Goal: Task Accomplishment & Management: Use online tool/utility

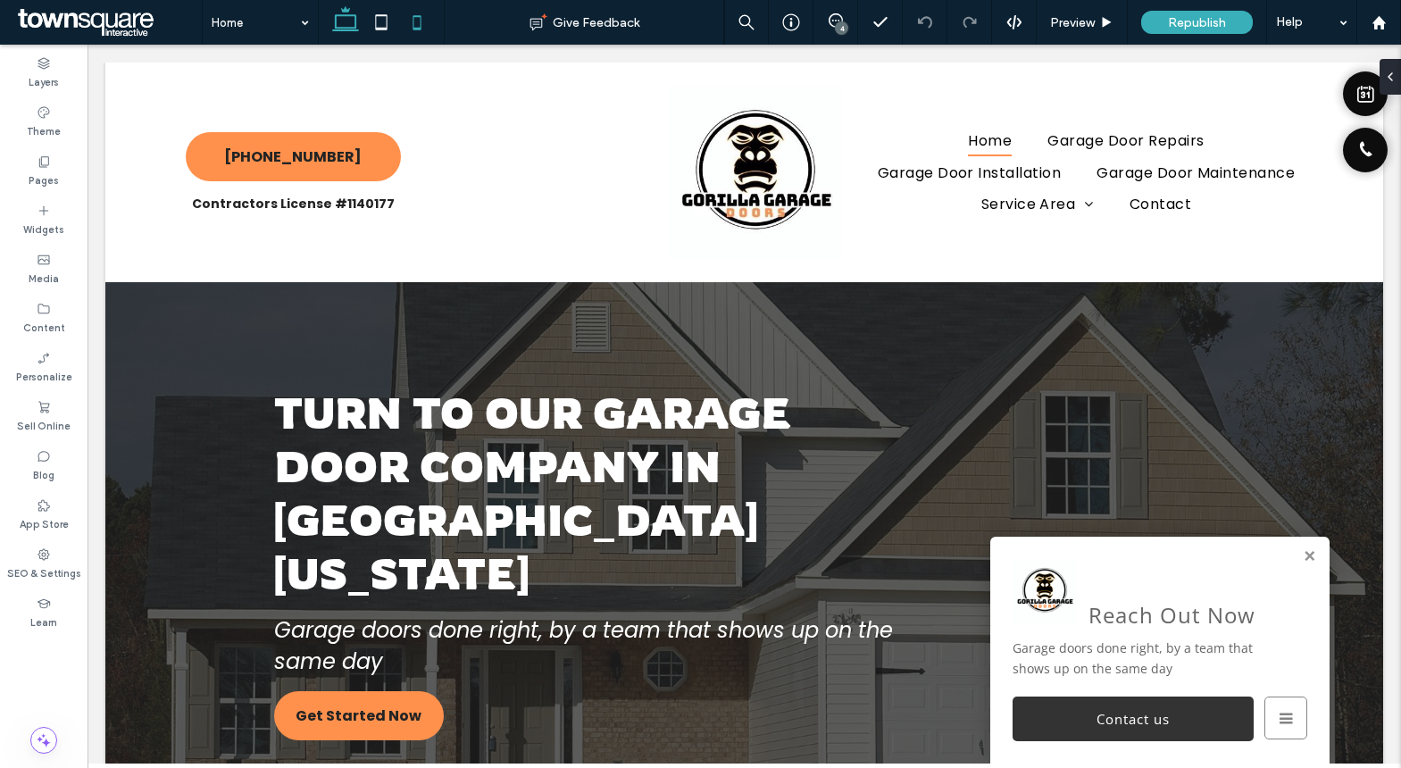
click at [419, 29] on icon at bounding box center [417, 22] width 36 height 36
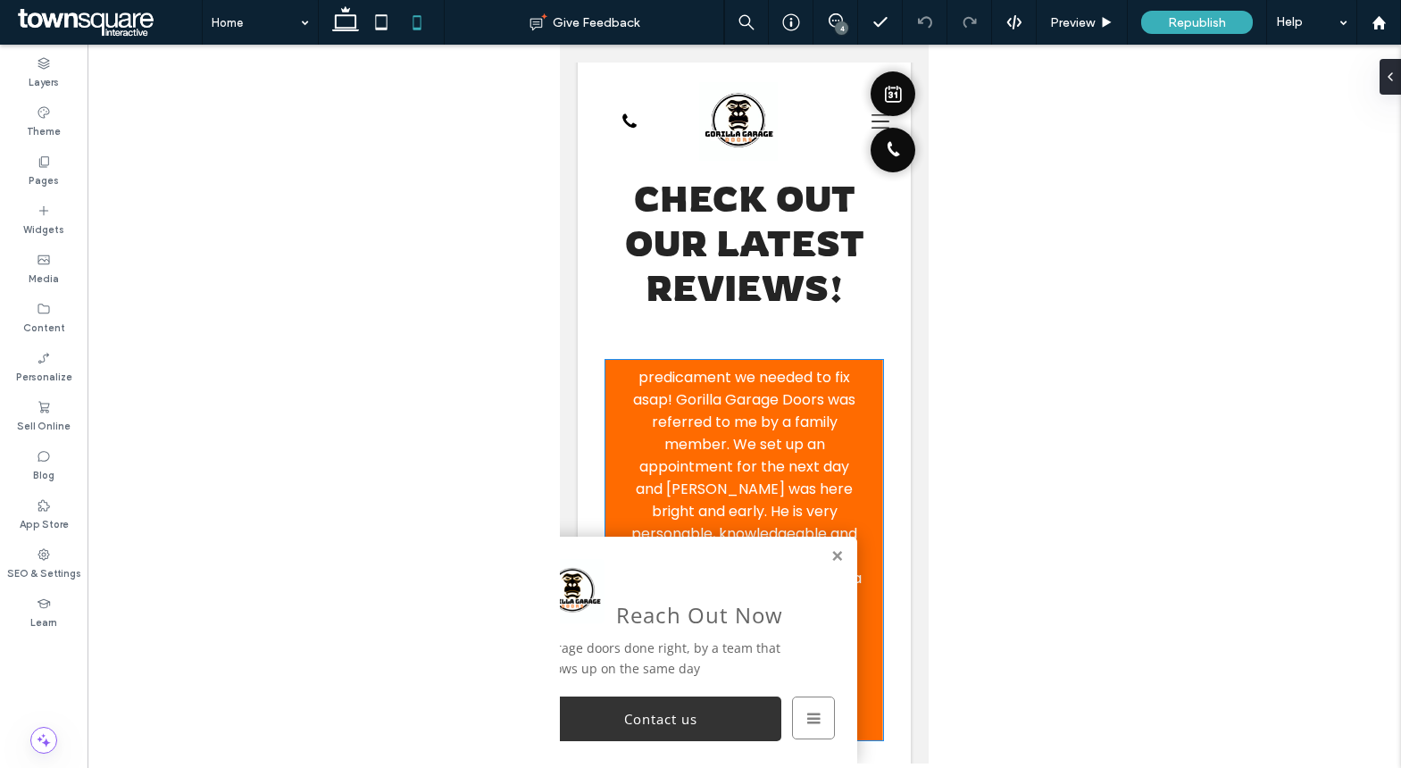
scroll to position [2980, 0]
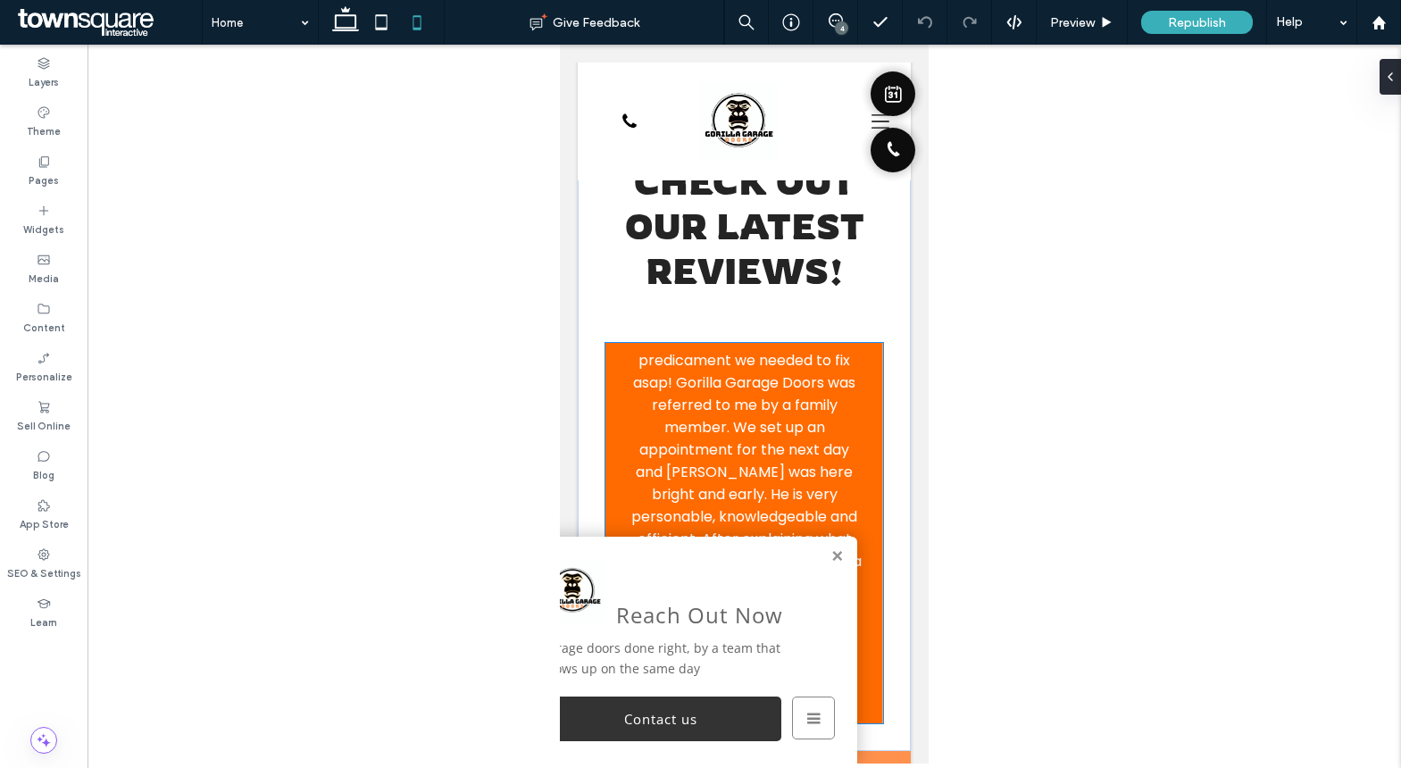
click at [745, 425] on p "A couple weeks ago my spring snapped on my garage door and it prevented us from…" at bounding box center [744, 538] width 235 height 647
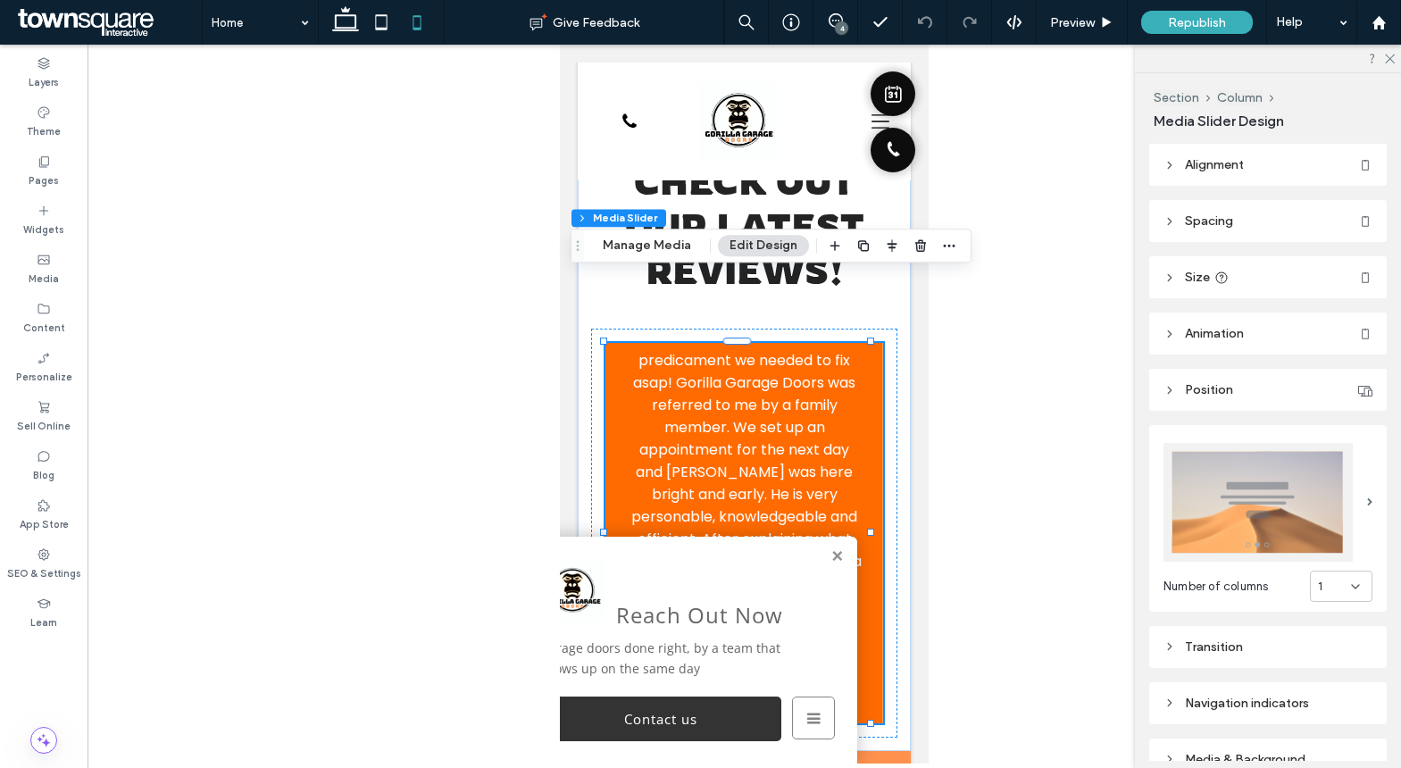
click at [794, 414] on p "A couple weeks ago my spring snapped on my garage door and it prevented us from…" at bounding box center [744, 538] width 235 height 647
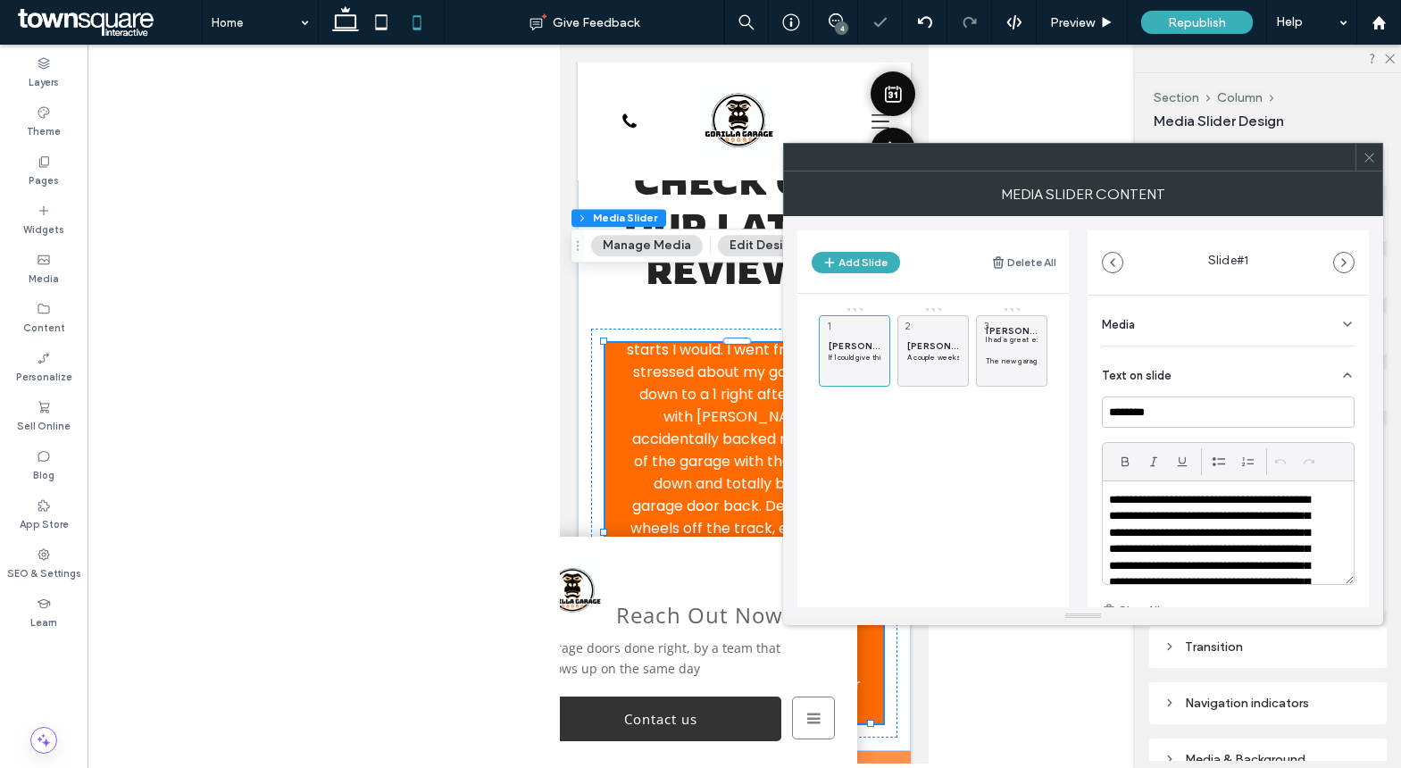
click at [1371, 162] on icon at bounding box center [1368, 157] width 13 height 13
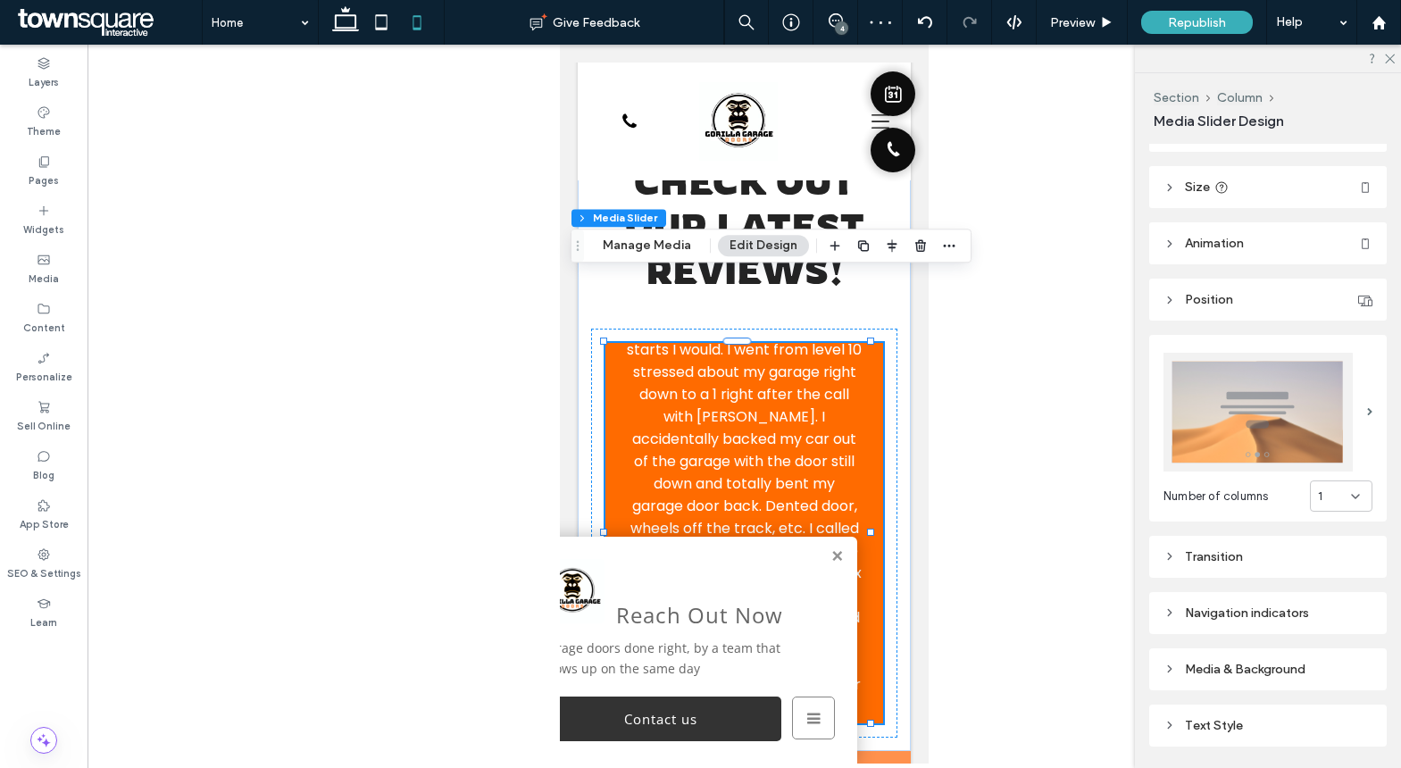
scroll to position [0, 0]
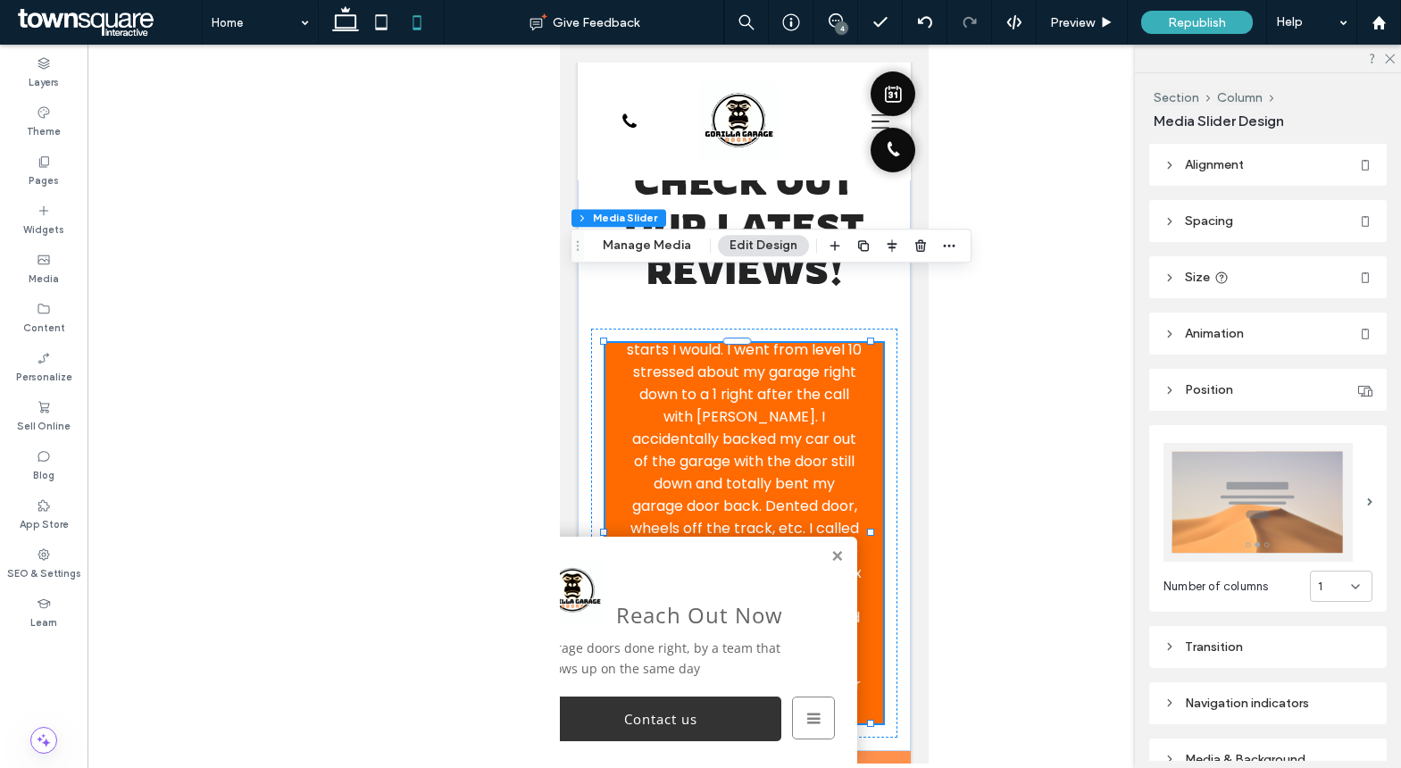
click at [1166, 275] on icon at bounding box center [1169, 277] width 12 height 12
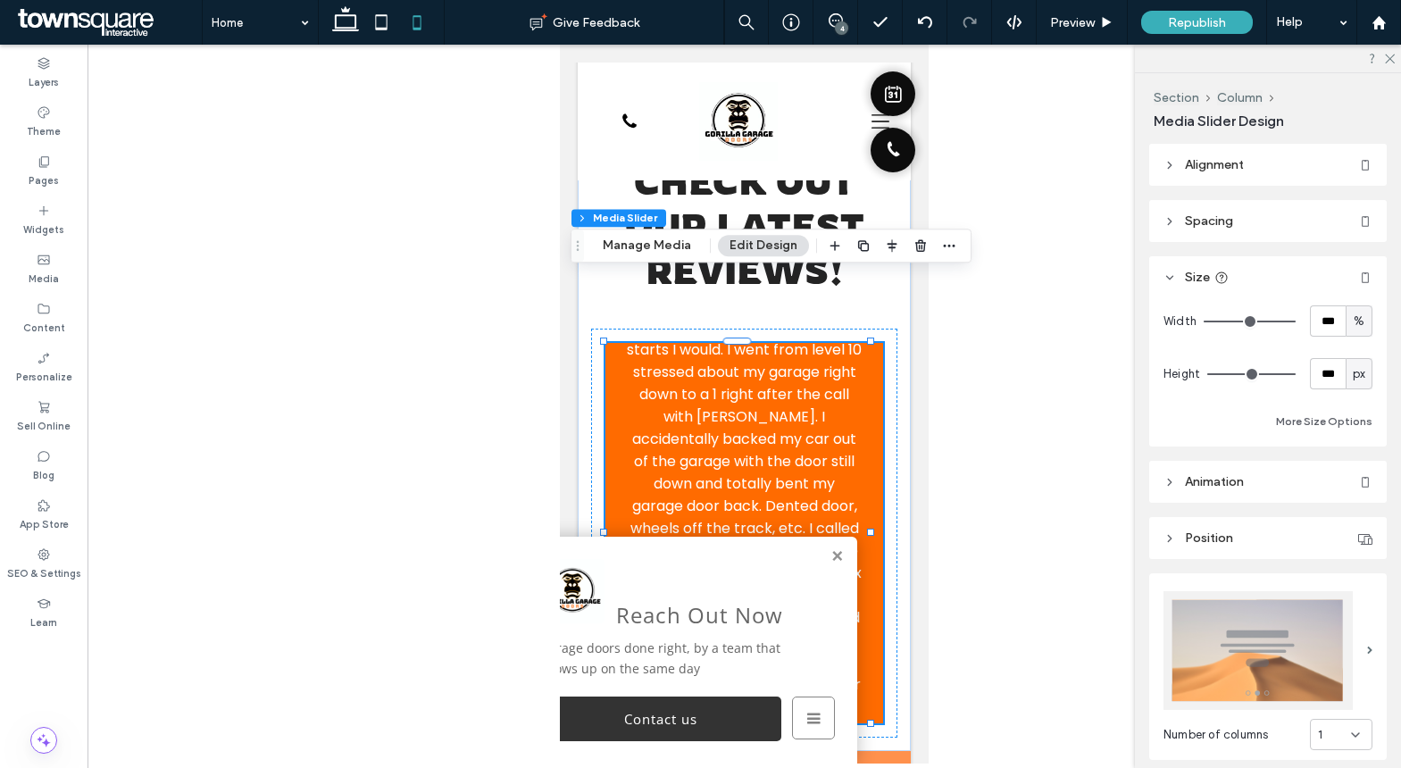
click at [1167, 276] on use at bounding box center [1170, 278] width 6 height 4
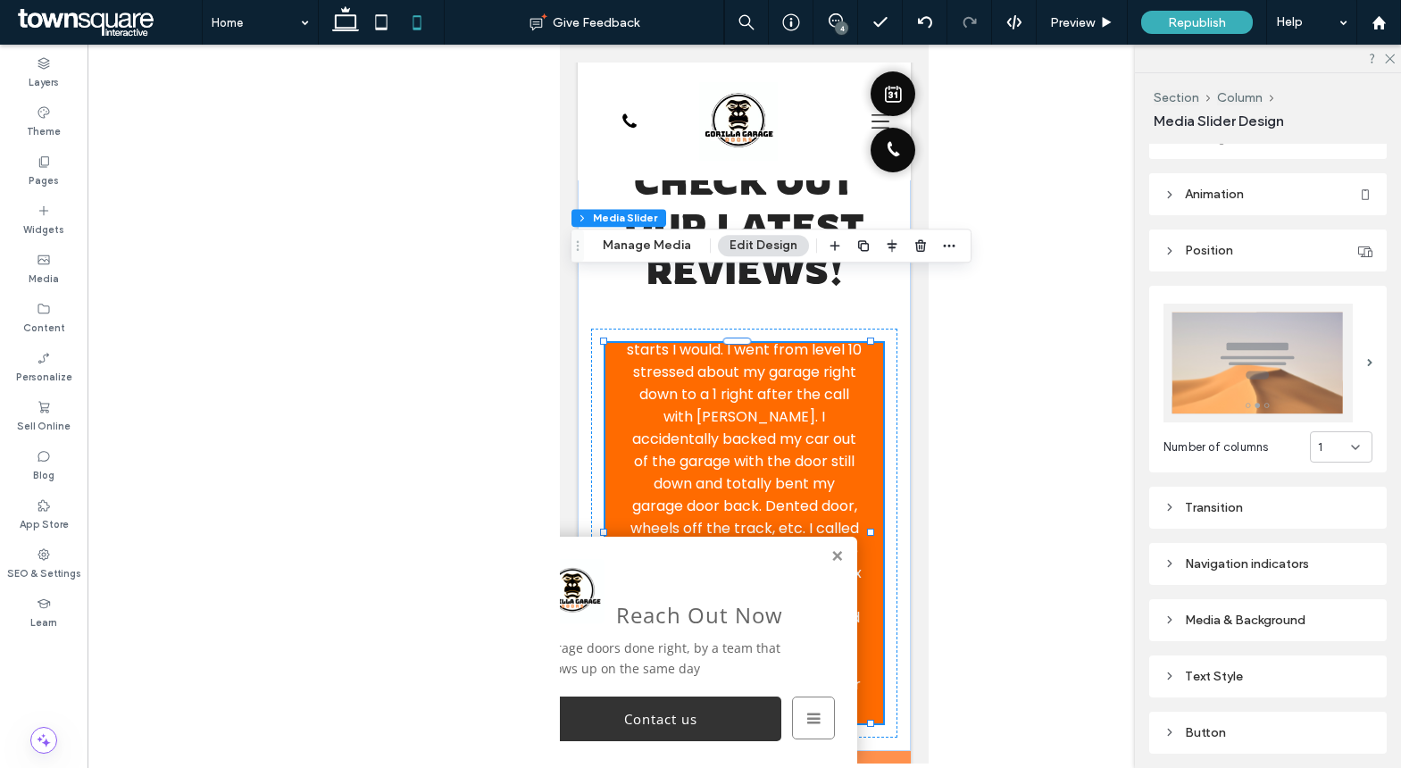
scroll to position [253, 0]
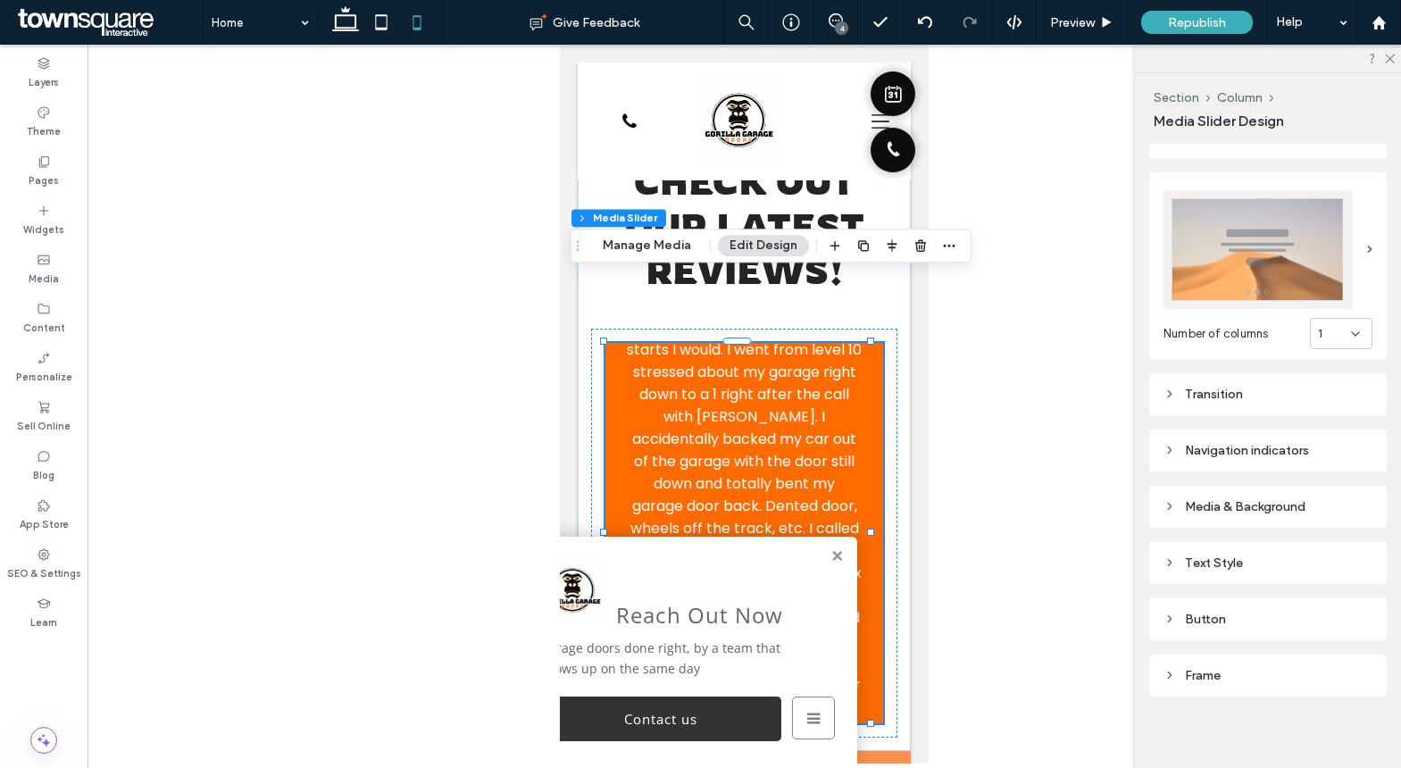
click at [1177, 566] on div "Text Style" at bounding box center [1267, 563] width 209 height 24
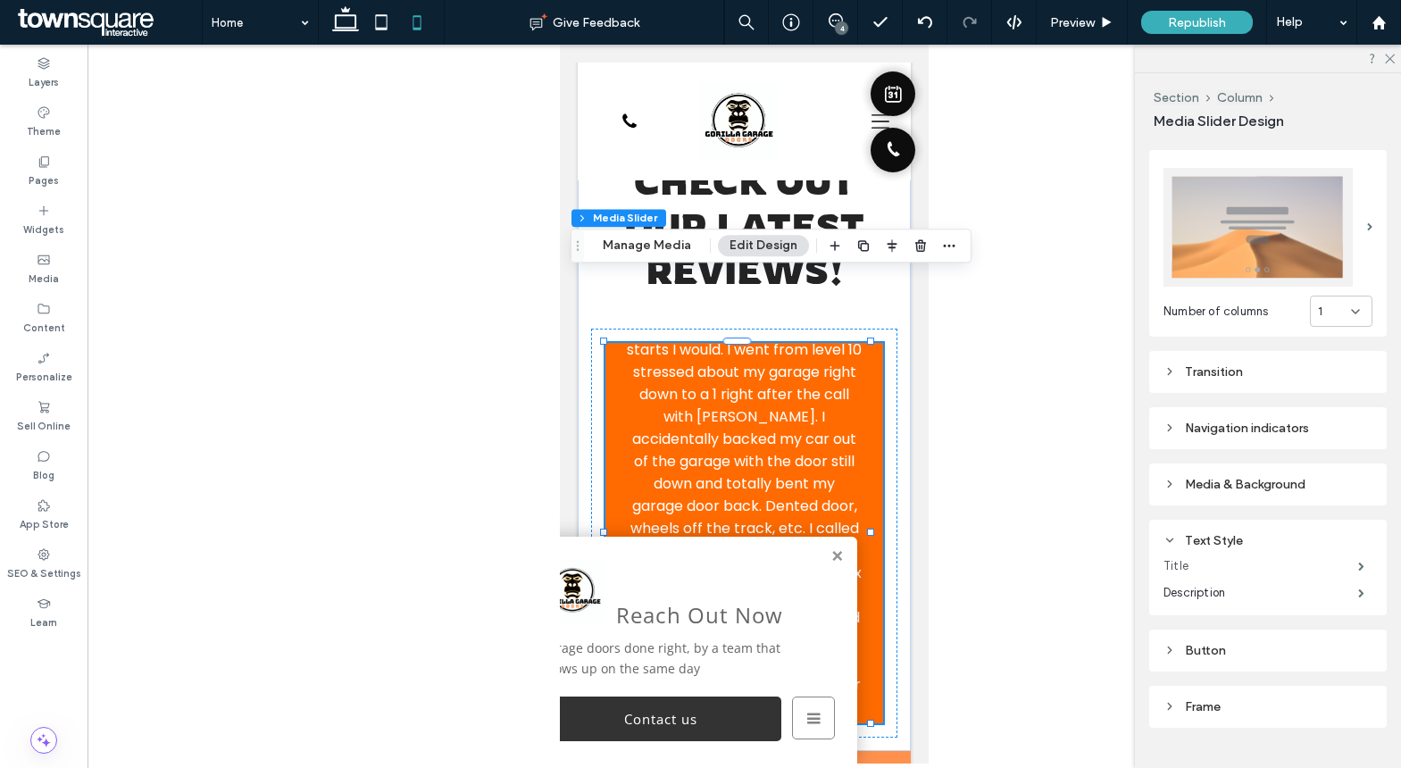
scroll to position [277, 0]
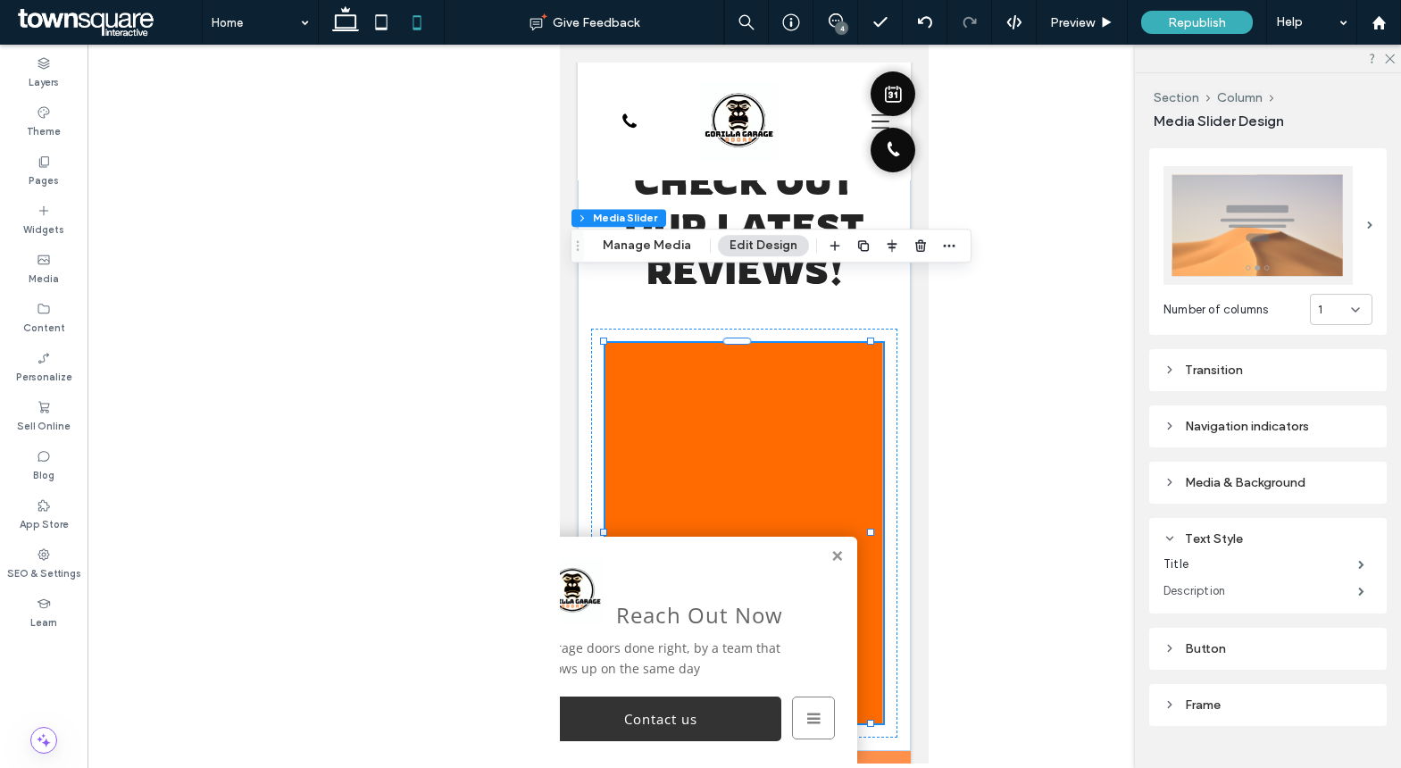
click at [1235, 583] on label "Description" at bounding box center [1260, 591] width 195 height 36
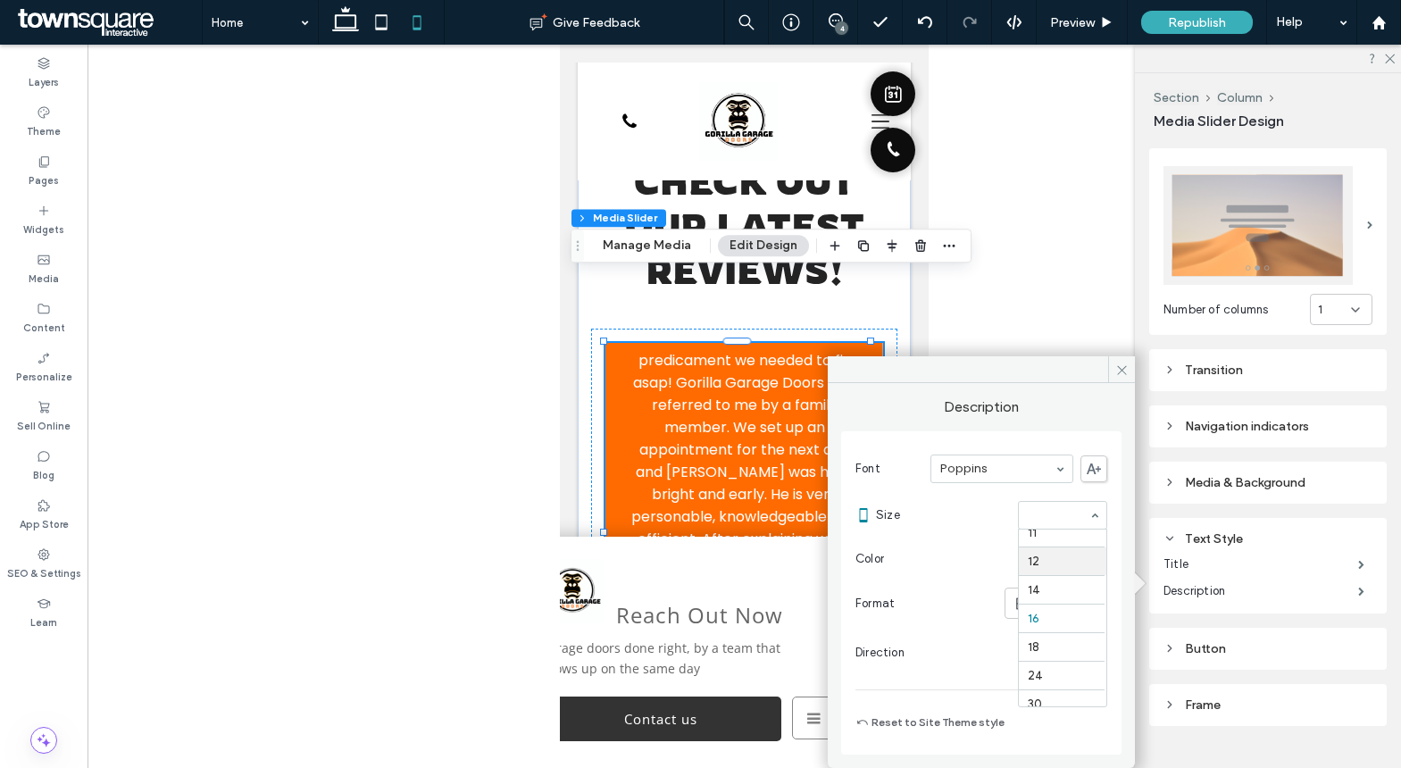
scroll to position [90, 0]
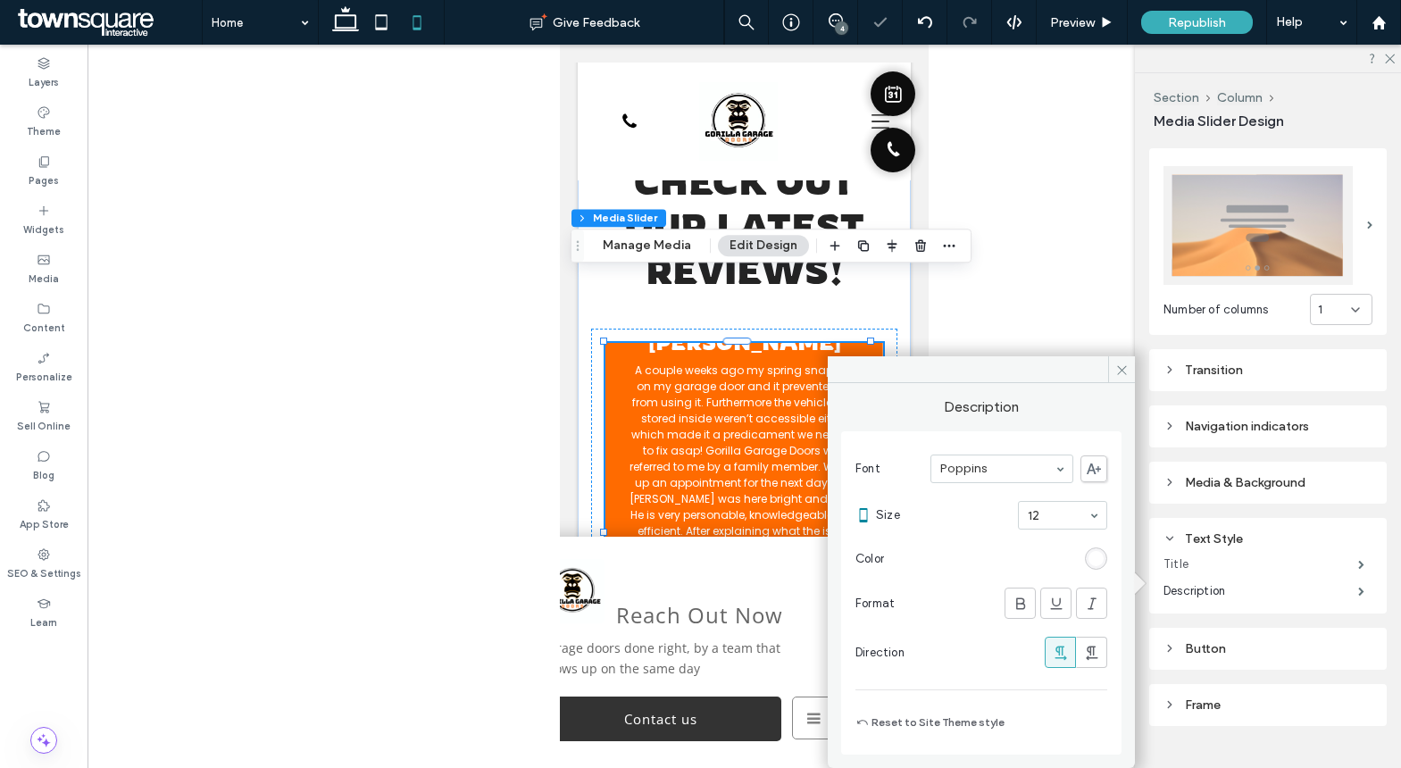
click at [1277, 561] on label "Title" at bounding box center [1260, 564] width 195 height 36
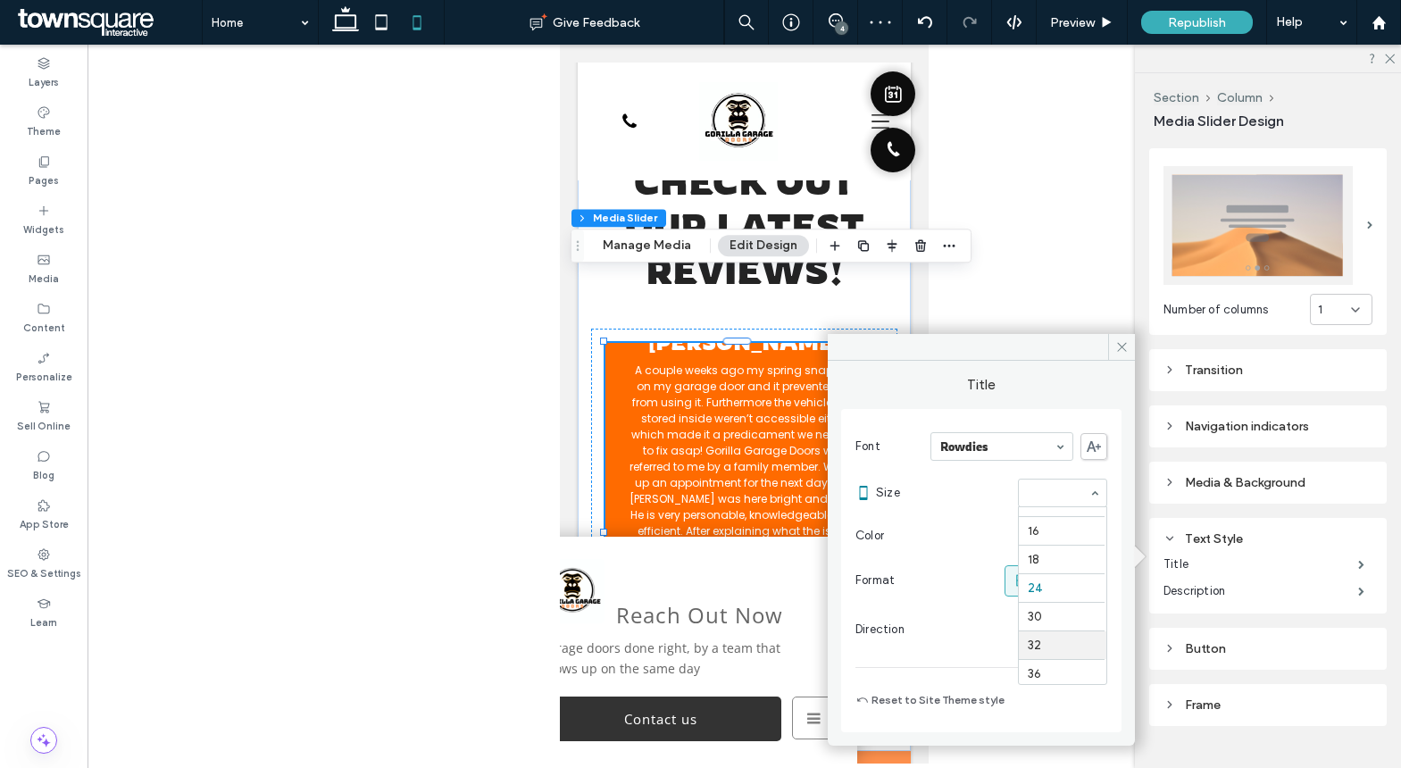
scroll to position [145, 0]
click at [681, 392] on p "A couple weeks ago my spring snapped on my garage door and it prevented us from…" at bounding box center [744, 536] width 235 height 354
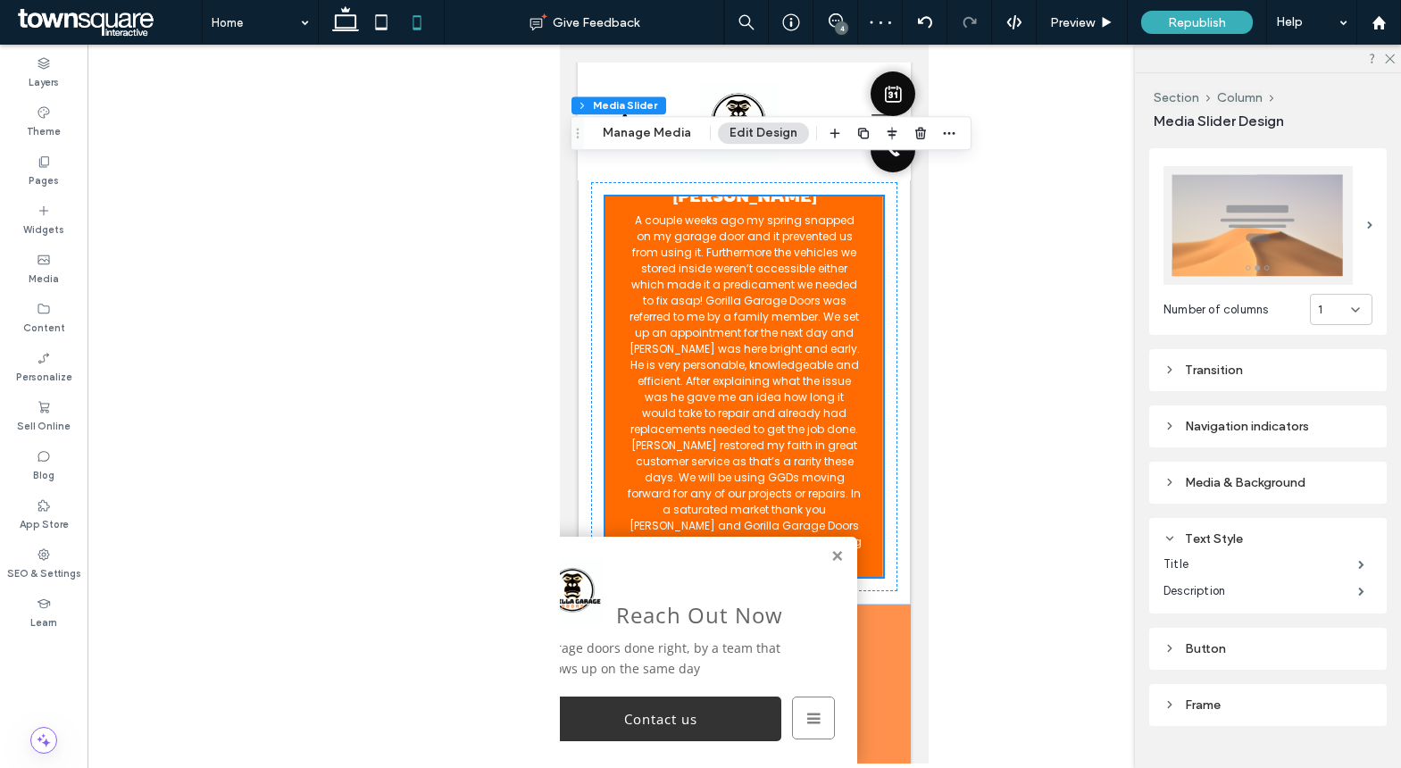
scroll to position [3157, 0]
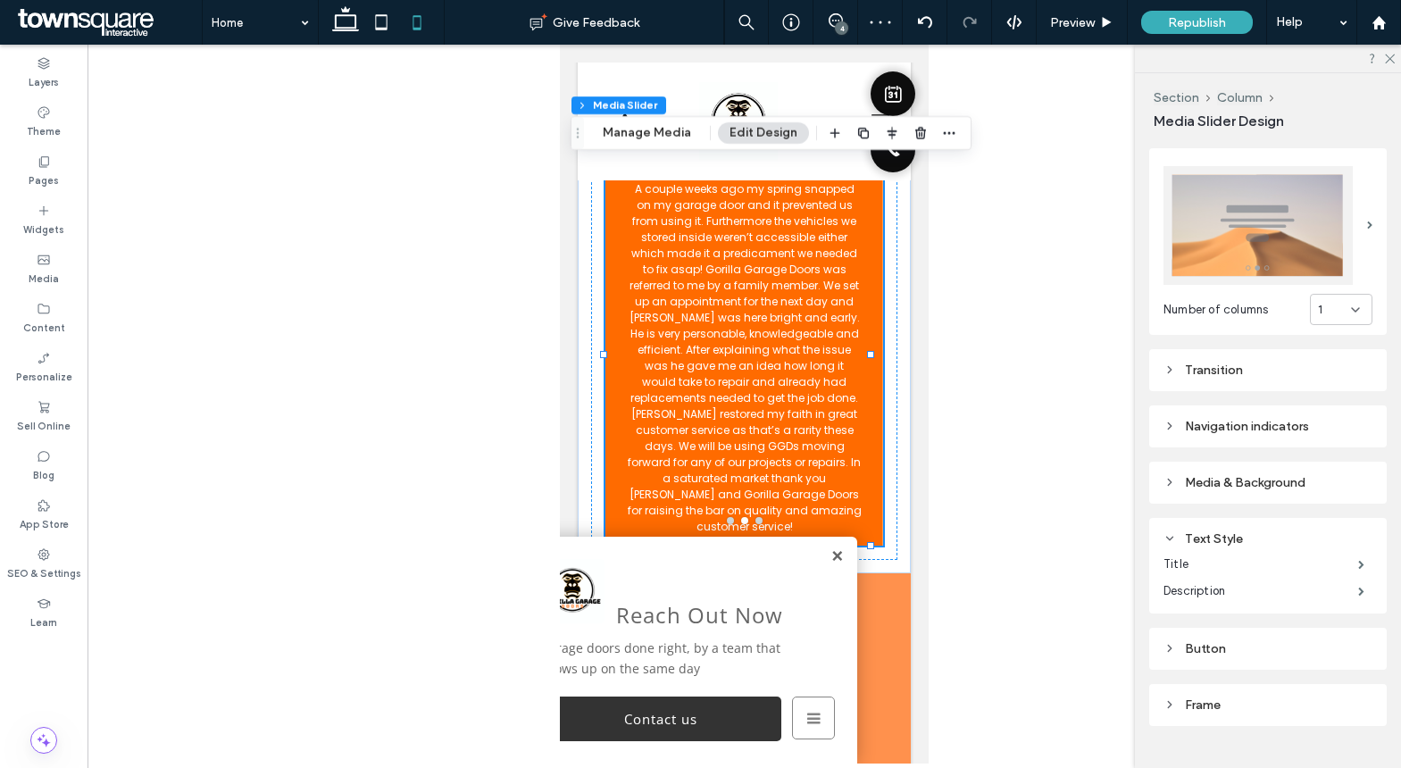
click at [830, 553] on link at bounding box center [836, 556] width 13 height 15
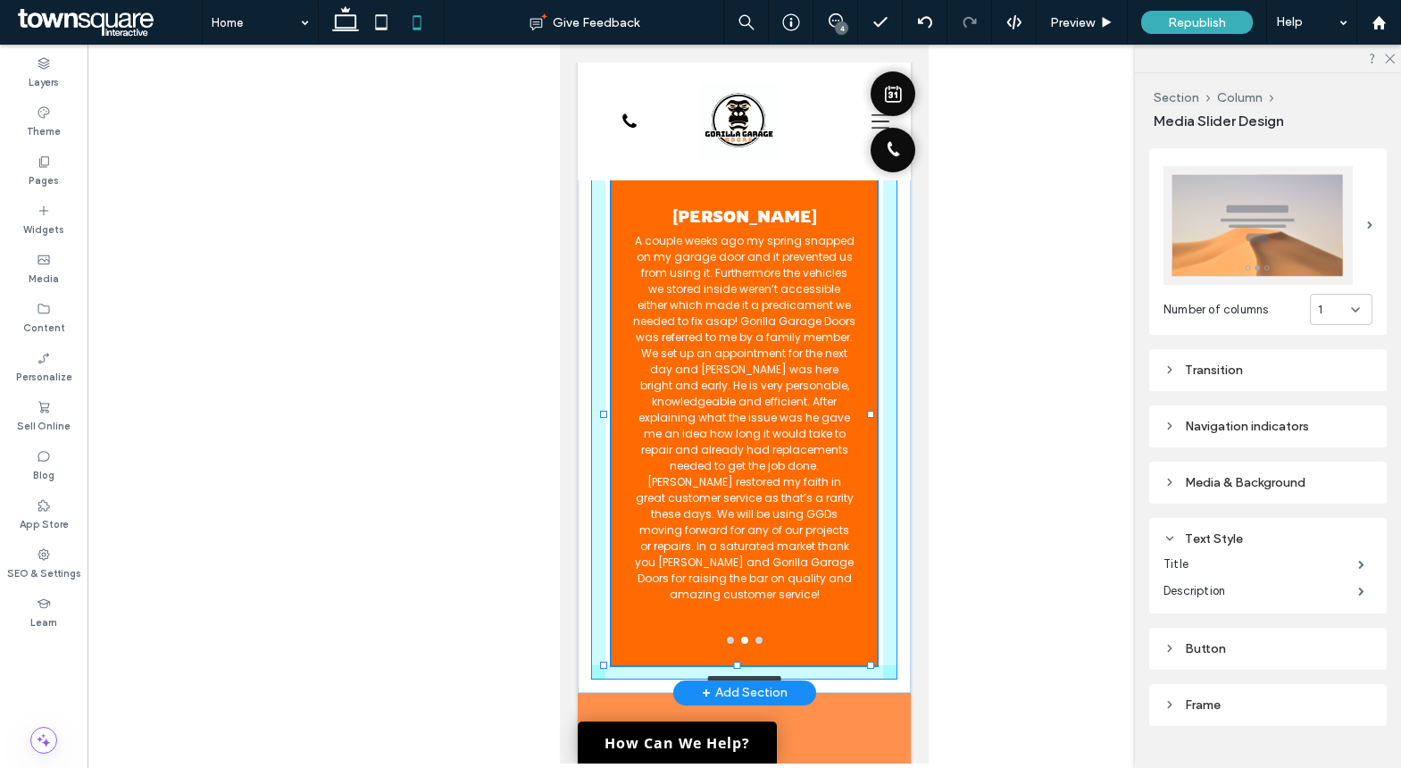
drag, startPoint x: 737, startPoint y: 480, endPoint x: 737, endPoint y: 540, distance: 59.8
click at [737, 540] on div "Check out our latest reviews! [PERSON_NAME] If I could give this company 20 sta…" at bounding box center [744, 323] width 333 height 739
type input "***"
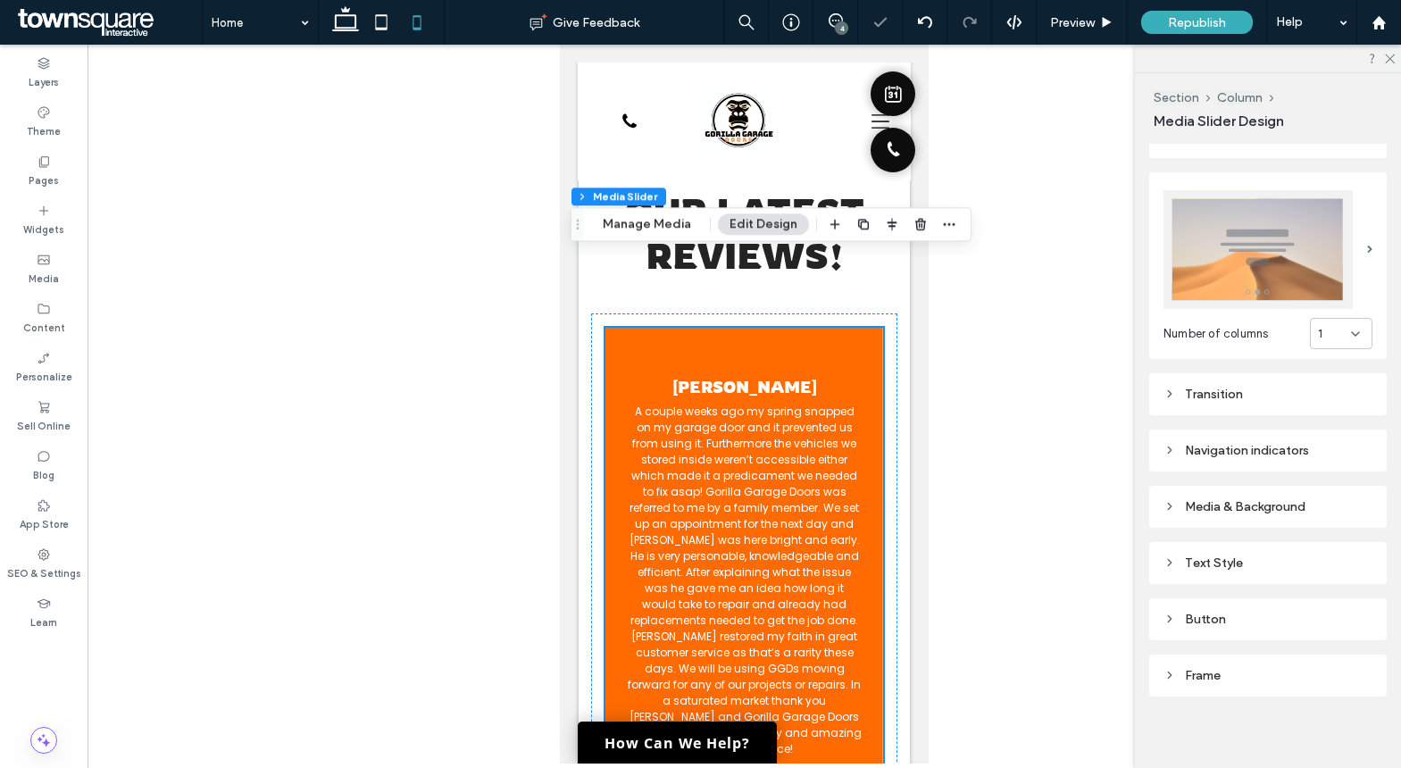
scroll to position [3001, 0]
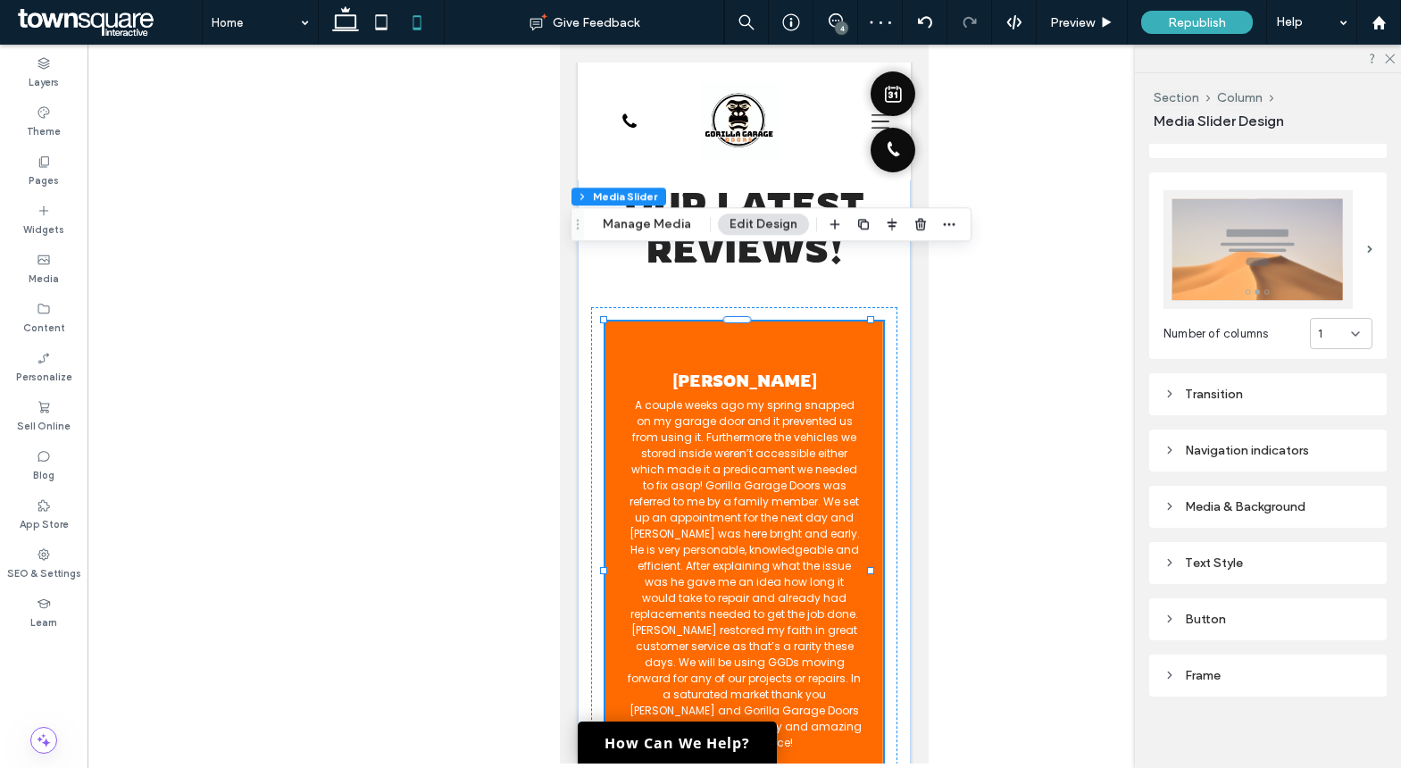
click at [1054, 376] on div at bounding box center [743, 404] width 1313 height 719
click at [384, 22] on icon at bounding box center [381, 22] width 36 height 36
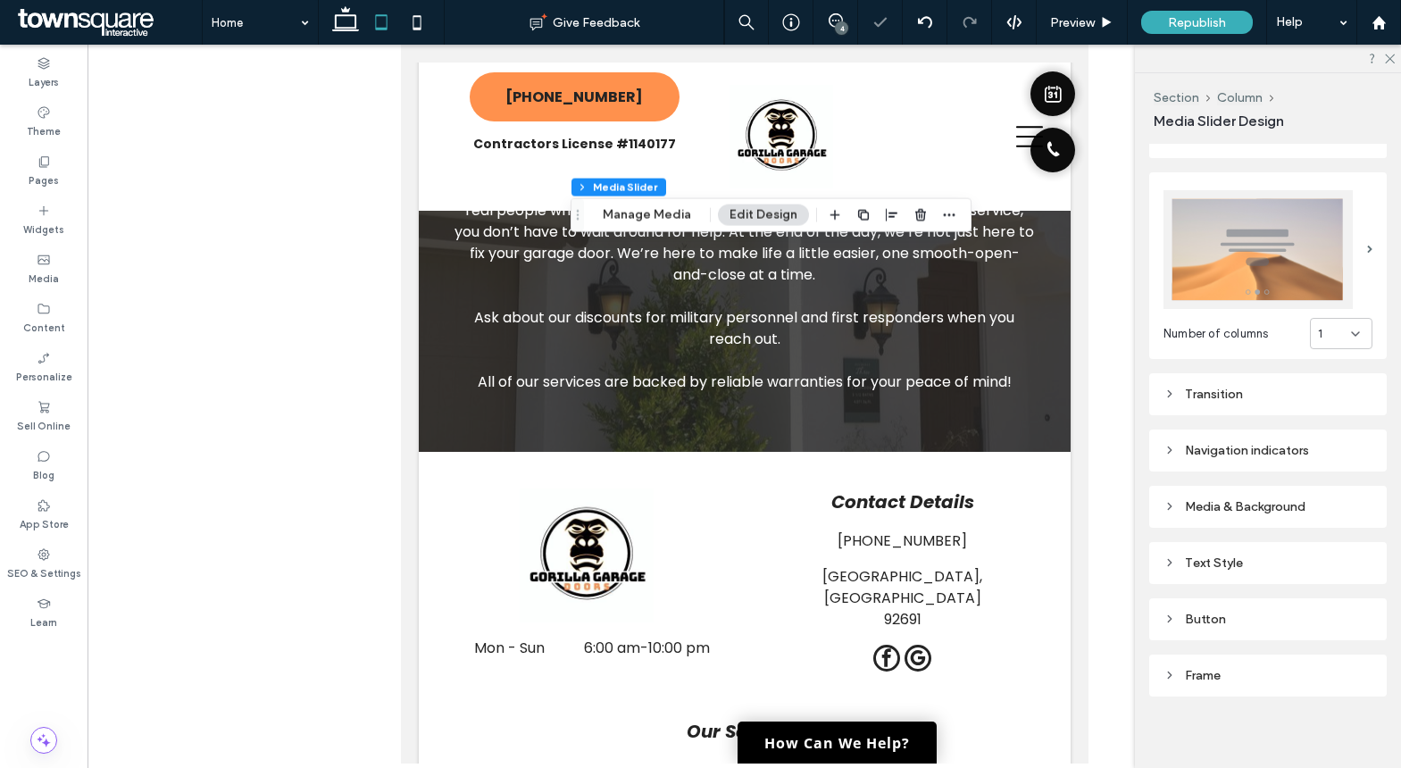
type input "***"
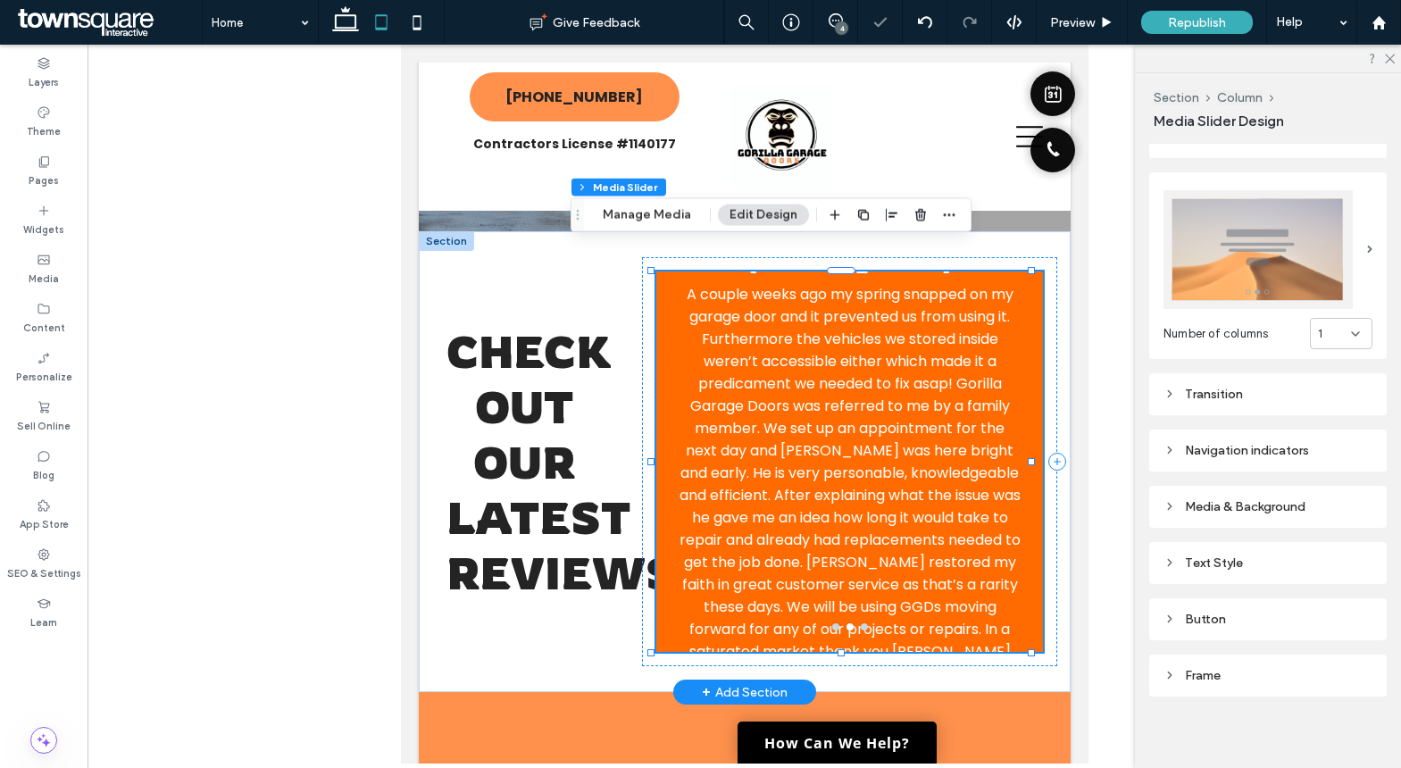
click at [886, 451] on p "A couple weeks ago my spring snapped on my garage door and it prevented us from…" at bounding box center [849, 495] width 344 height 424
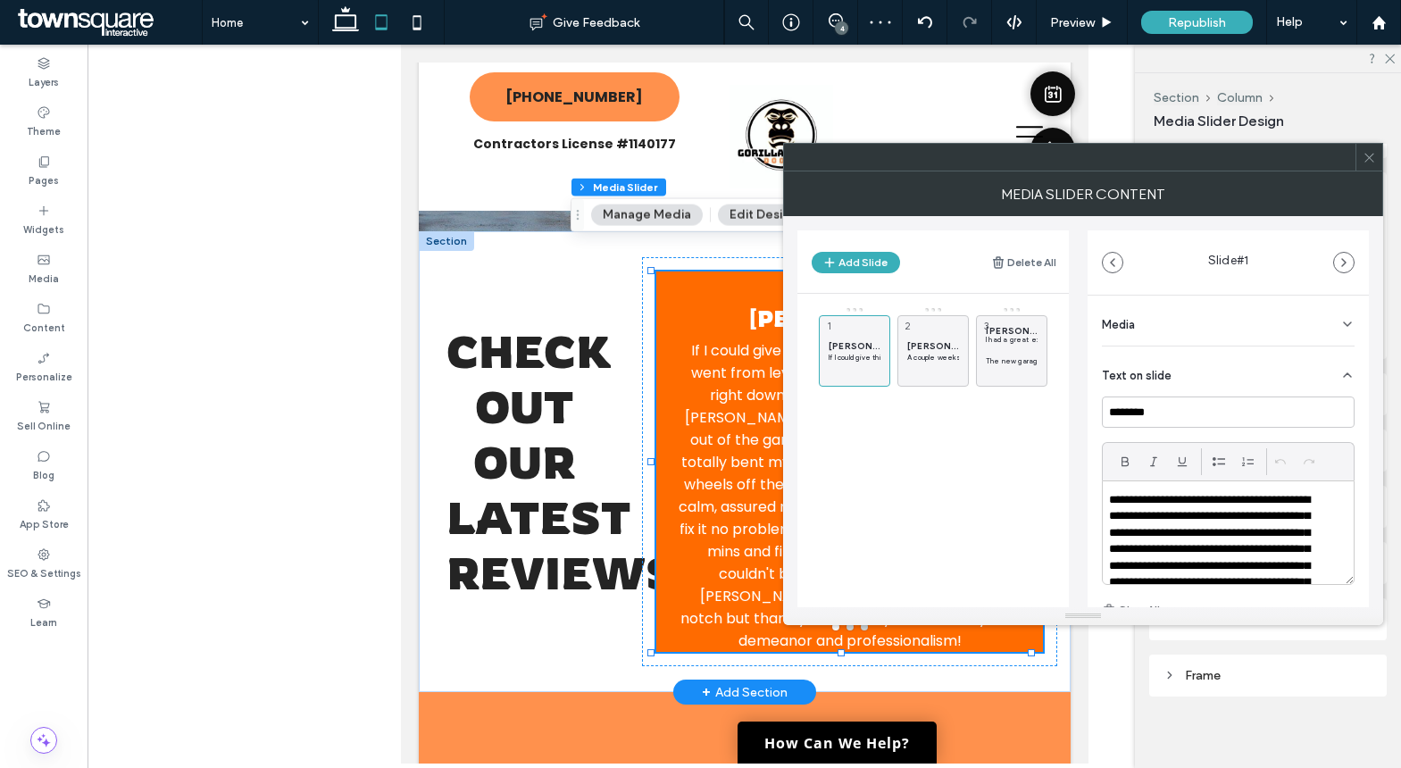
click at [1373, 158] on icon at bounding box center [1368, 157] width 13 height 13
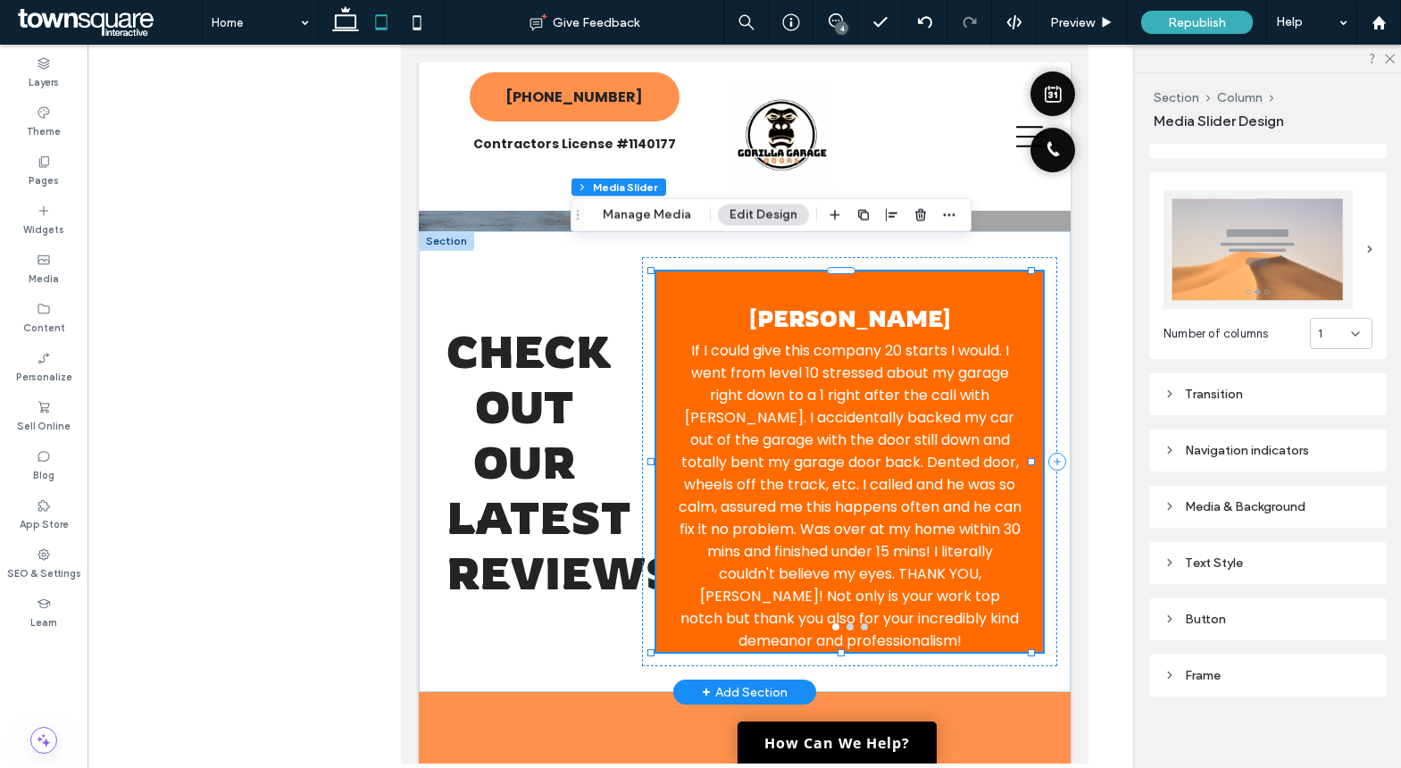
click at [1230, 555] on div "Text Style" at bounding box center [1267, 562] width 209 height 15
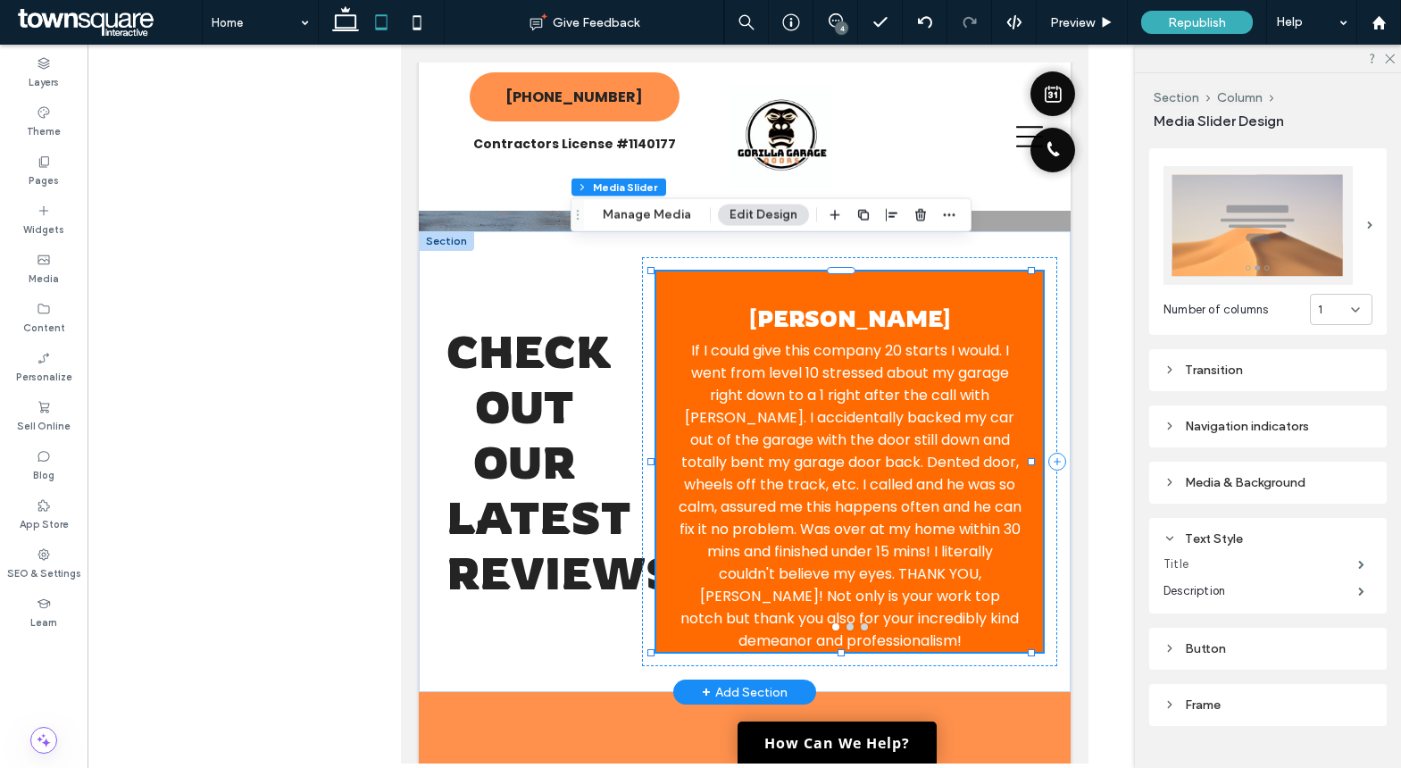
scroll to position [306, 0]
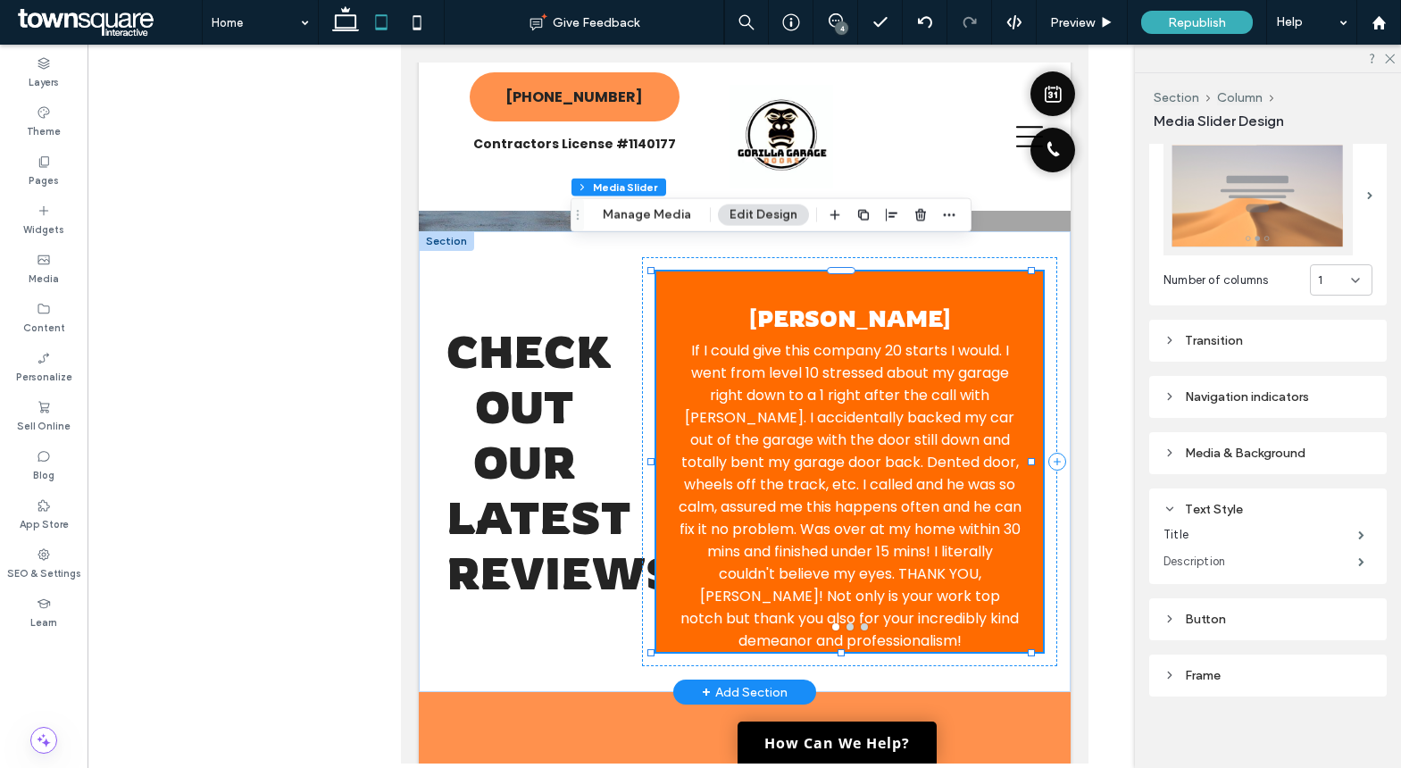
click at [1217, 554] on label "Description" at bounding box center [1260, 562] width 195 height 36
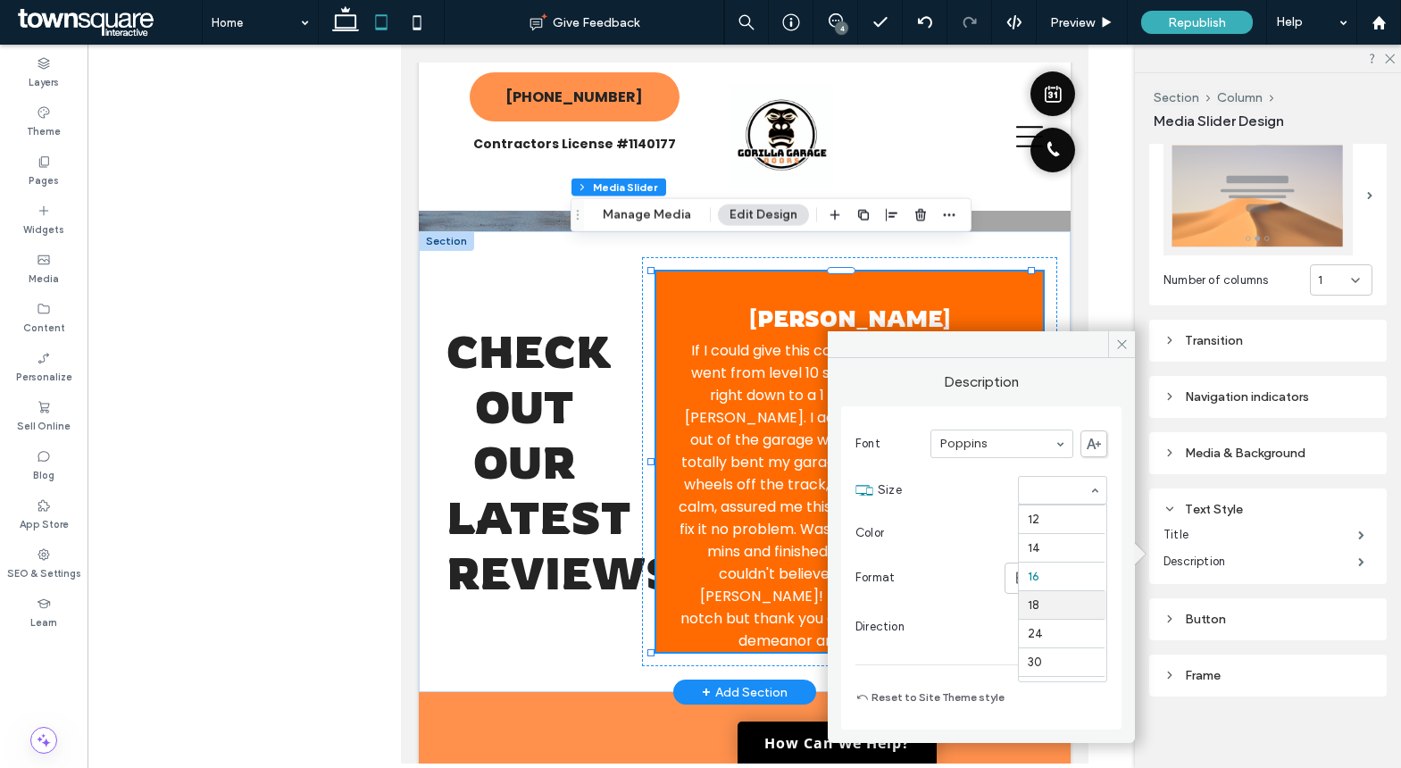
scroll to position [107, 0]
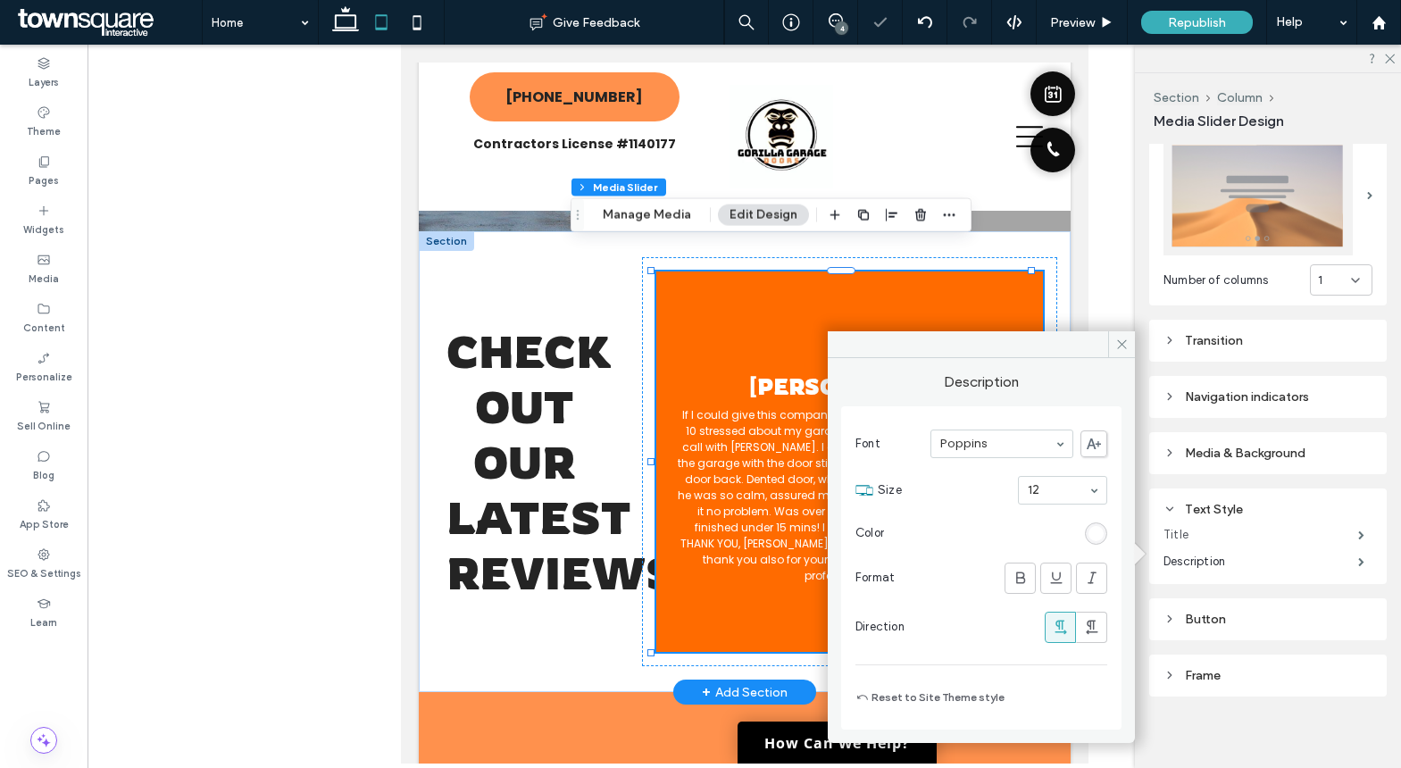
click at [1191, 537] on label "Title" at bounding box center [1260, 535] width 195 height 36
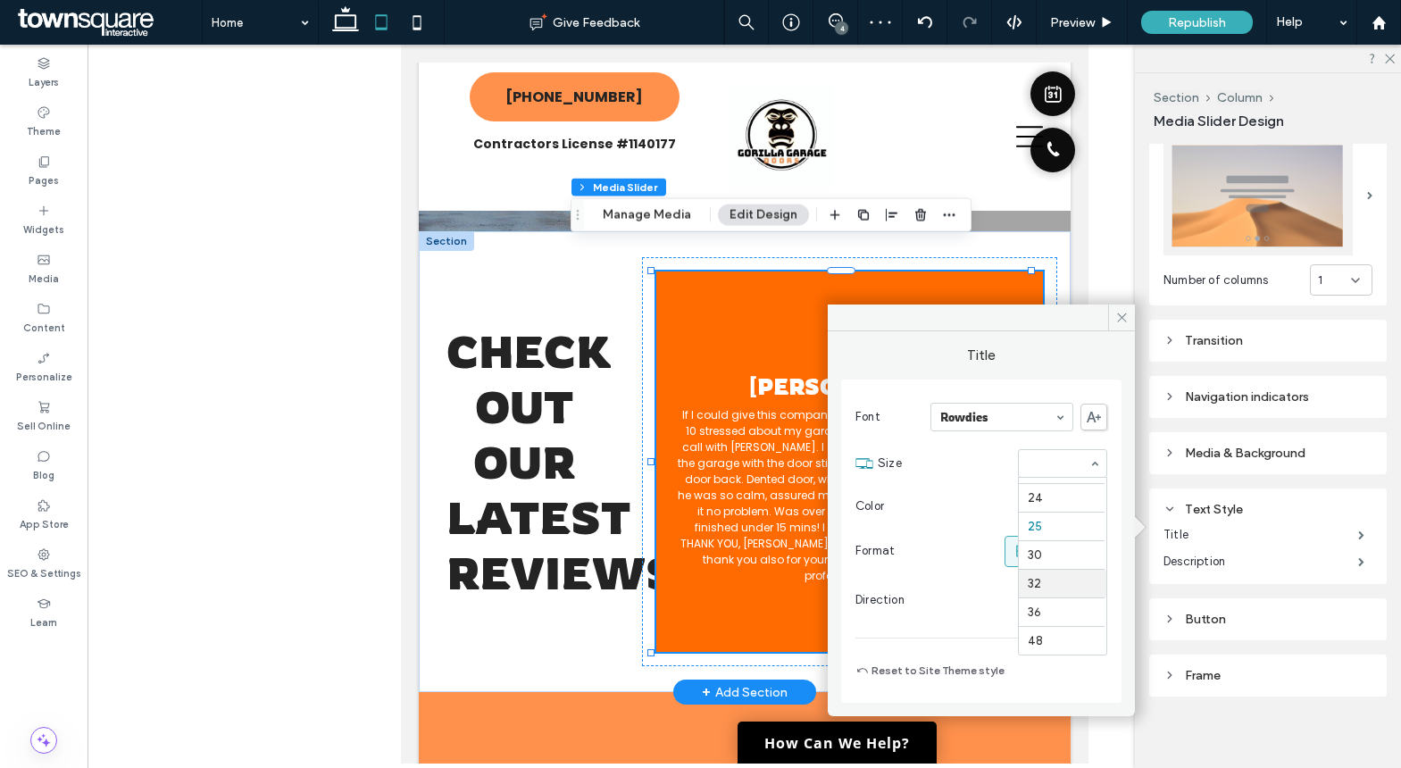
scroll to position [203, 0]
click at [742, 419] on p "If I could give this company 20 starts I would. I went from level 10 stressed a…" at bounding box center [849, 491] width 344 height 177
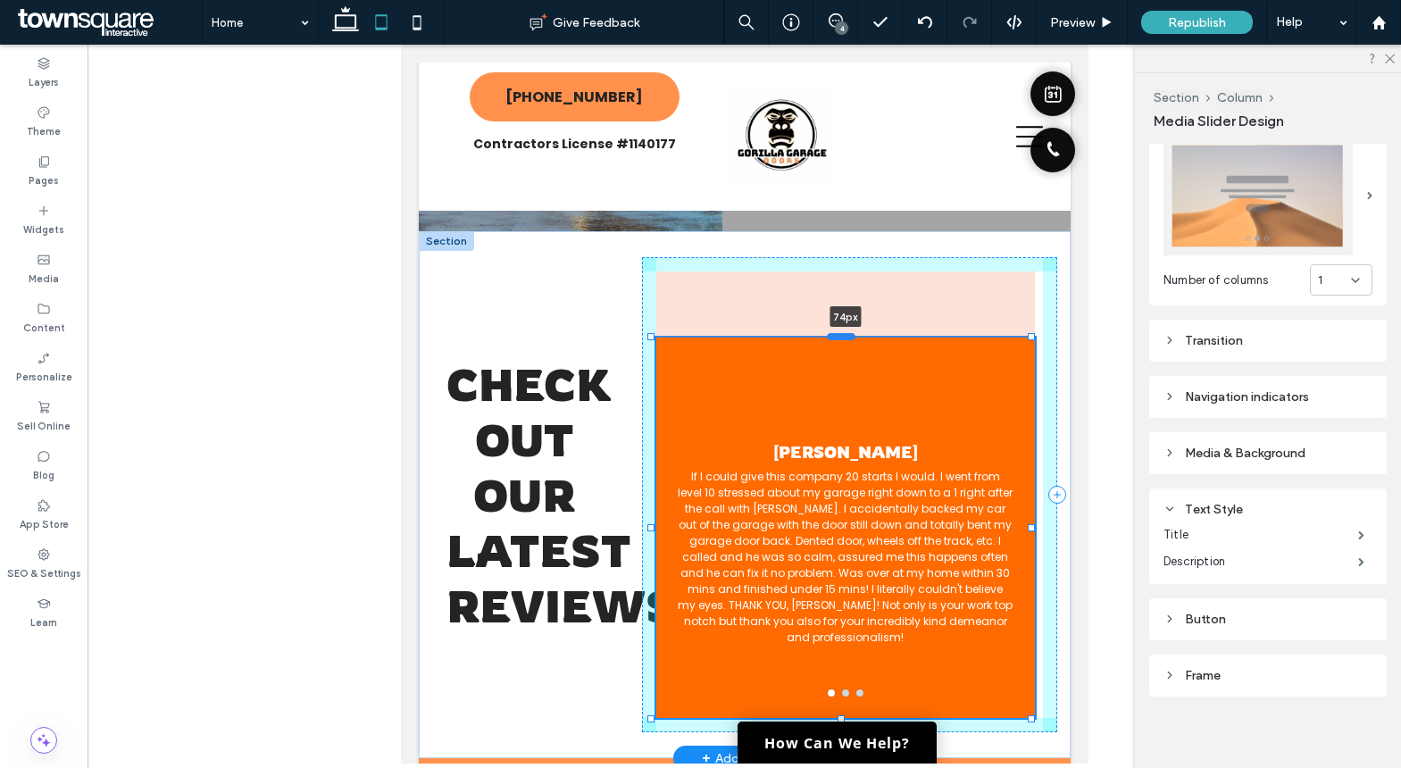
drag, startPoint x: 843, startPoint y: 241, endPoint x: 847, endPoint y: 307, distance: 66.2
click at [847, 333] on div at bounding box center [840, 336] width 29 height 7
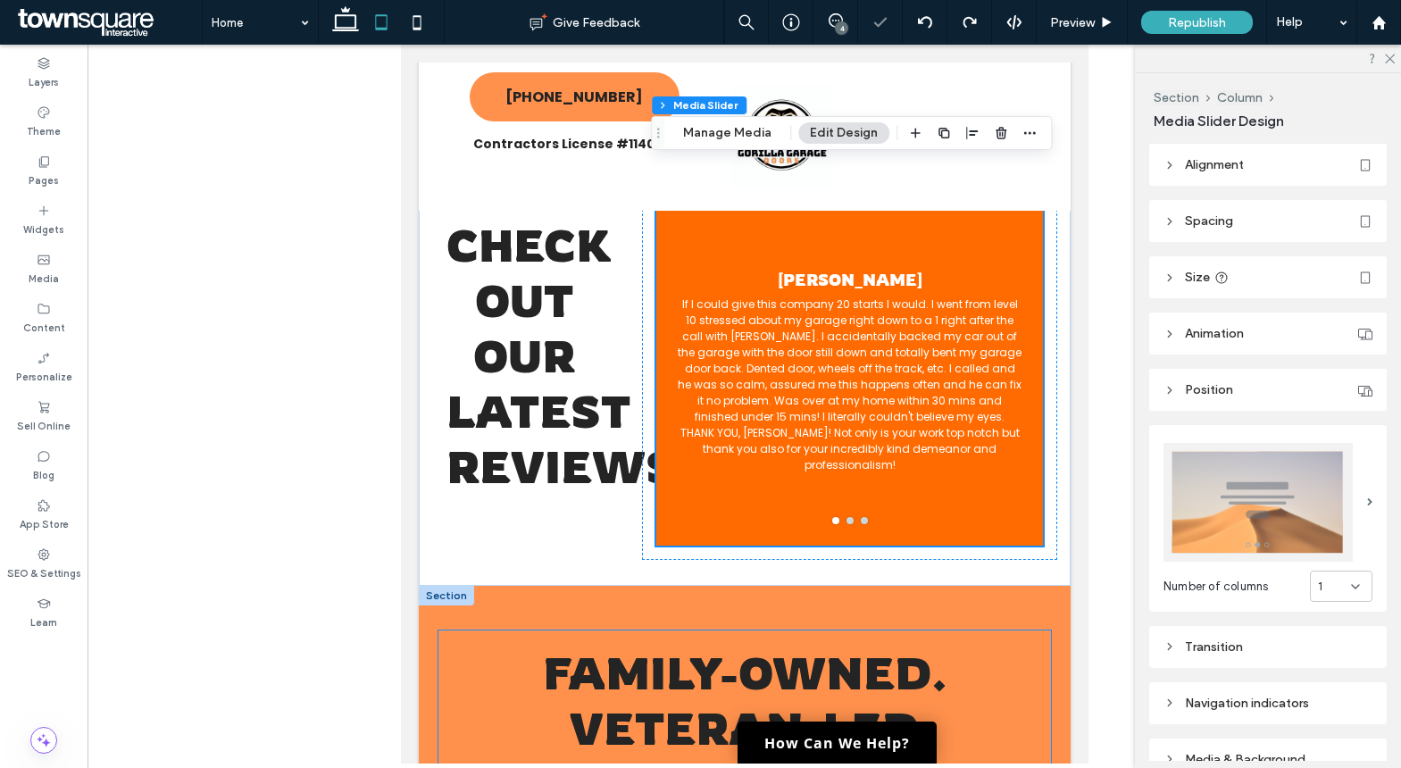
scroll to position [2093, 0]
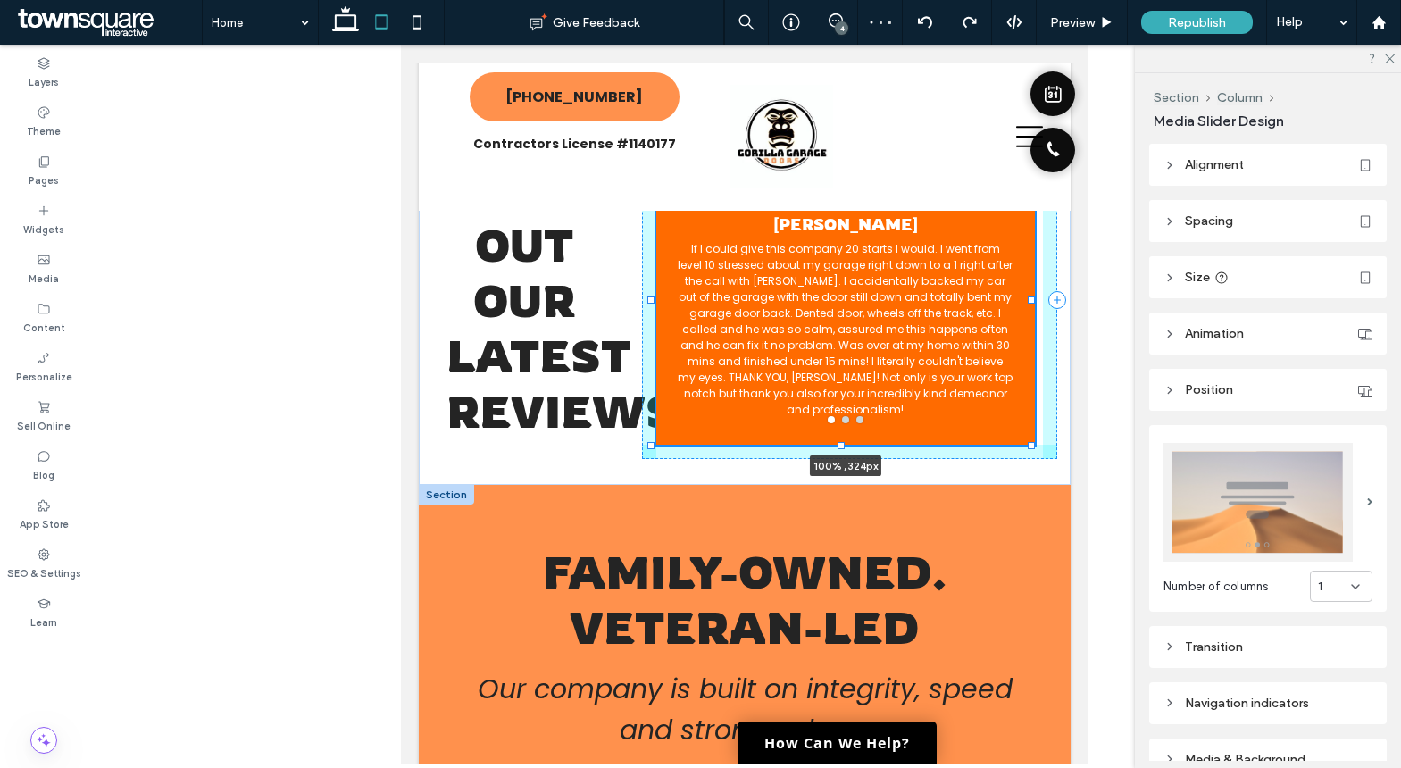
drag, startPoint x: 842, startPoint y: 505, endPoint x: 846, endPoint y: 460, distance: 45.7
type input "***"
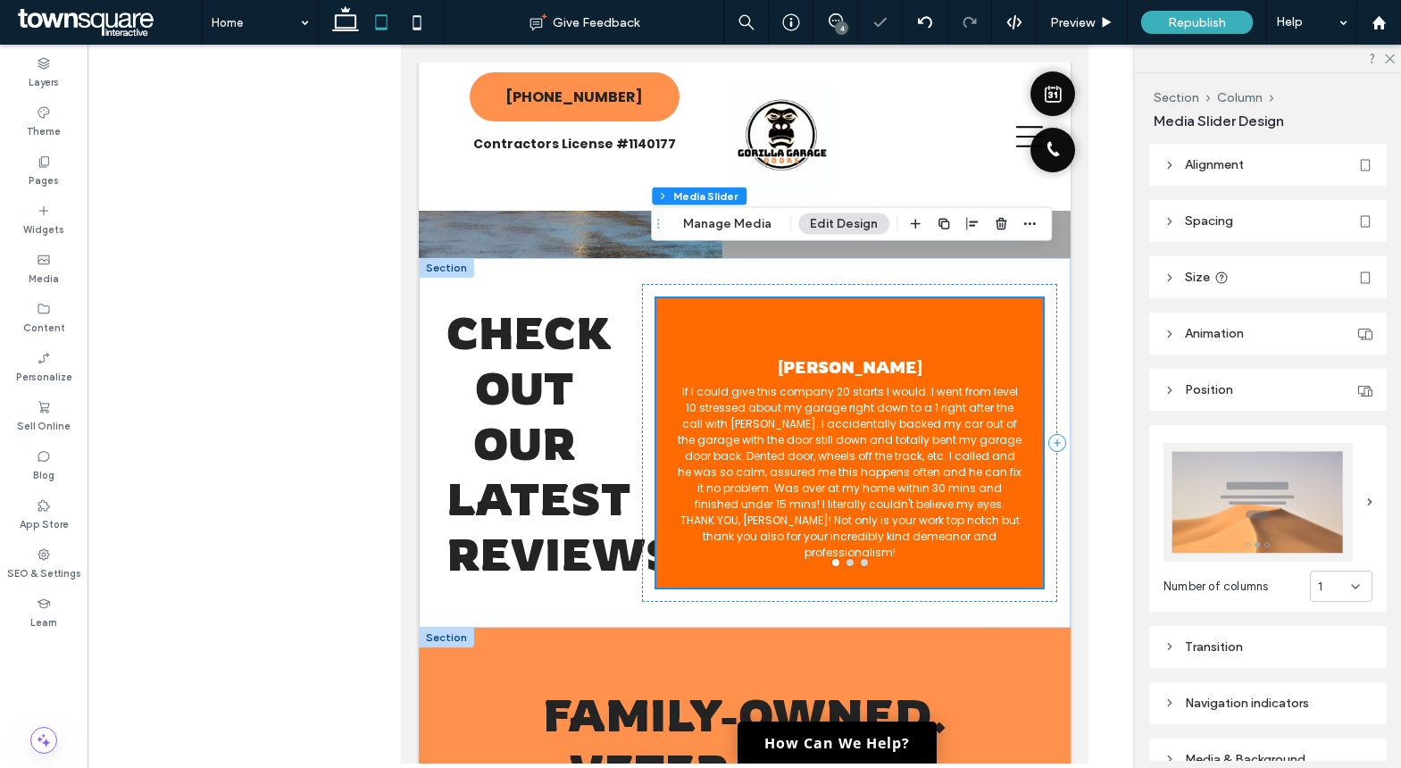
scroll to position [1948, 0]
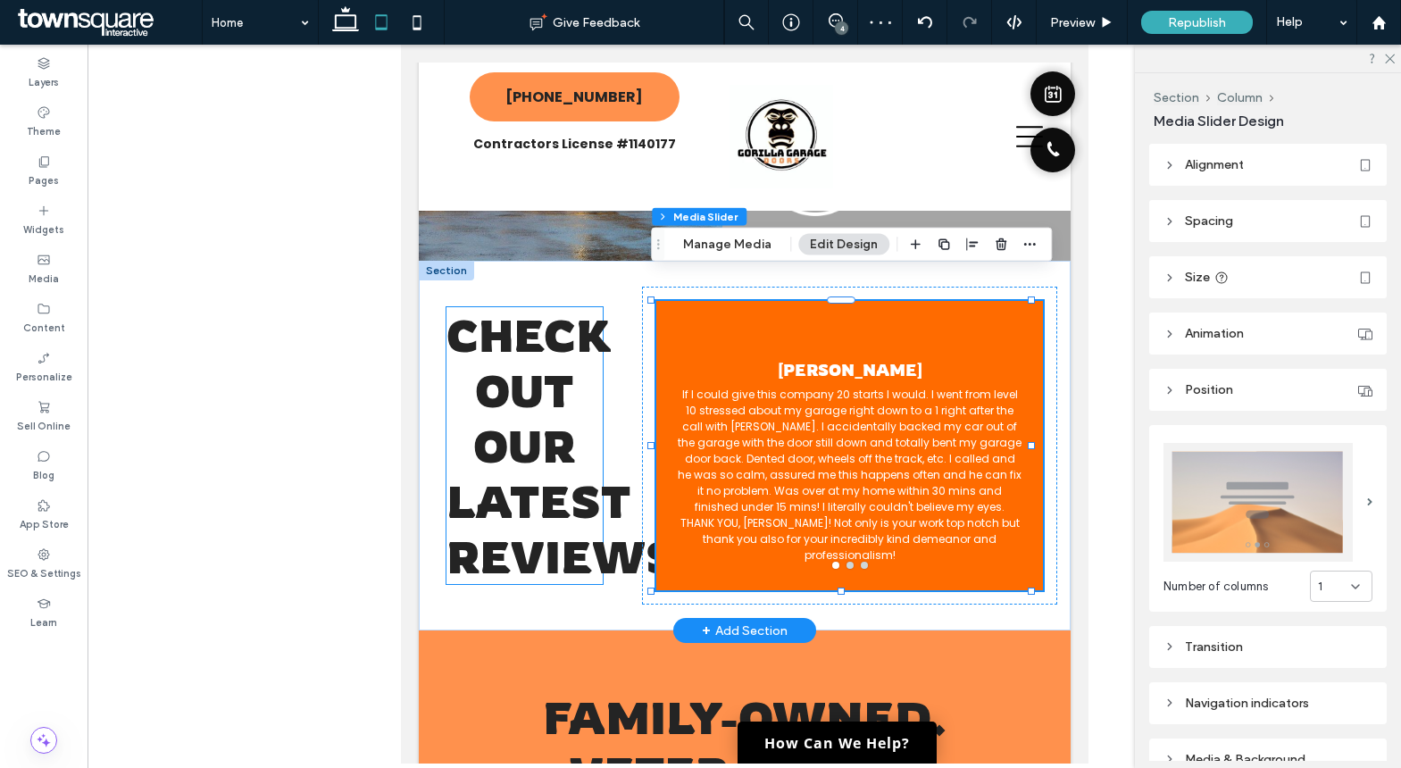
click at [569, 465] on span "Check out our latest reviews!" at bounding box center [569, 445] width 248 height 277
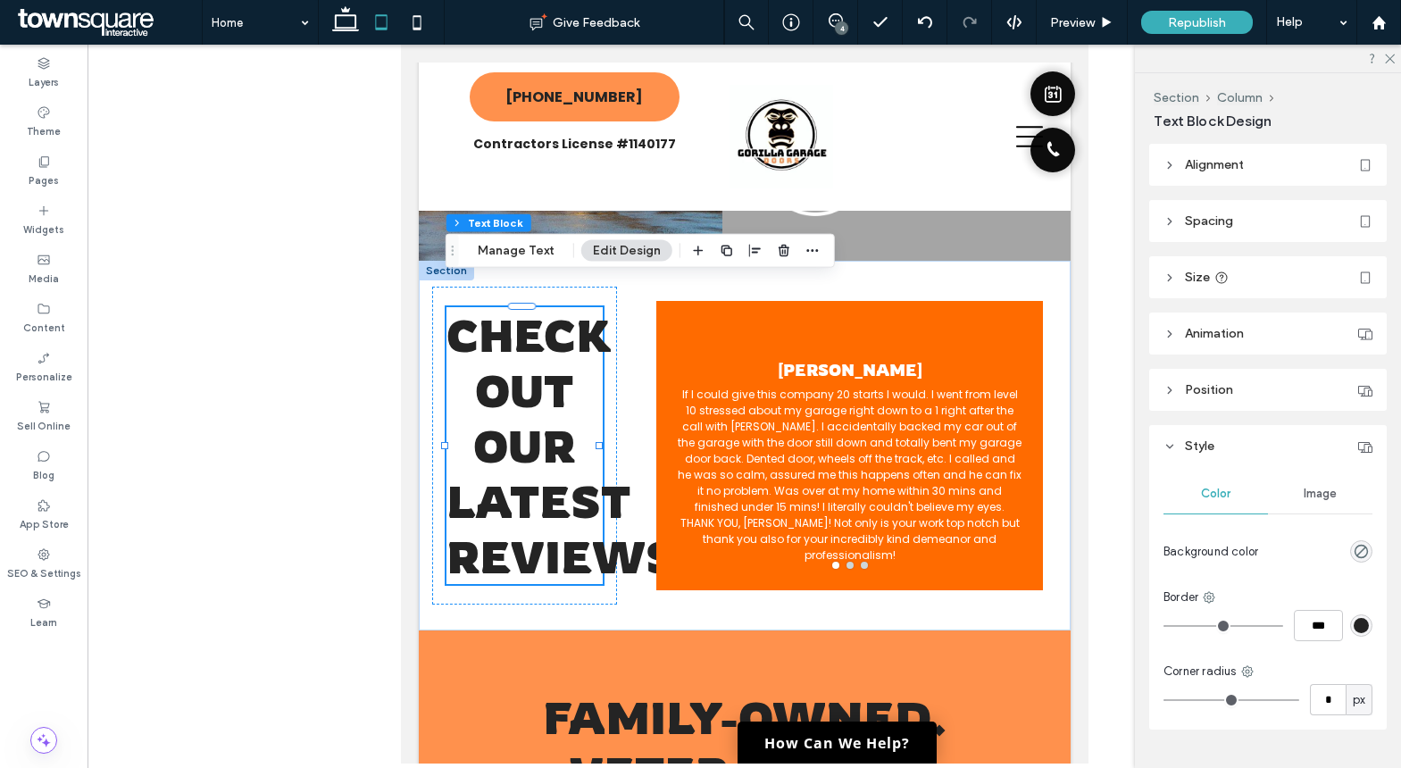
click at [1227, 276] on icon at bounding box center [1221, 277] width 14 height 14
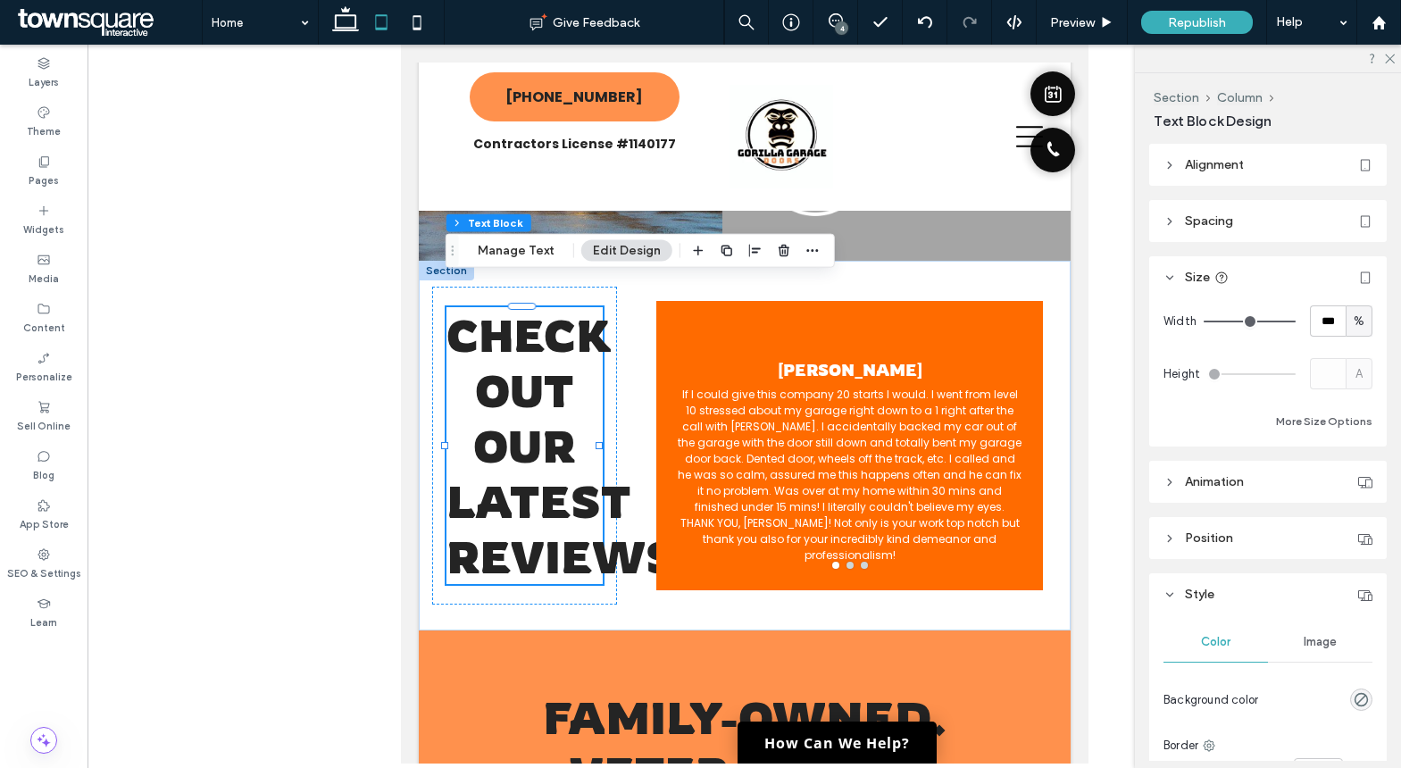
scroll to position [188, 0]
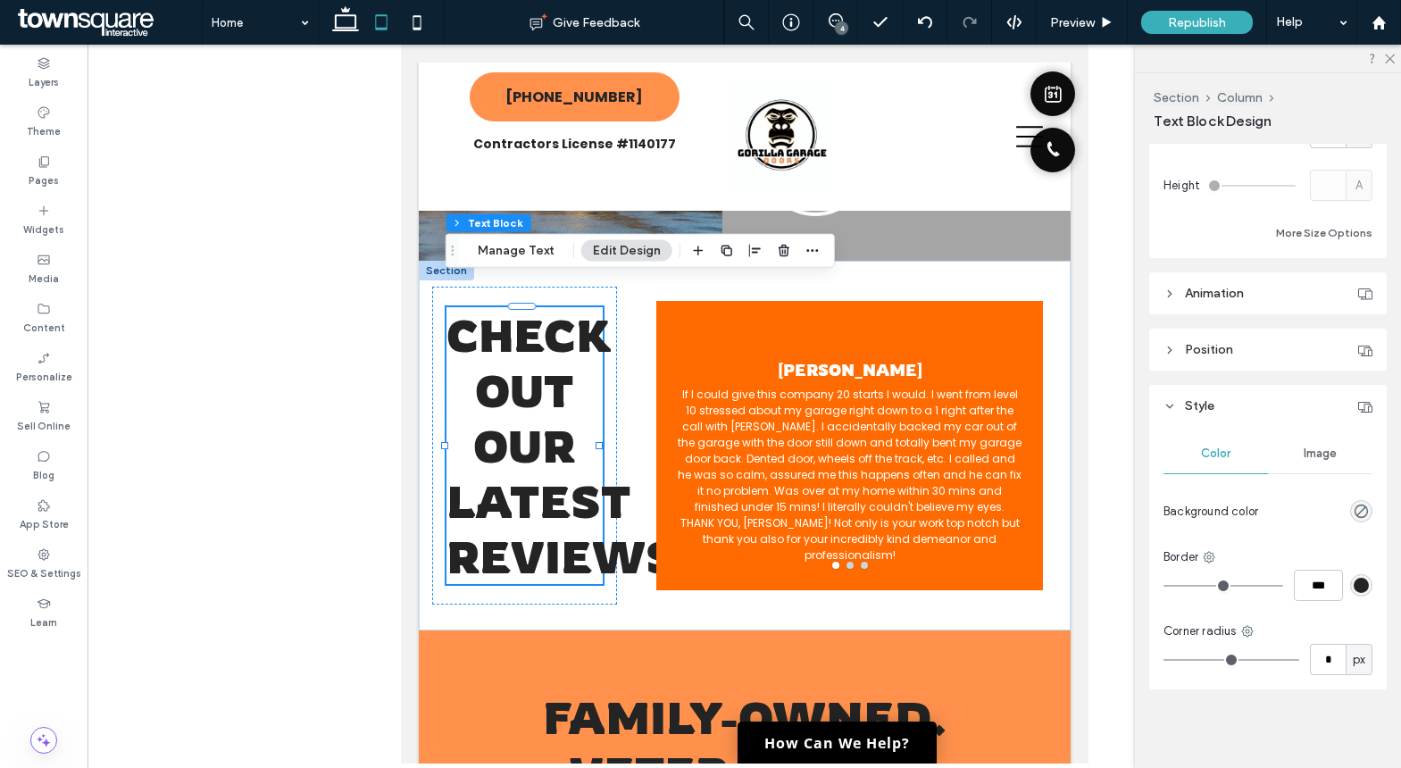
click at [1255, 345] on header "Position" at bounding box center [1267, 350] width 237 height 42
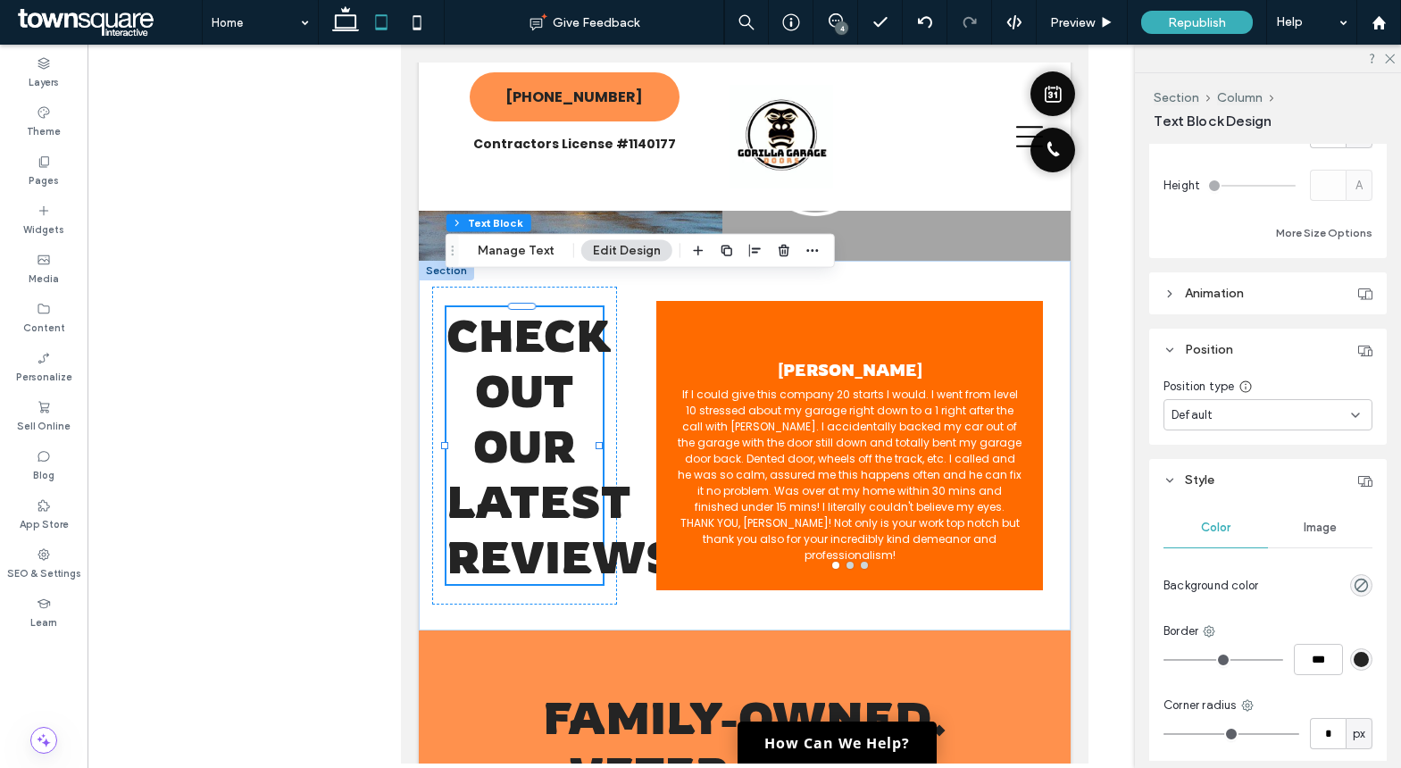
click at [1282, 293] on header "Animation" at bounding box center [1267, 293] width 237 height 42
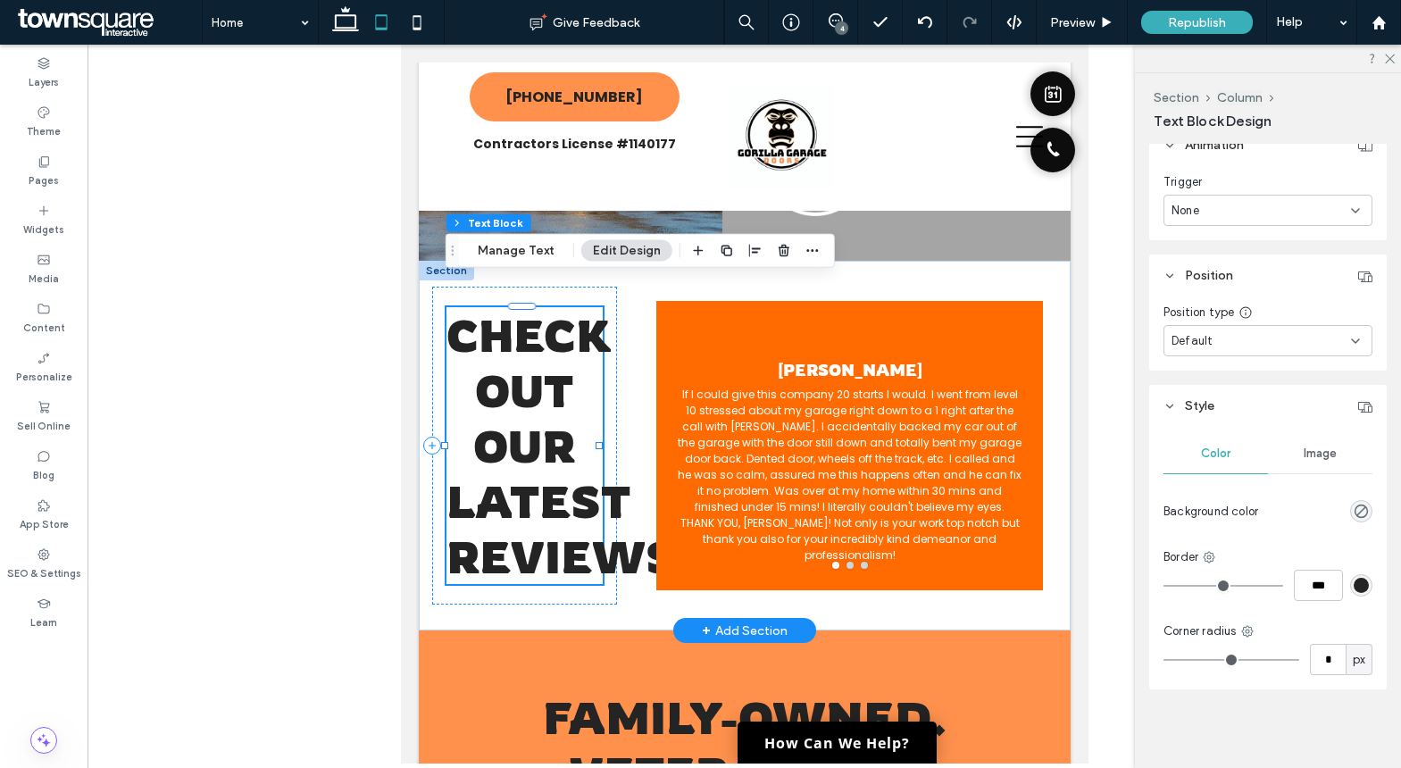
click at [471, 470] on span "Check out our latest reviews!" at bounding box center [569, 445] width 248 height 277
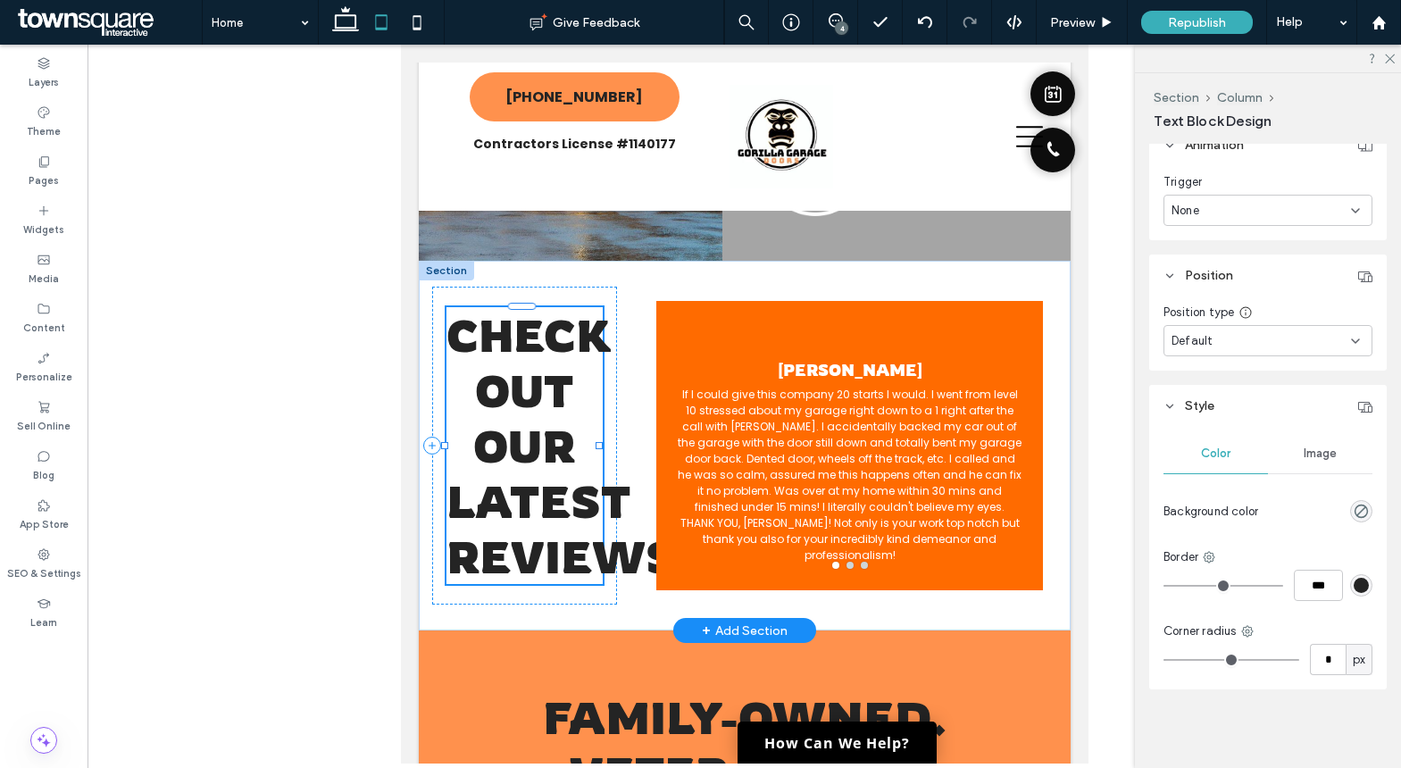
click at [471, 470] on span "Check out our latest reviews!" at bounding box center [569, 445] width 248 height 277
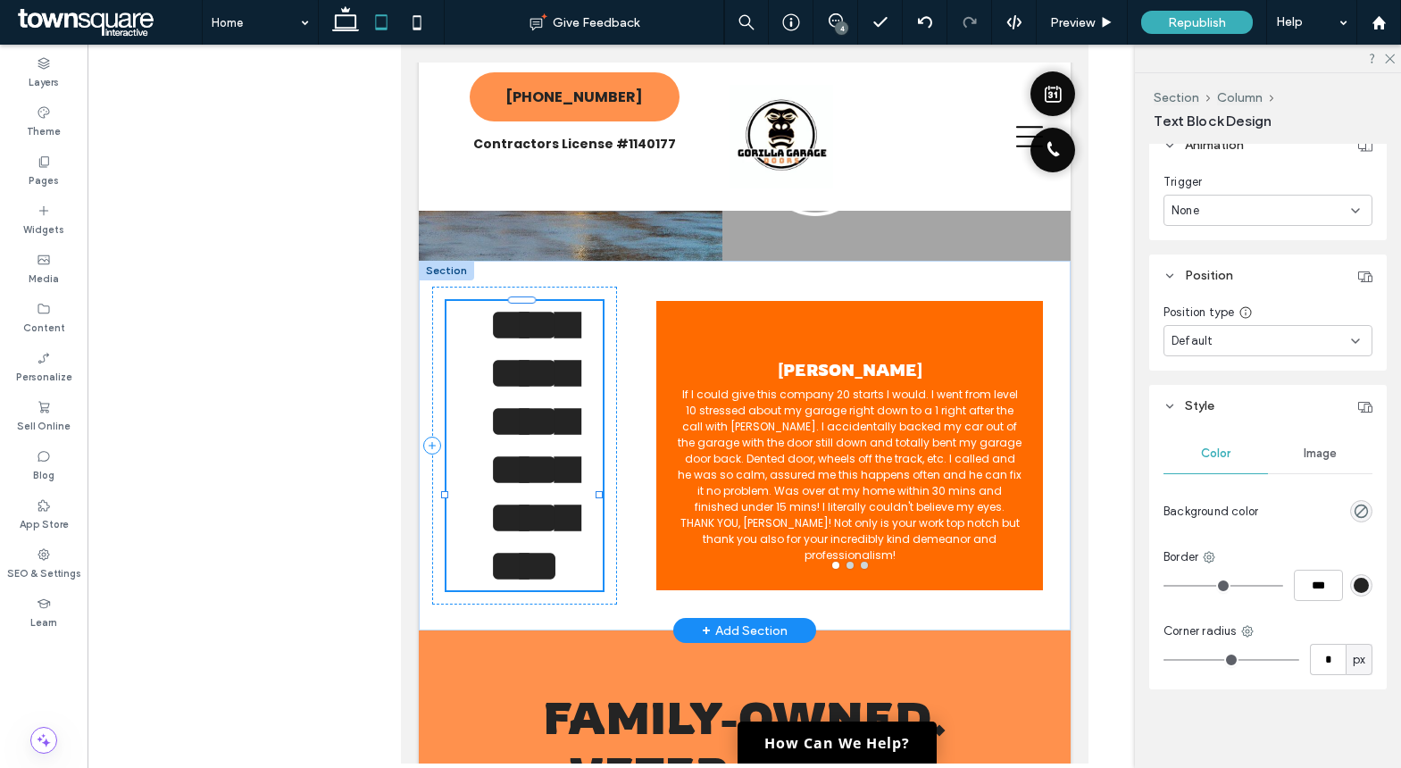
type input "*******"
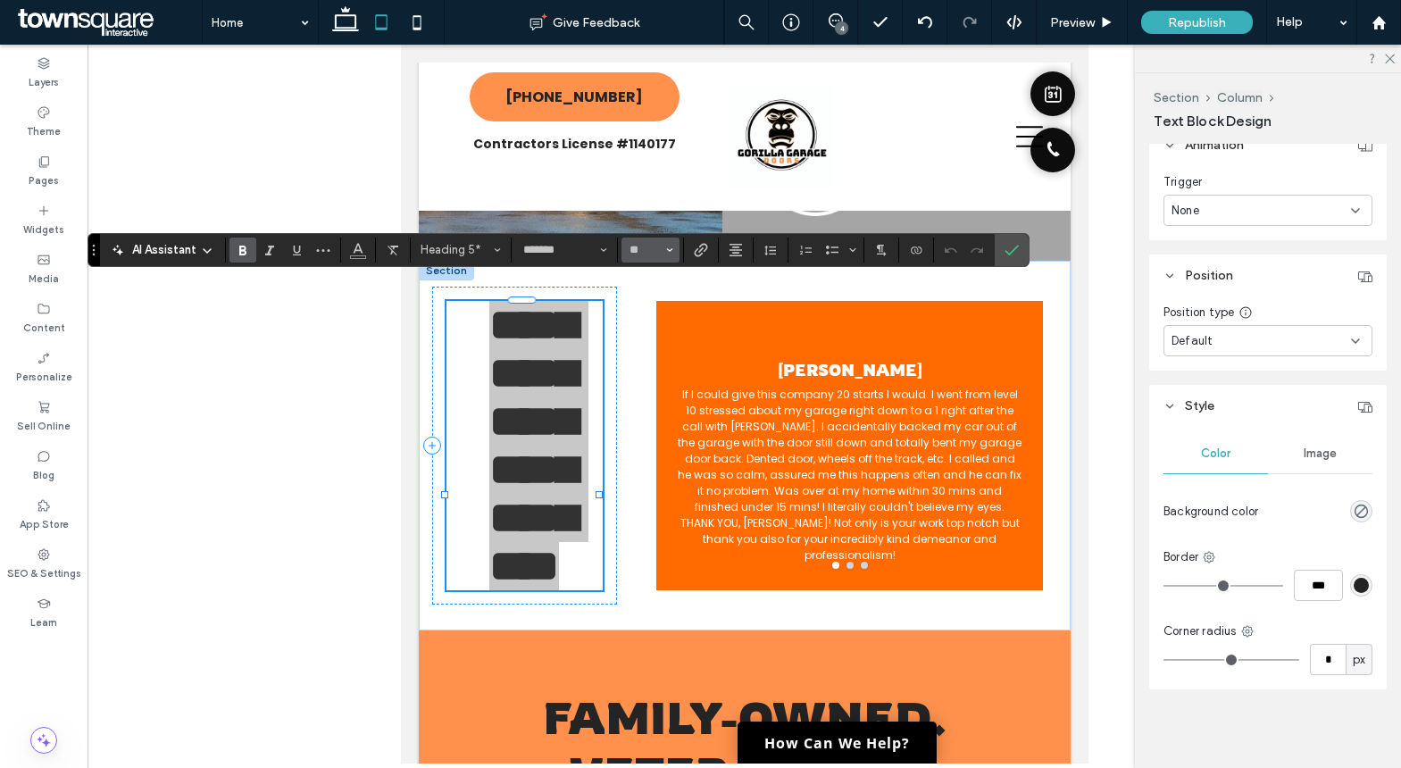
click at [675, 249] on button "**" at bounding box center [650, 249] width 58 height 25
click at [648, 373] on label "48" at bounding box center [649, 385] width 57 height 25
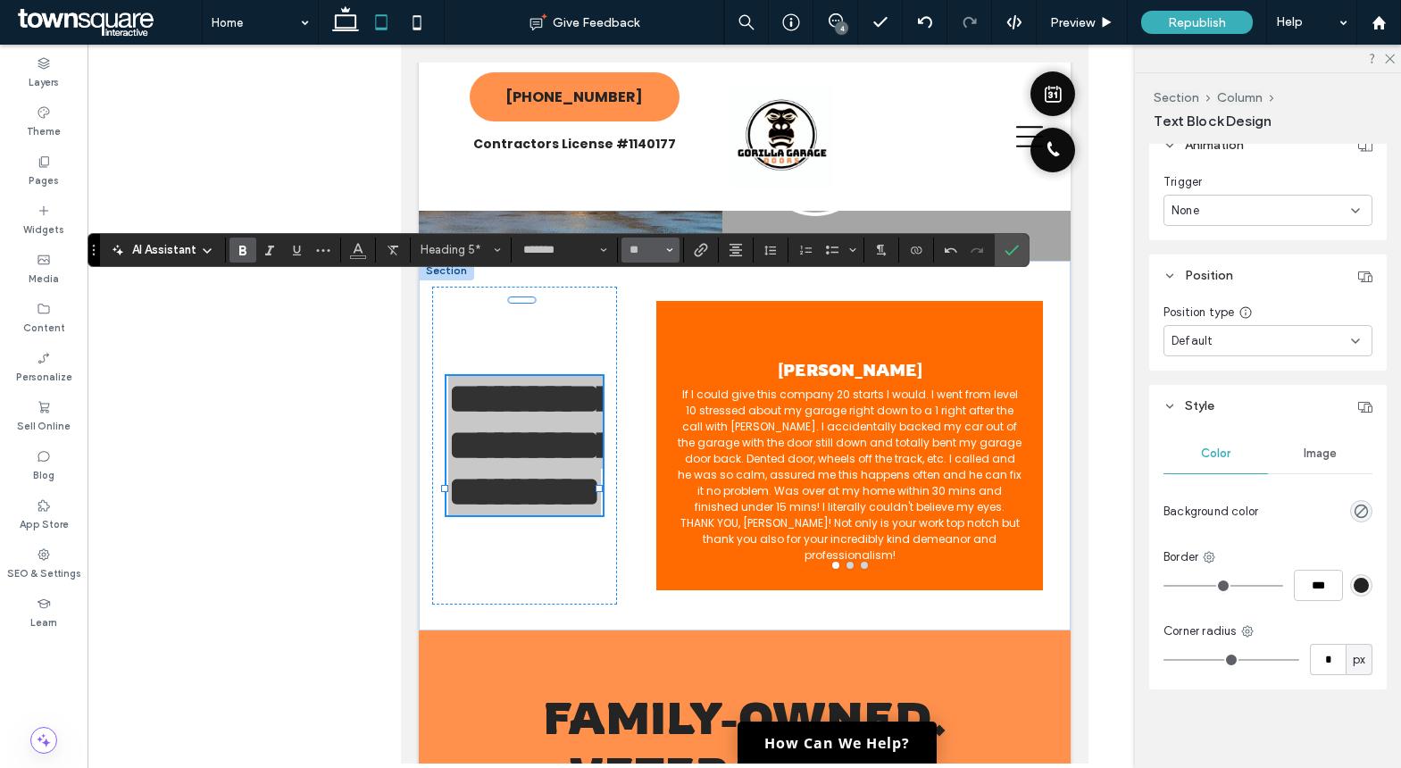
click at [655, 257] on button "**" at bounding box center [650, 249] width 58 height 25
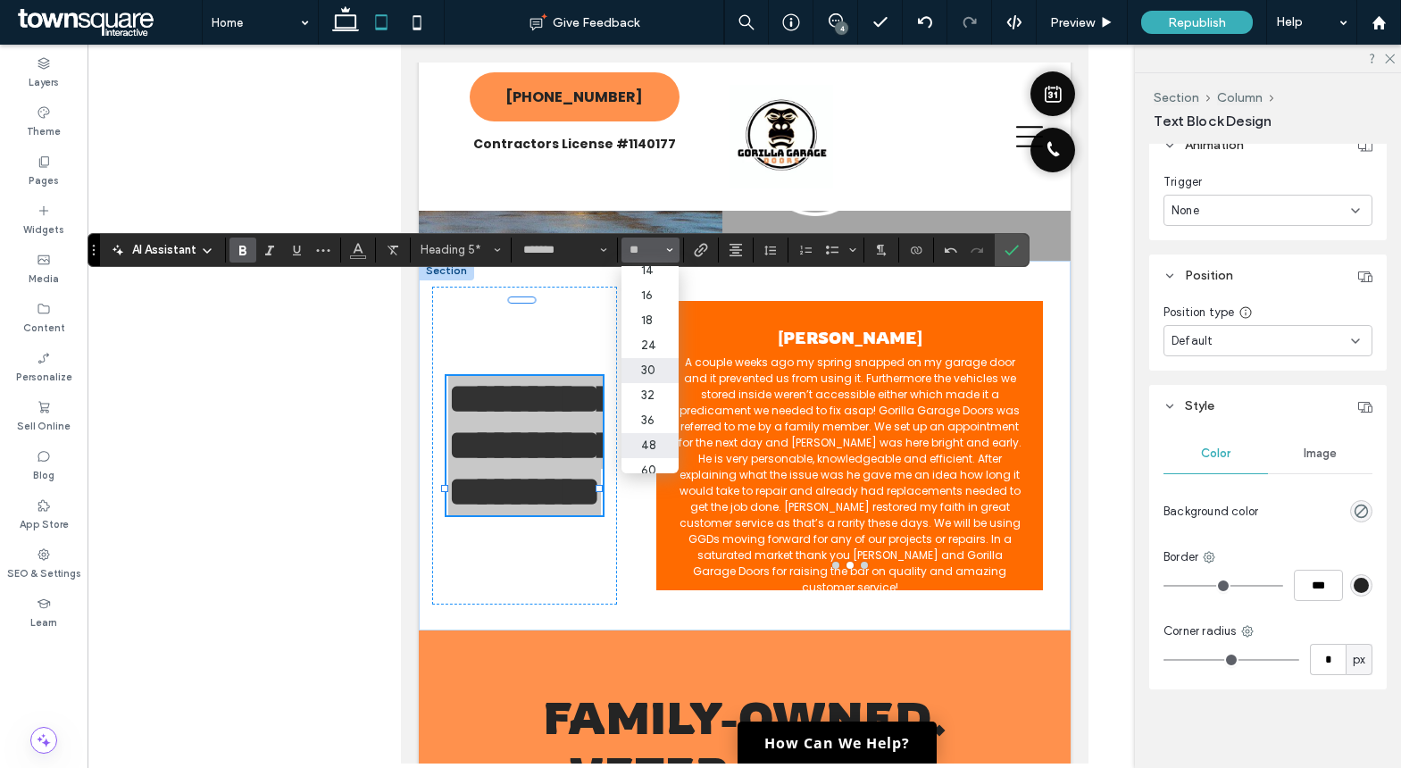
scroll to position [148, 0]
click at [654, 395] on label "36" at bounding box center [649, 405] width 57 height 25
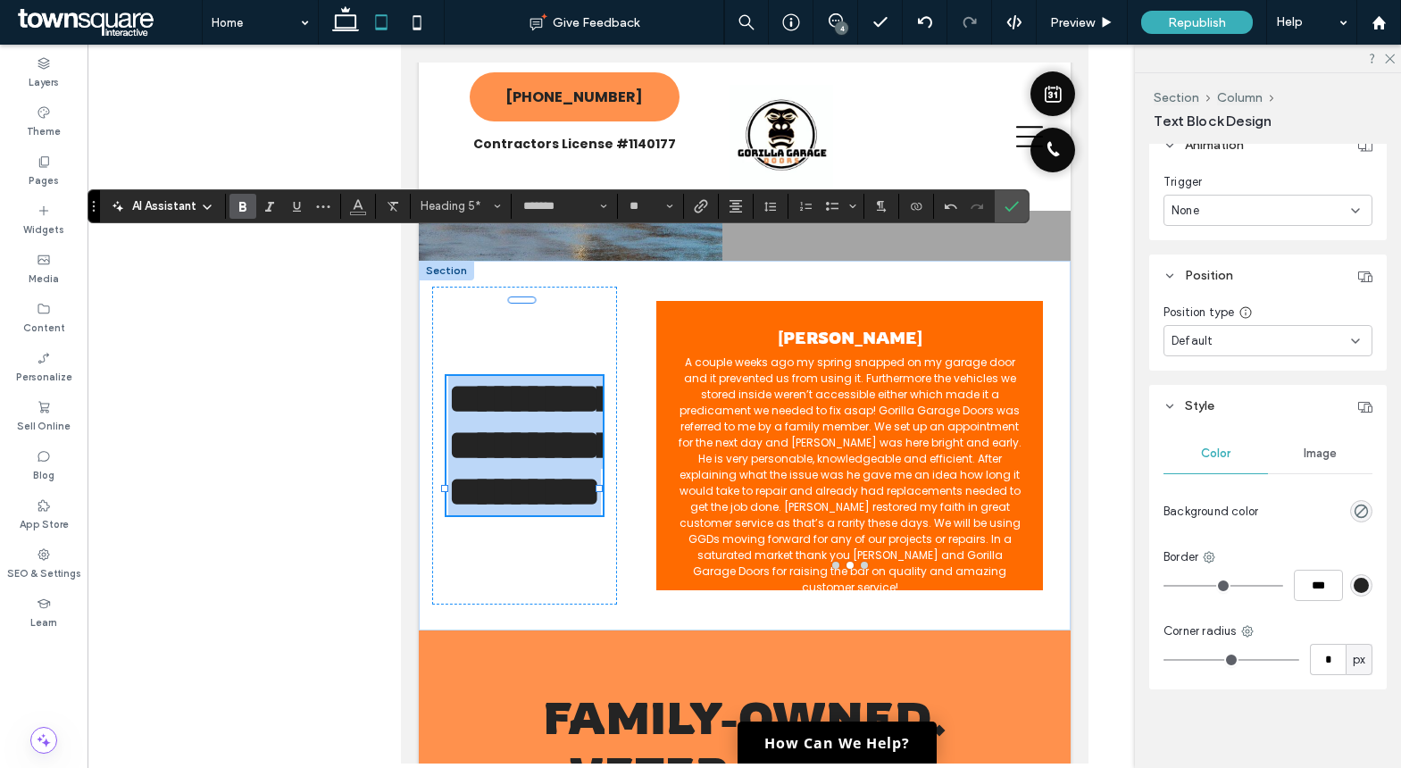
type input "**"
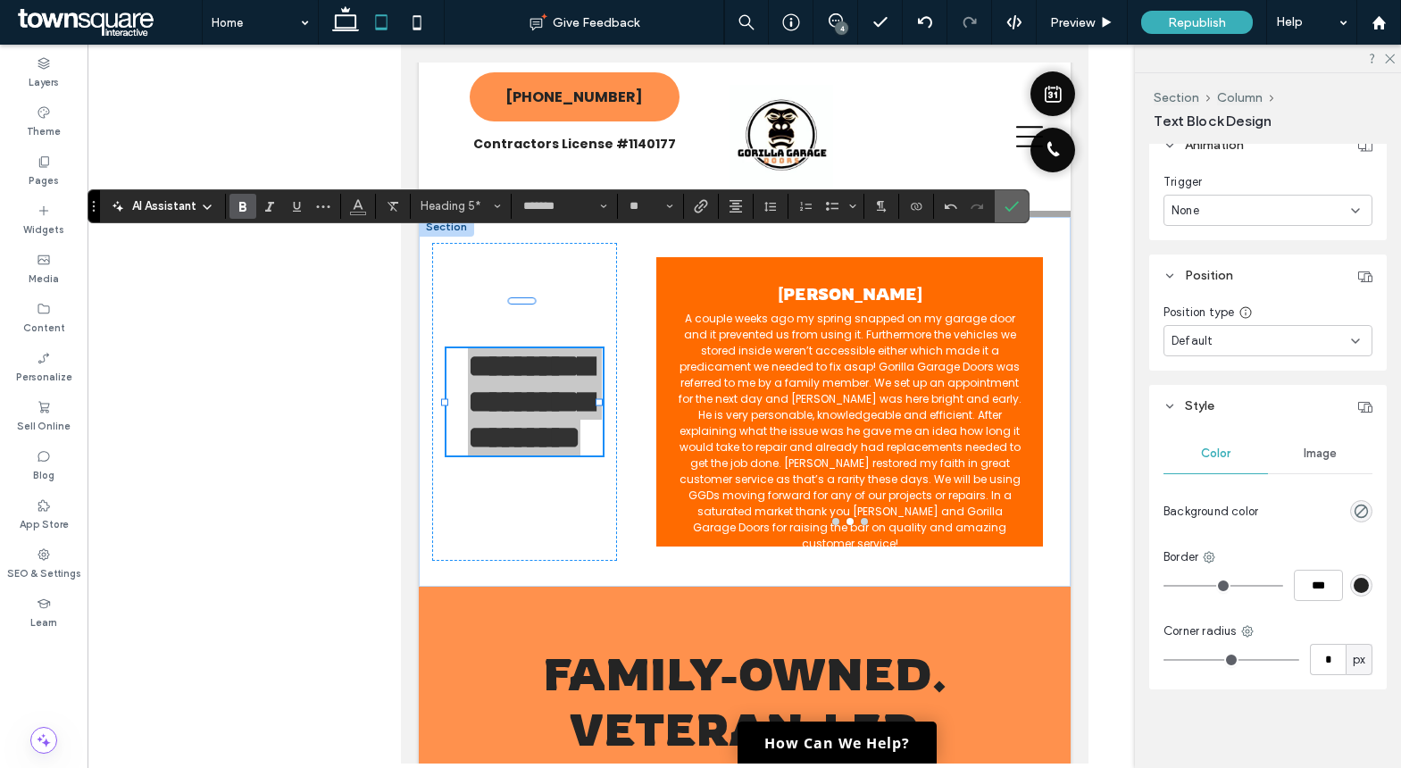
click at [1012, 213] on span "Confirm" at bounding box center [1011, 206] width 14 height 30
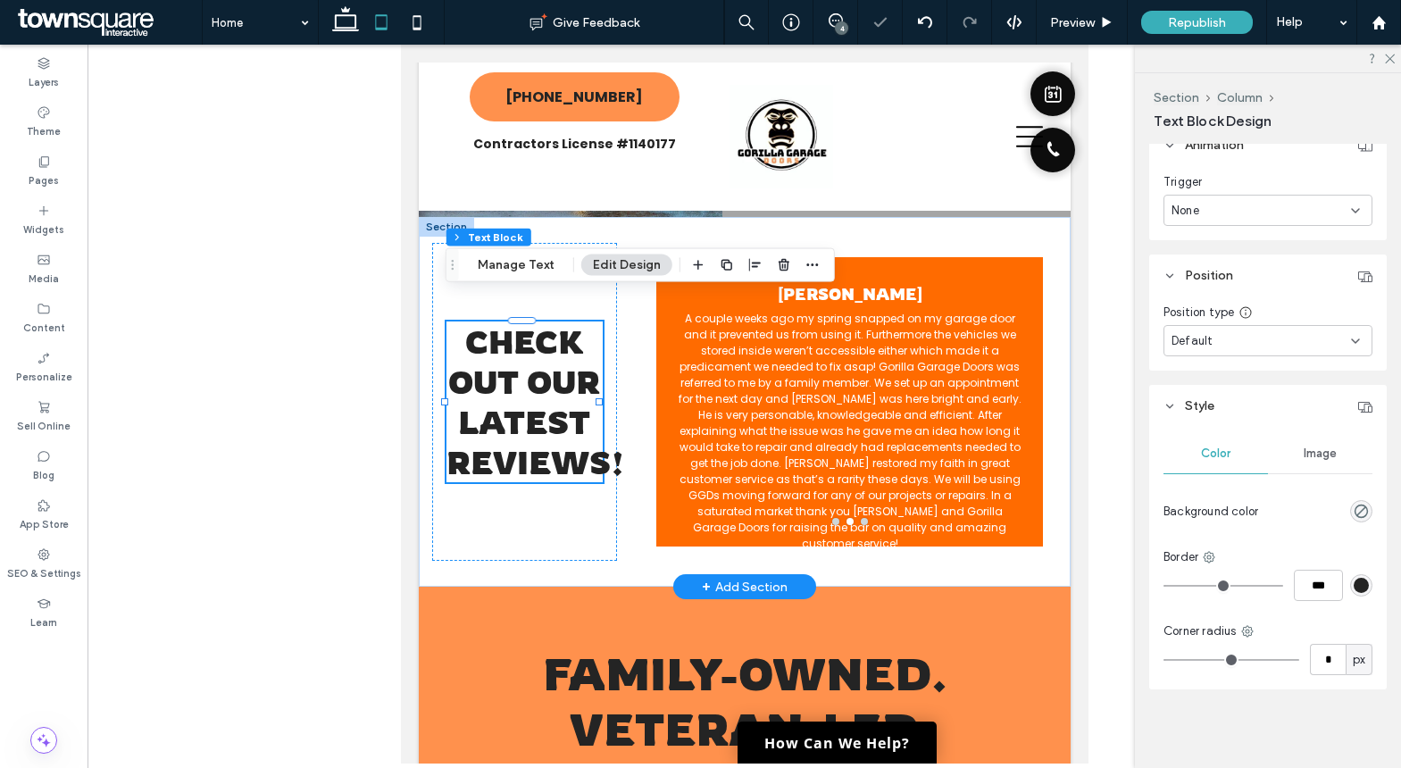
click at [1044, 381] on div "Check out our latest reviews! [PERSON_NAME] If I could give this company 20 sta…" at bounding box center [744, 402] width 652 height 370
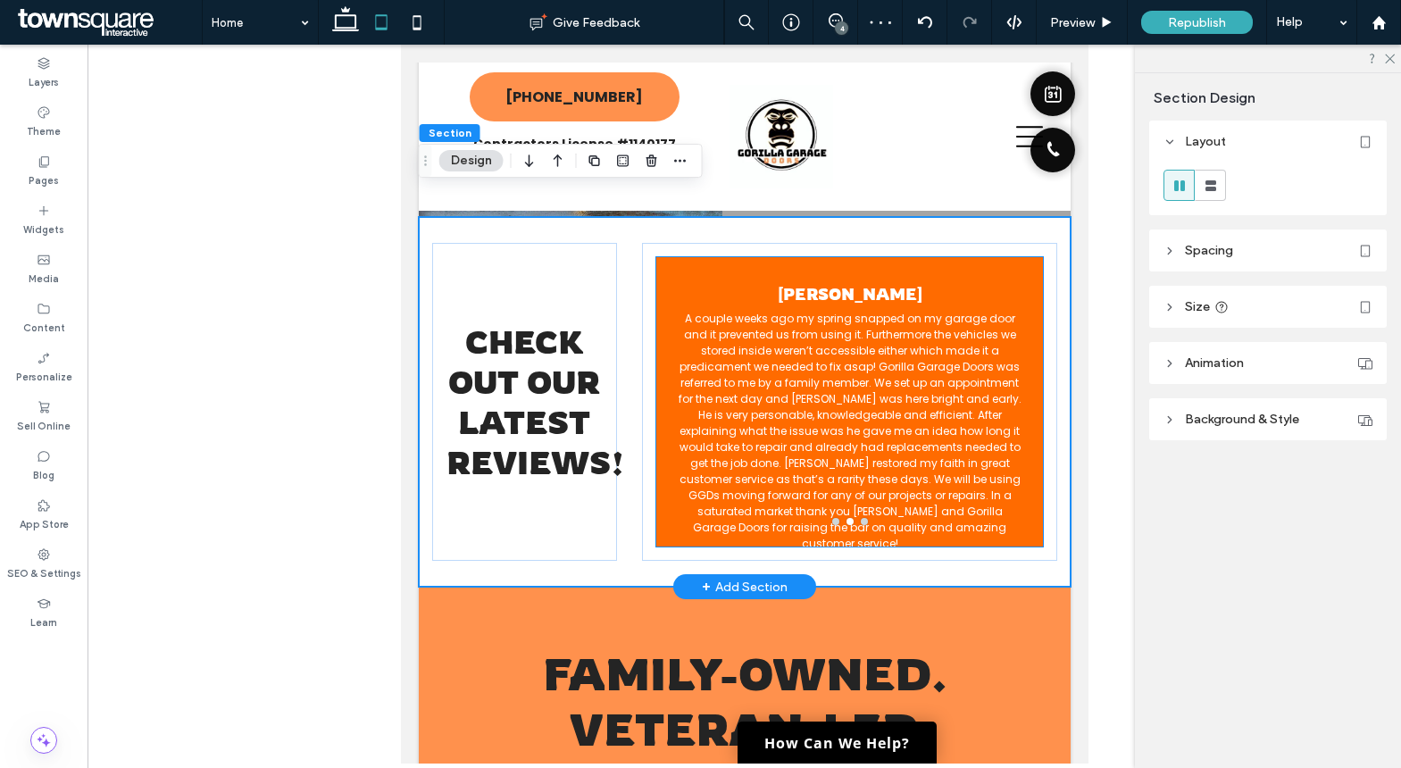
click at [969, 419] on p "A couple weeks ago my spring snapped on my garage door and it prevented us from…" at bounding box center [849, 431] width 344 height 241
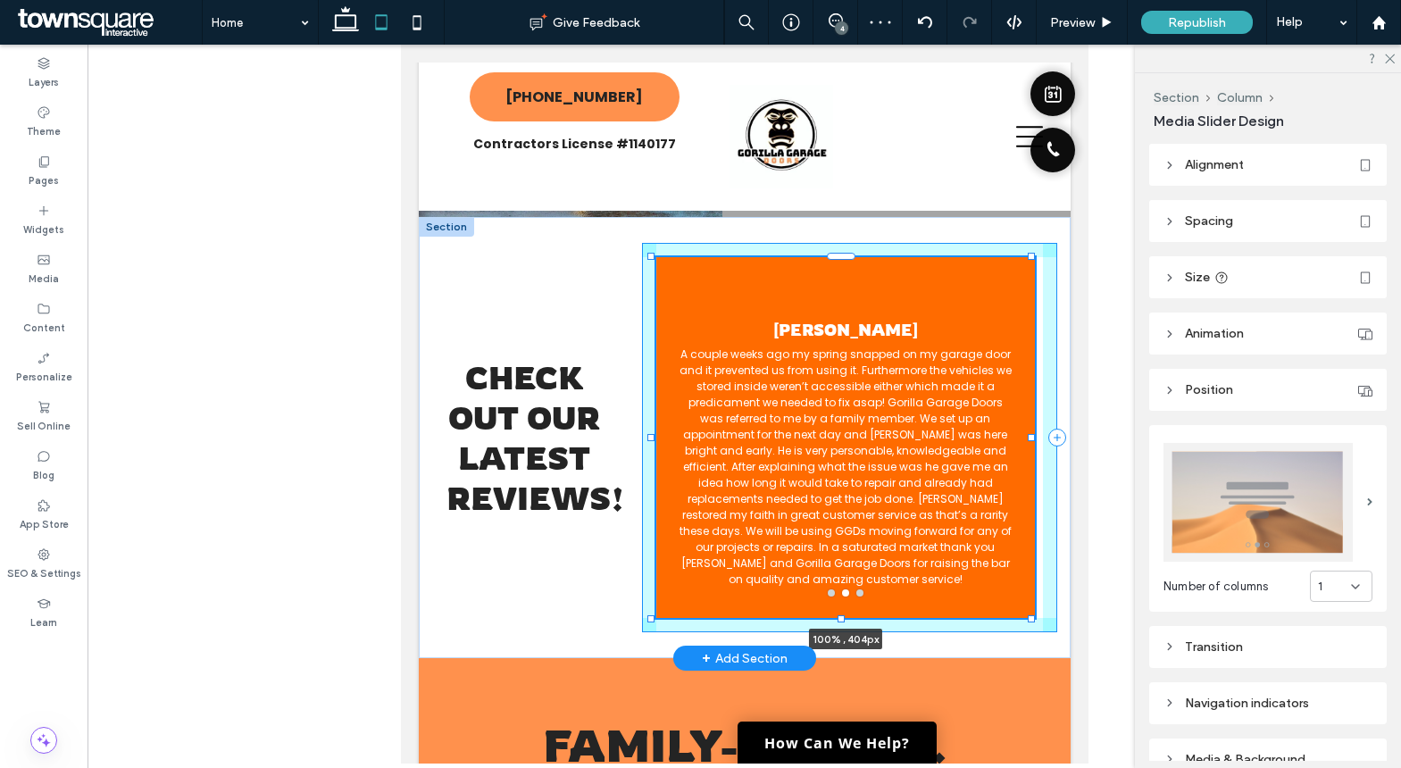
drag, startPoint x: 840, startPoint y: 521, endPoint x: 841, endPoint y: 570, distance: 49.1
click at [841, 570] on div "Check out our latest reviews! [PERSON_NAME] If I could give this company 20 sta…" at bounding box center [744, 437] width 652 height 441
type input "***"
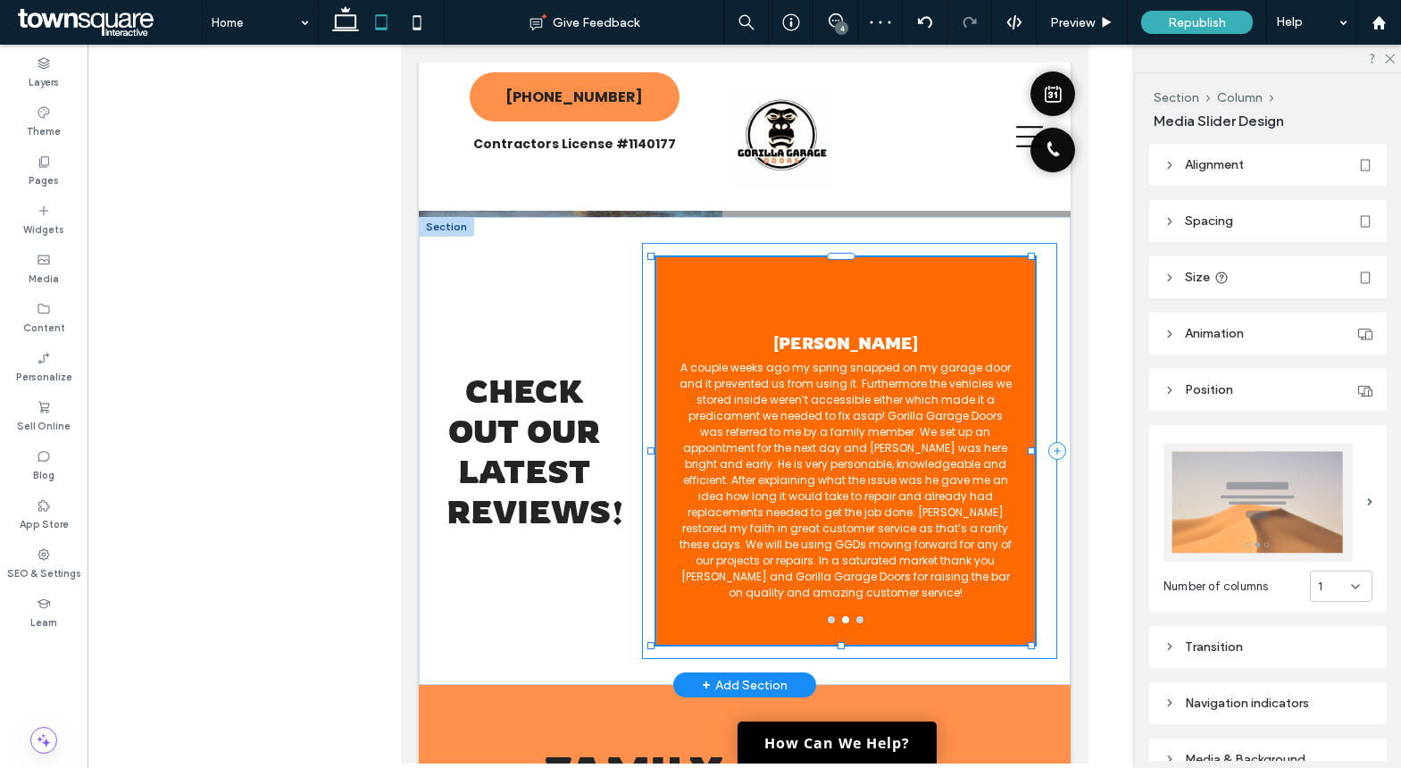
type input "***"
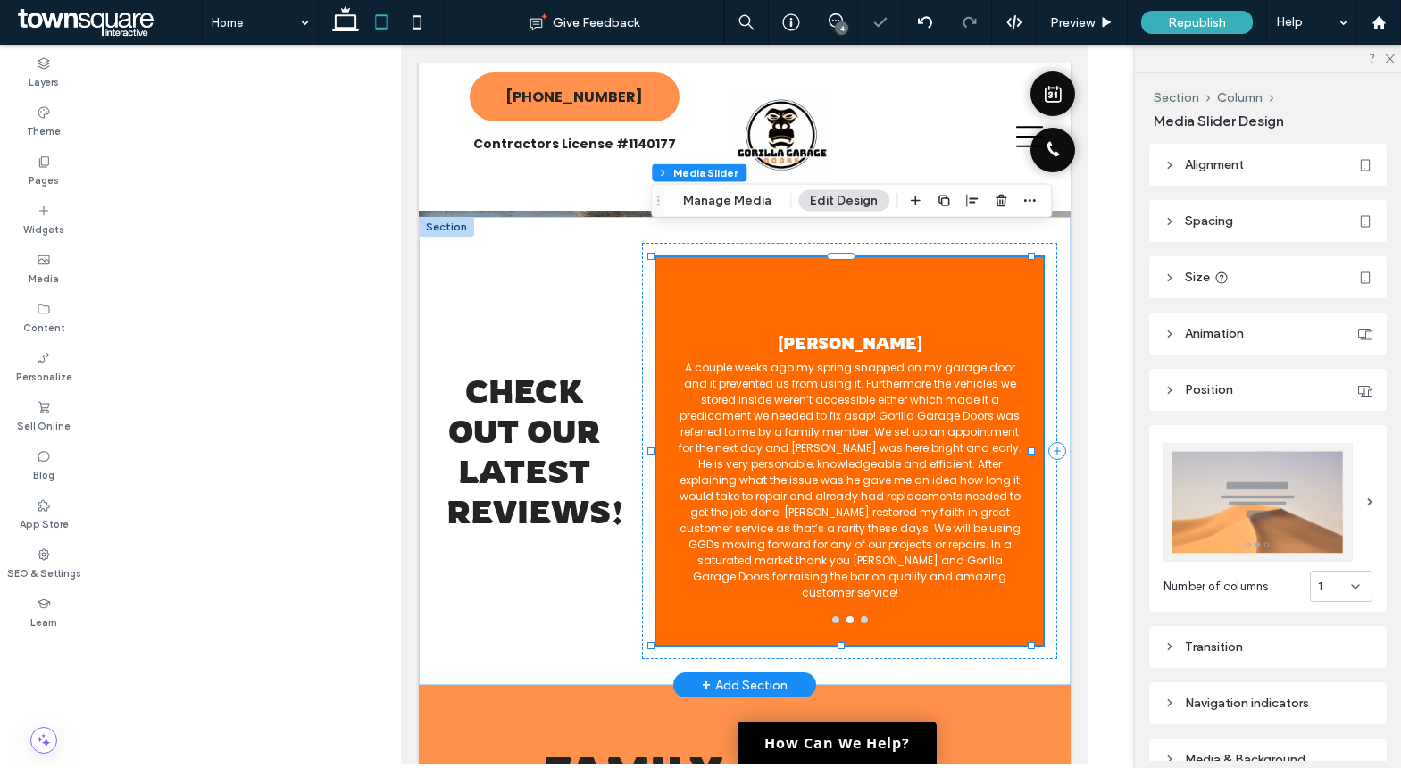
click at [919, 257] on div at bounding box center [848, 450] width 387 height 387
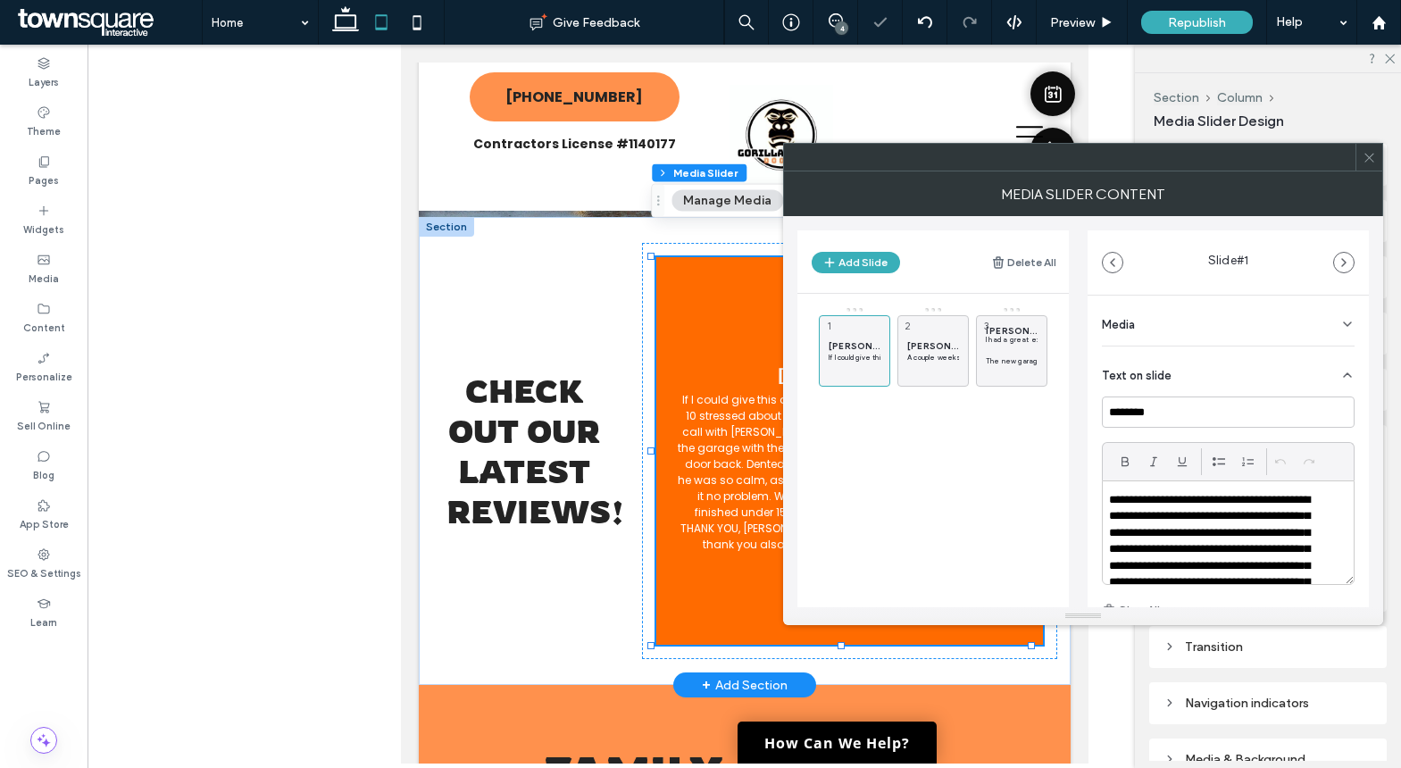
click at [1374, 155] on icon at bounding box center [1368, 157] width 13 height 13
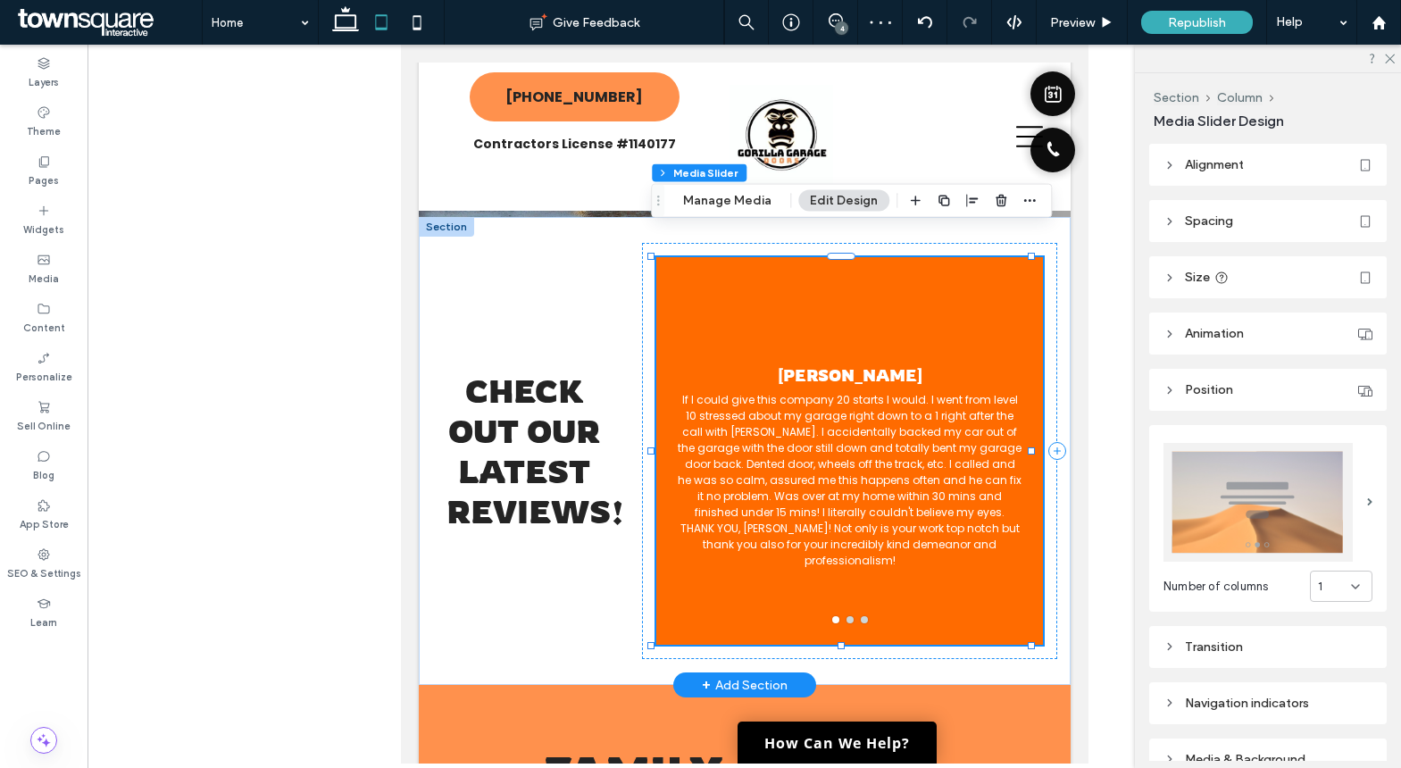
click at [1248, 175] on header "Alignment" at bounding box center [1267, 165] width 237 height 42
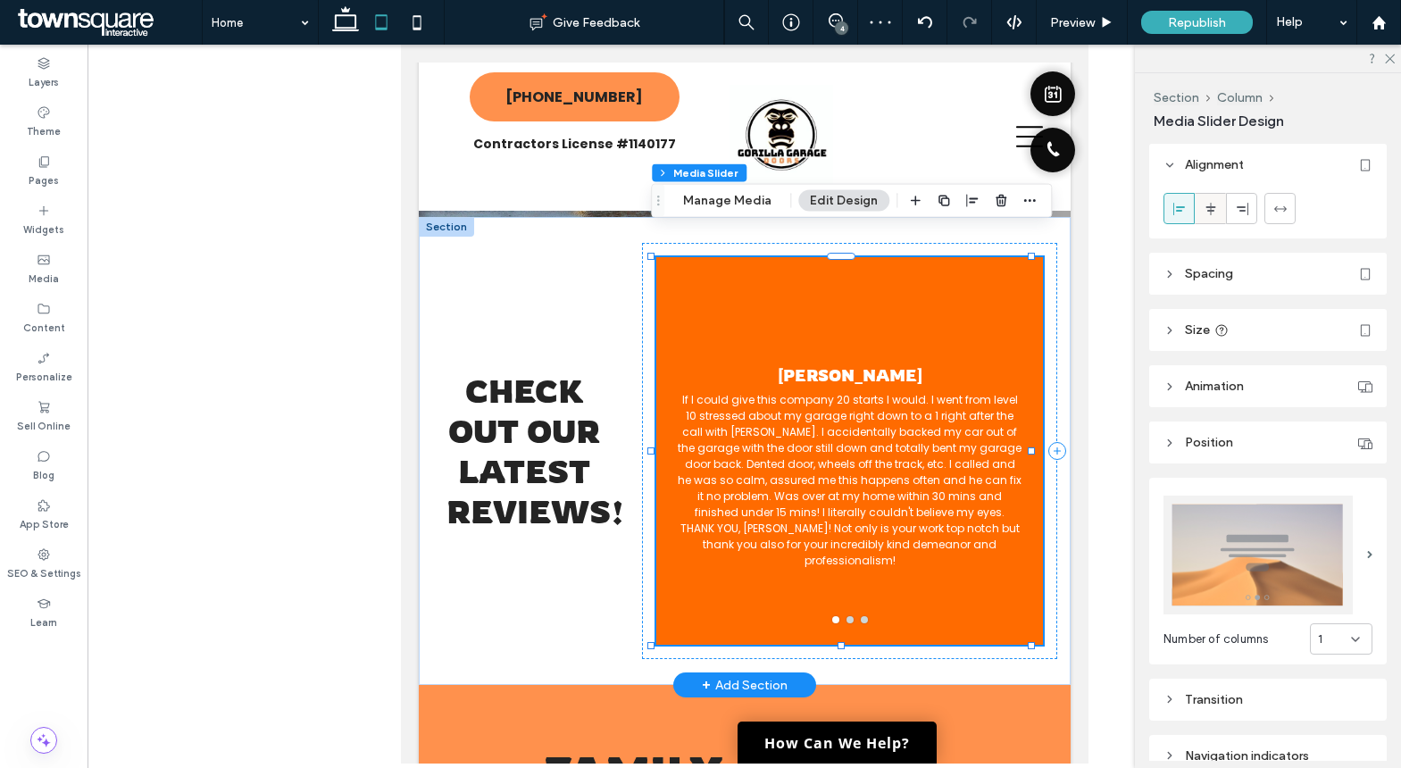
click at [1208, 218] on span at bounding box center [1210, 208] width 14 height 29
click at [1161, 274] on header "Spacing" at bounding box center [1267, 274] width 237 height 42
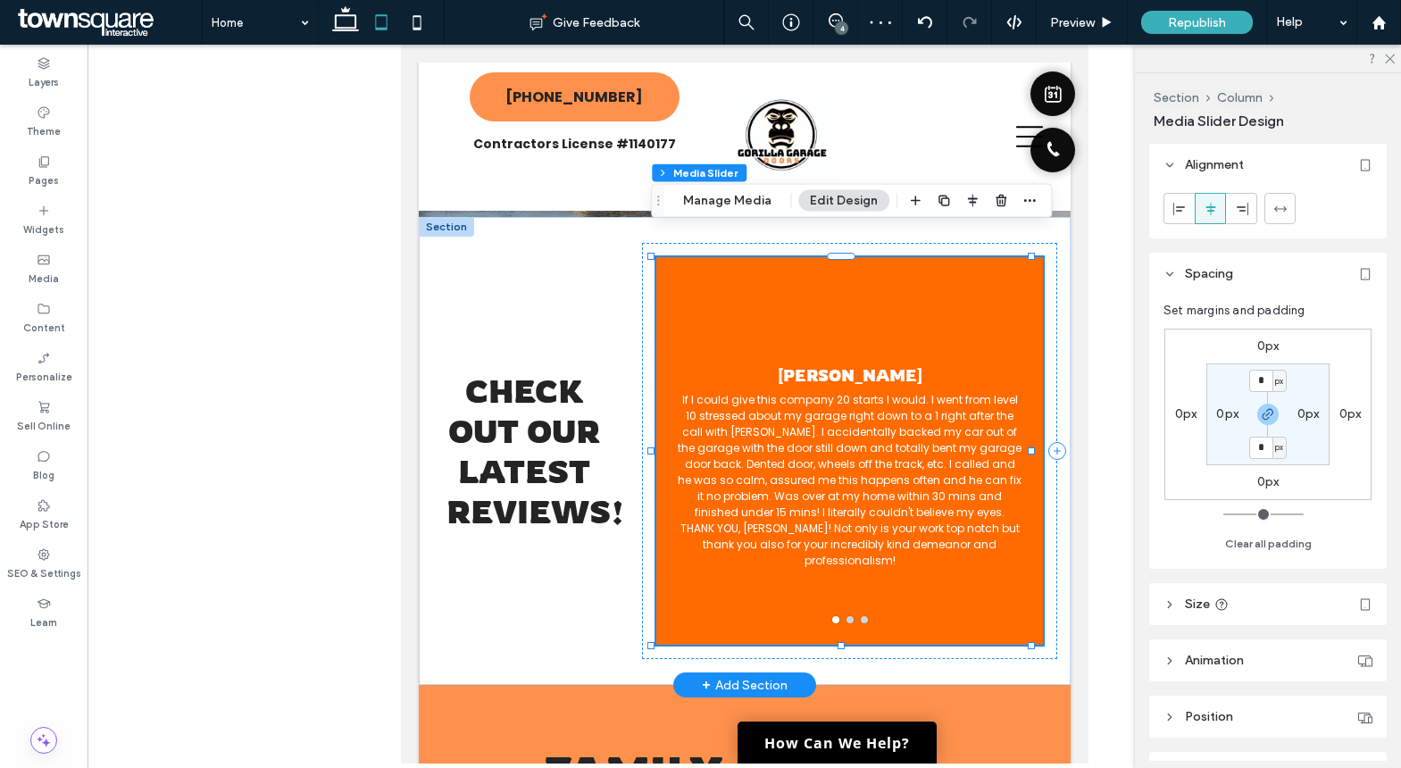
click at [1162, 264] on header "Spacing" at bounding box center [1267, 274] width 237 height 42
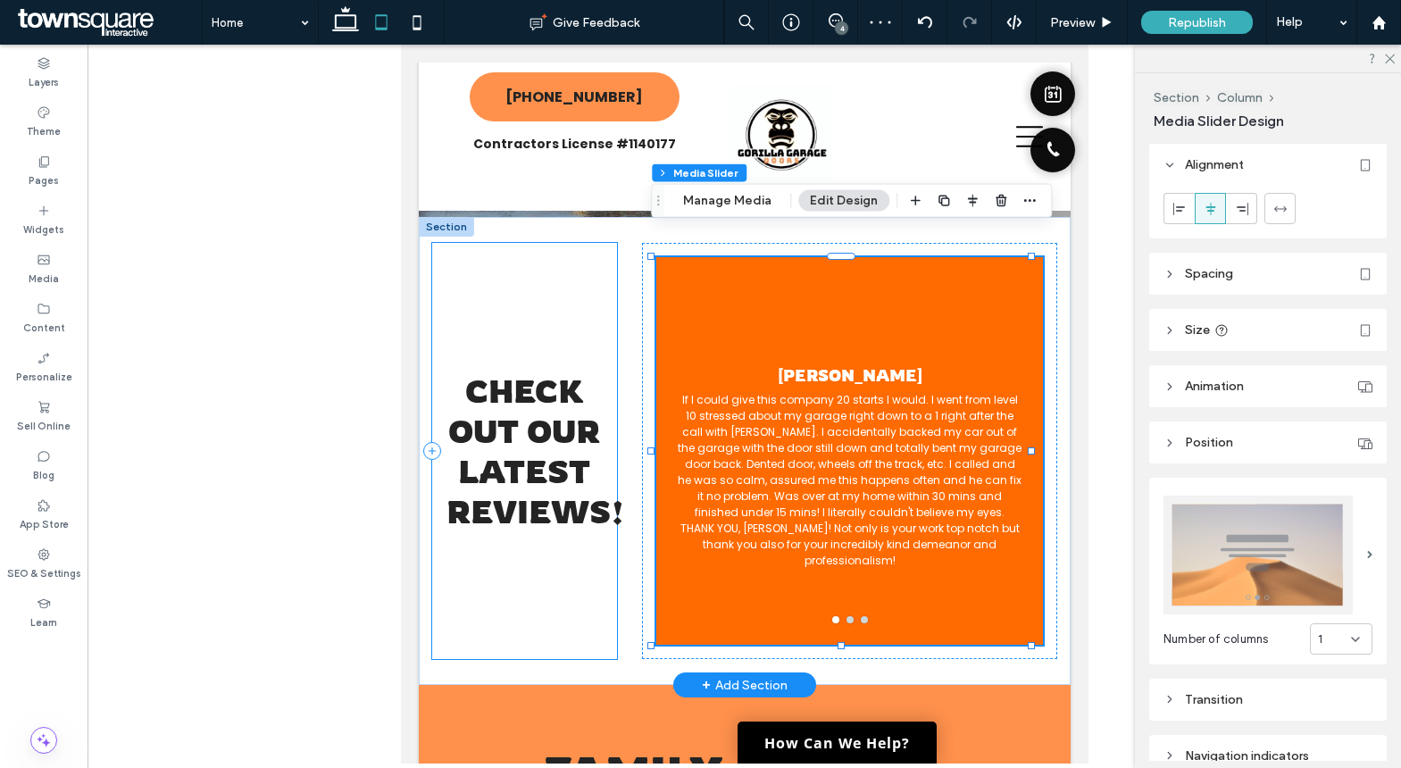
click at [500, 627] on div "Check out our latest reviews!" at bounding box center [523, 451] width 185 height 416
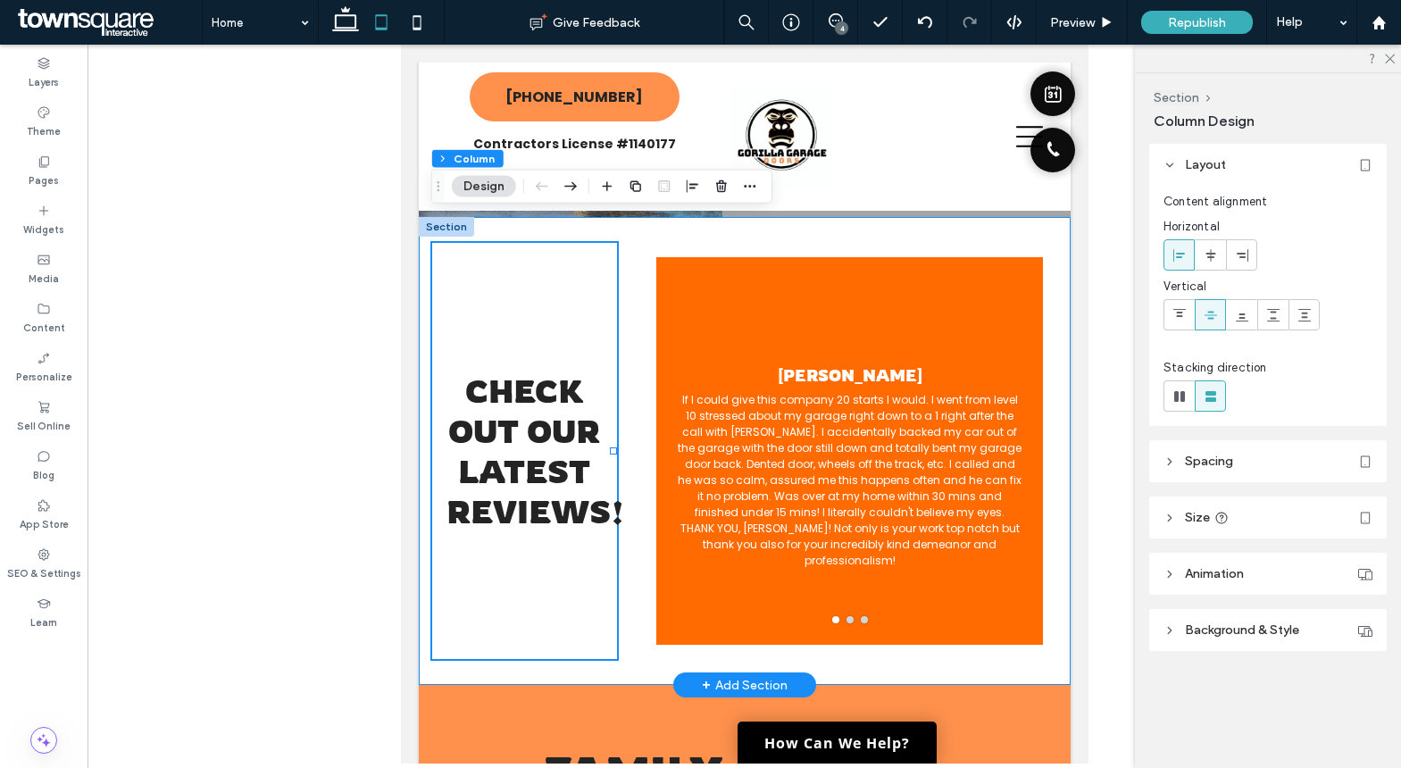
click at [623, 640] on div "Check out our latest reviews! [PERSON_NAME] If I could give this company 20 sta…" at bounding box center [744, 451] width 652 height 468
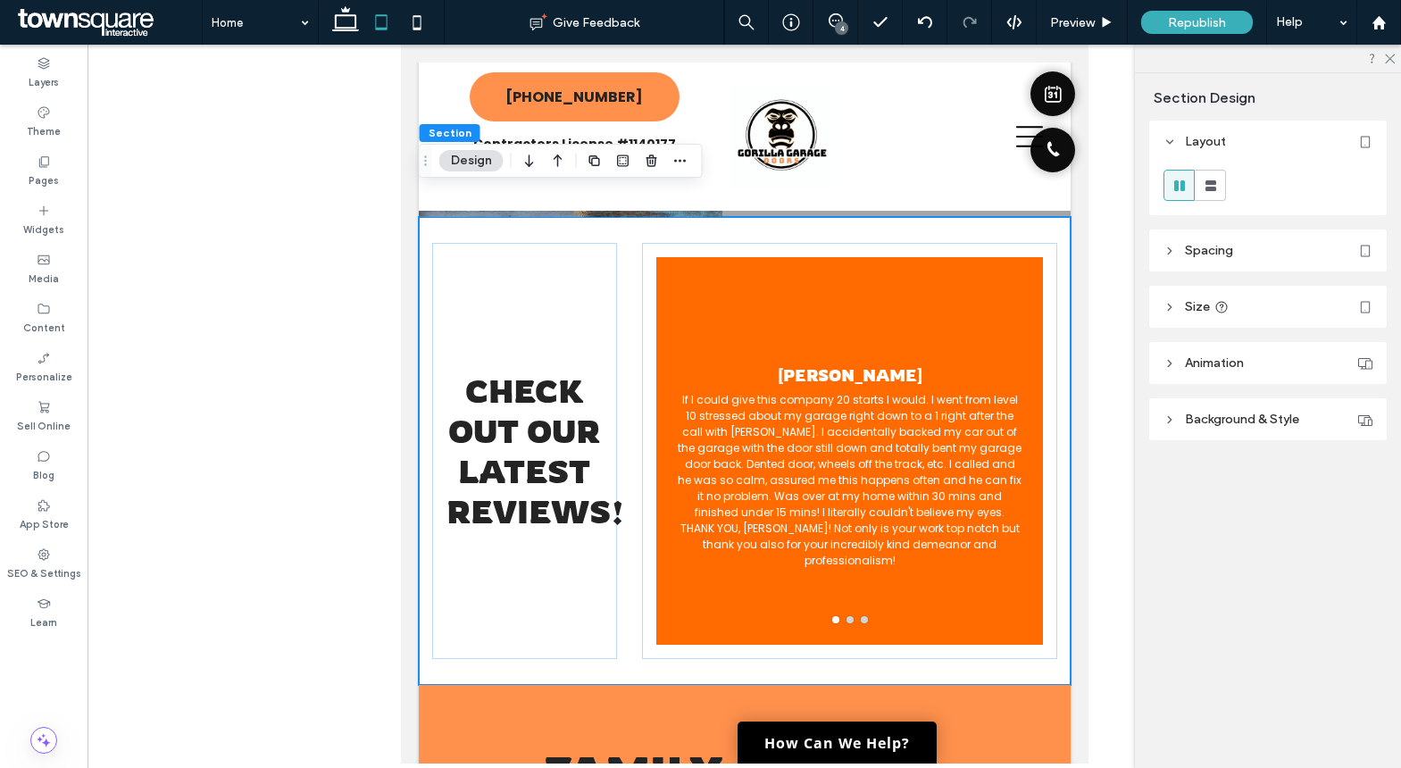
click at [378, 29] on use at bounding box center [382, 21] width 12 height 15
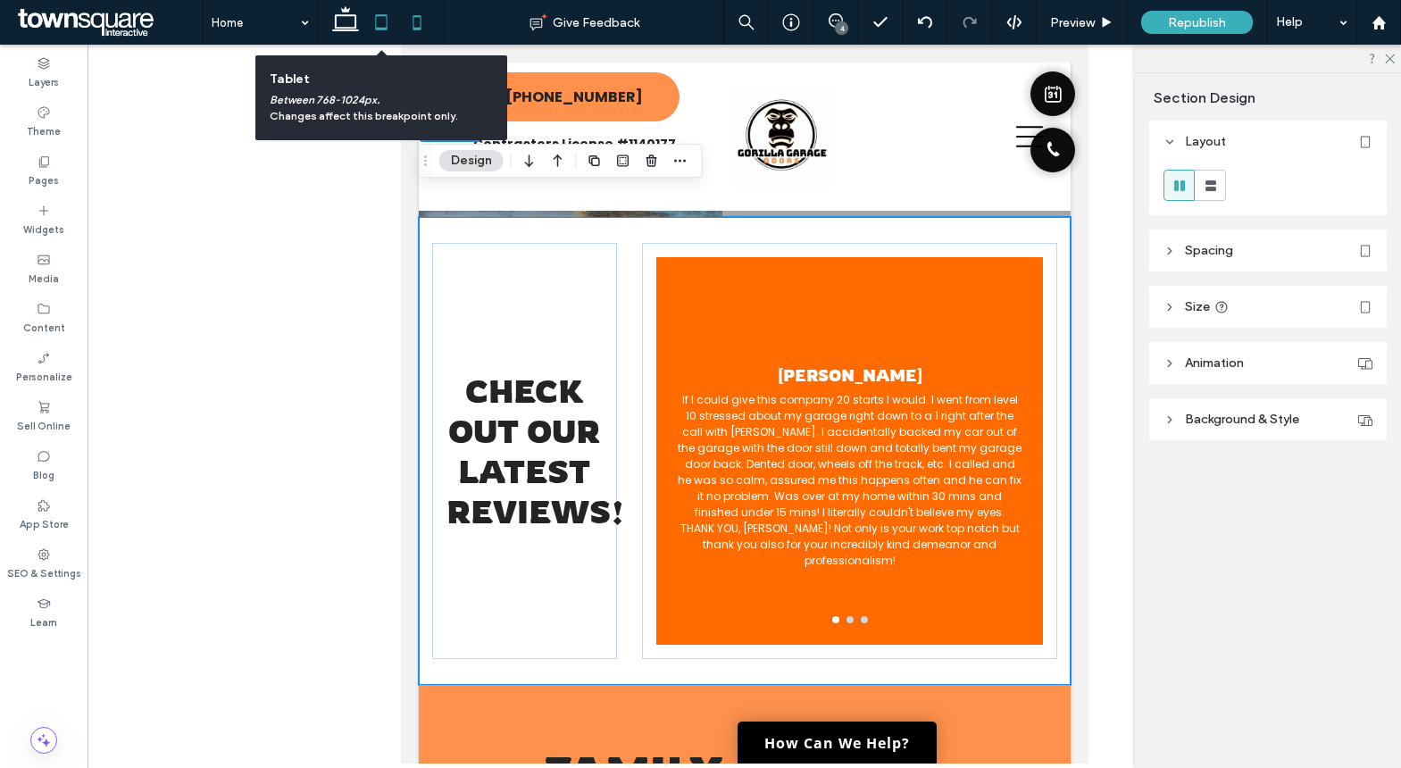
click at [420, 18] on icon at bounding box center [417, 22] width 36 height 36
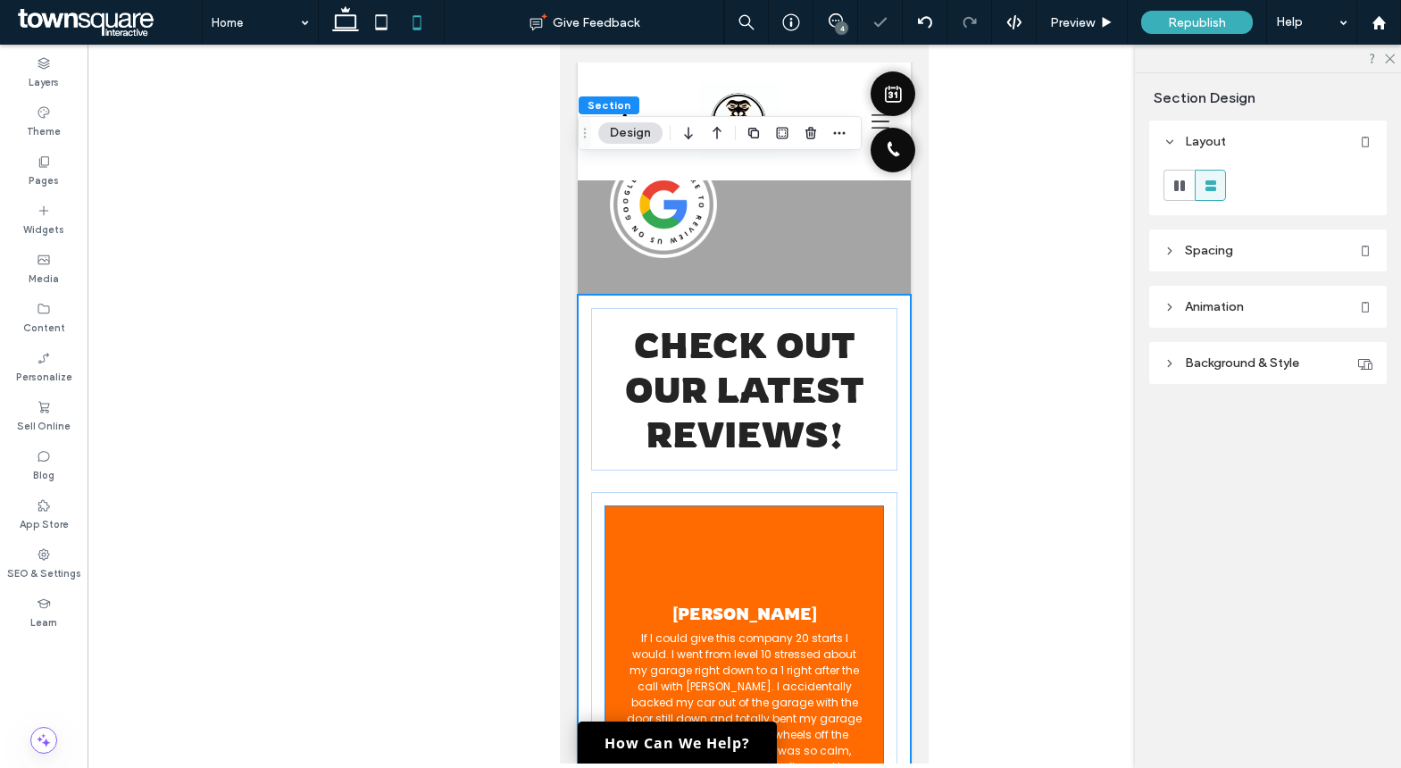
scroll to position [2665, 0]
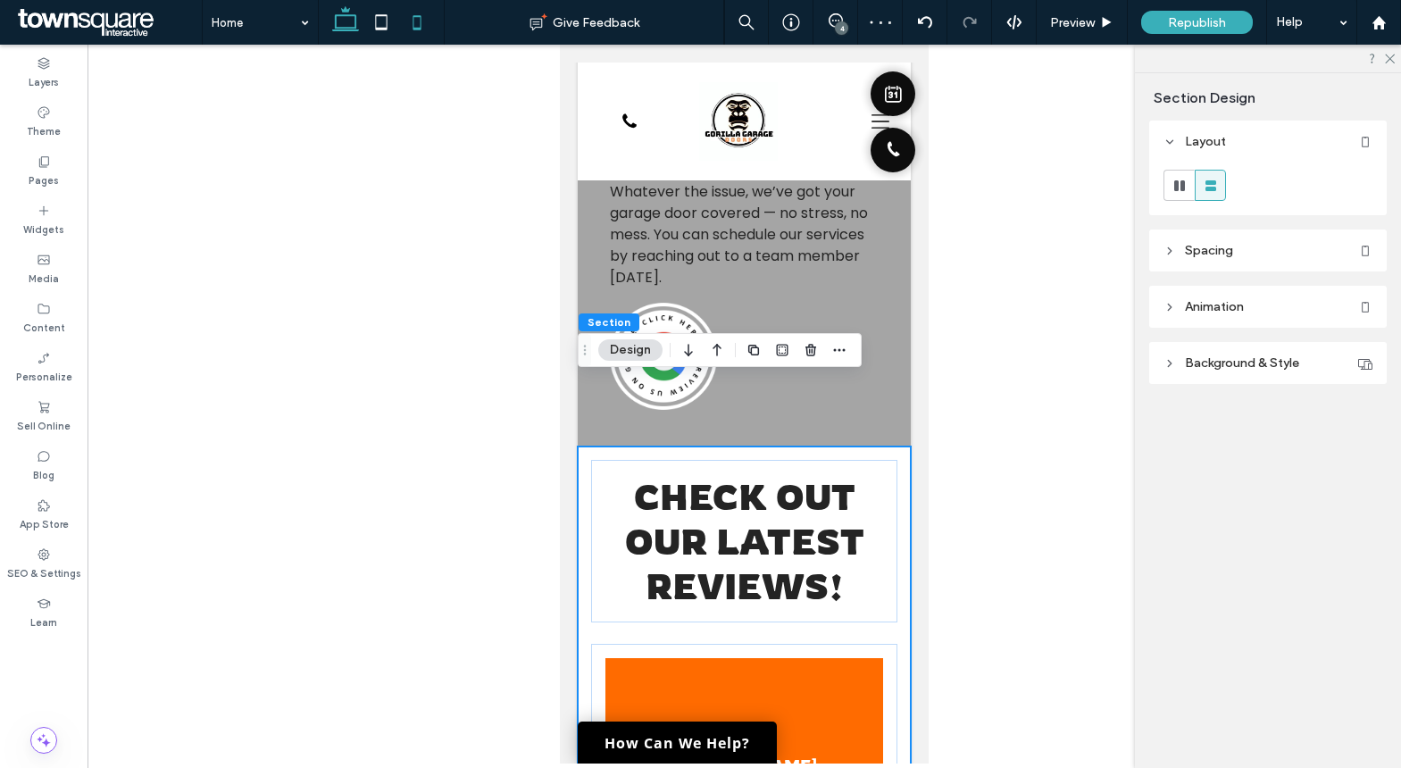
click at [349, 29] on use at bounding box center [345, 18] width 27 height 25
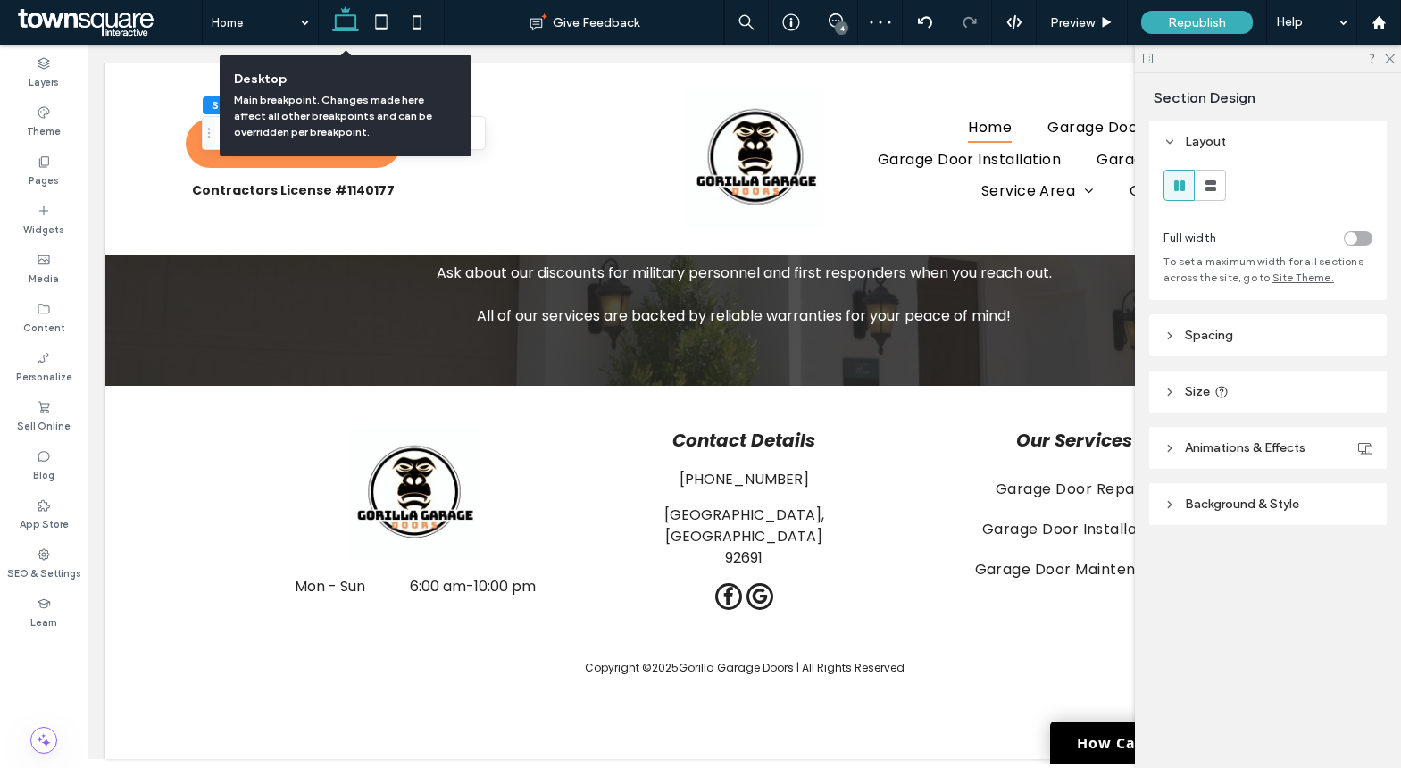
scroll to position [1706, 0]
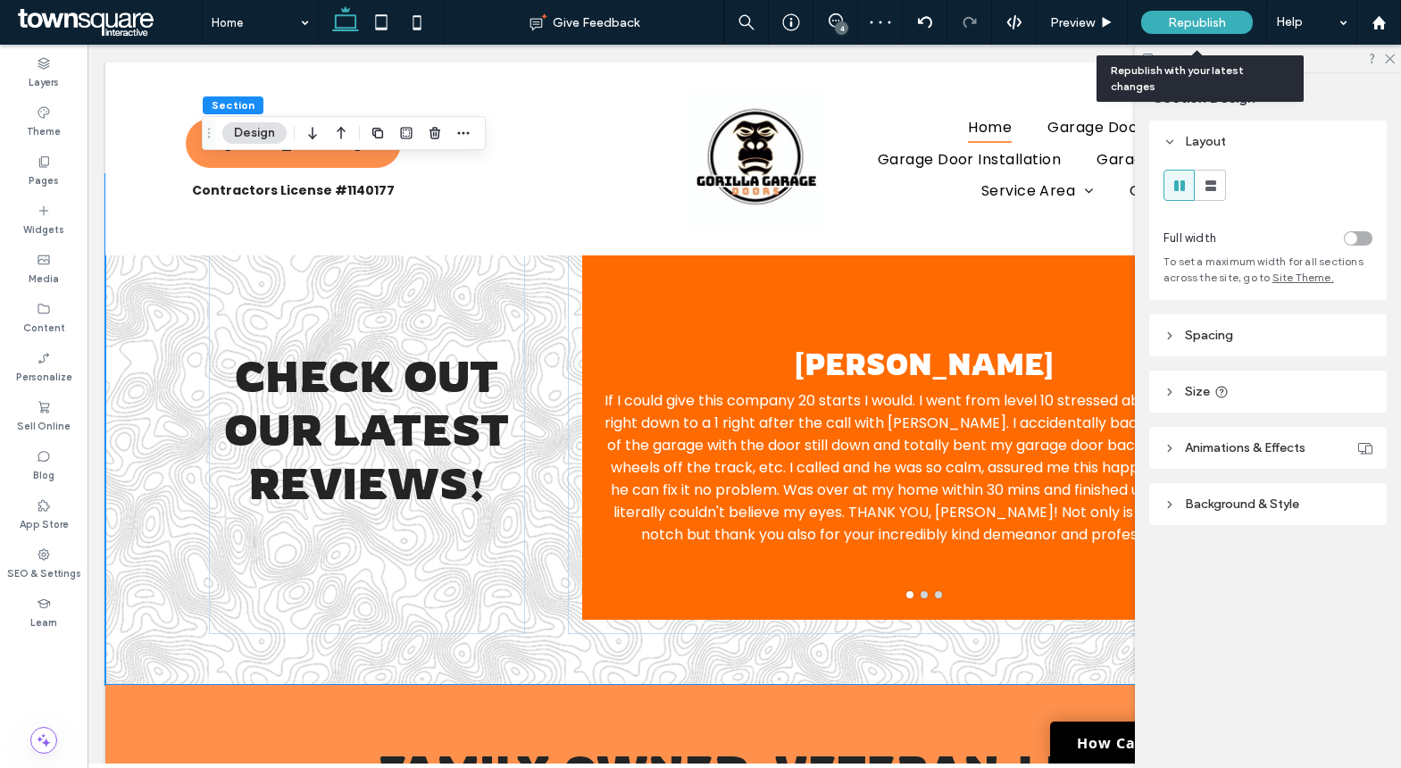
click at [1219, 22] on span "Republish" at bounding box center [1197, 22] width 58 height 15
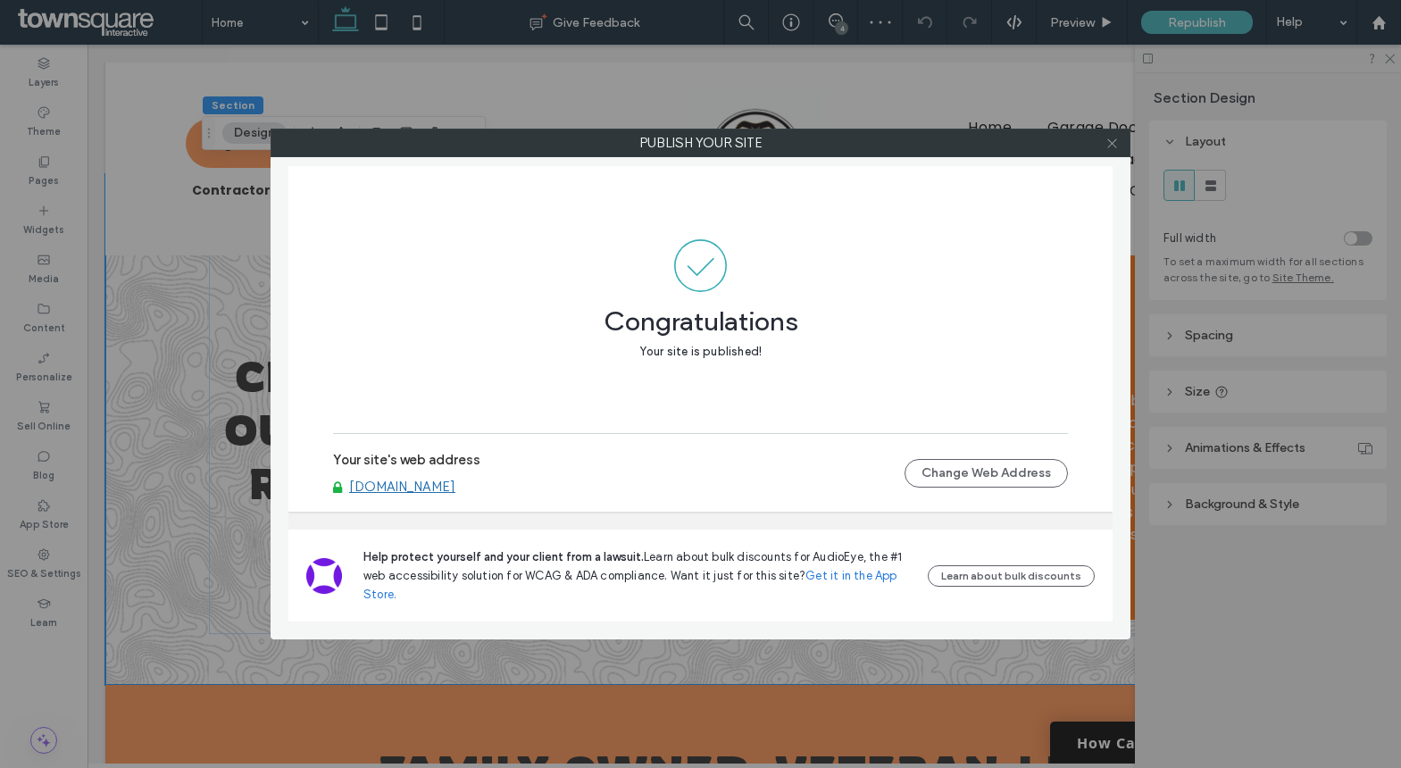
click at [1115, 139] on use at bounding box center [1111, 142] width 9 height 9
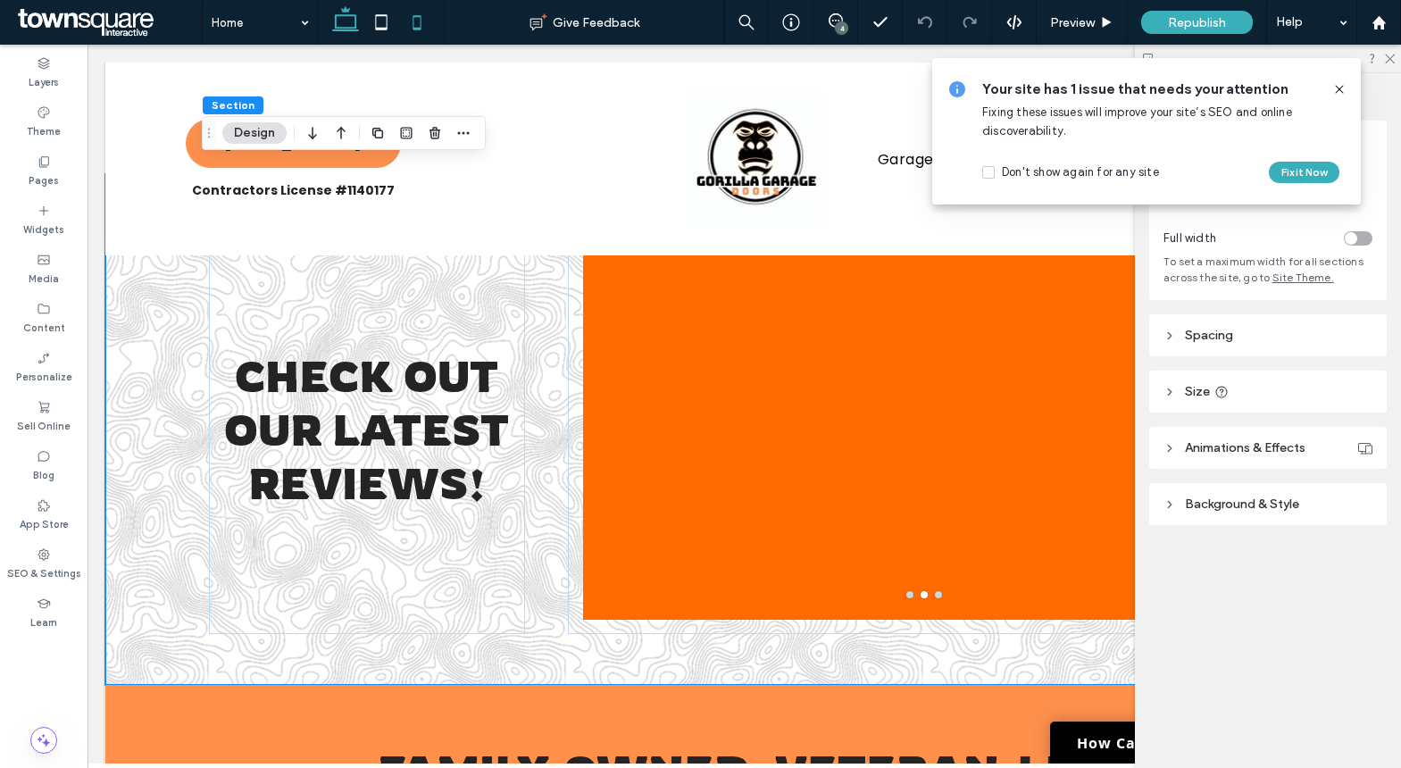
click at [420, 21] on use at bounding box center [417, 22] width 8 height 14
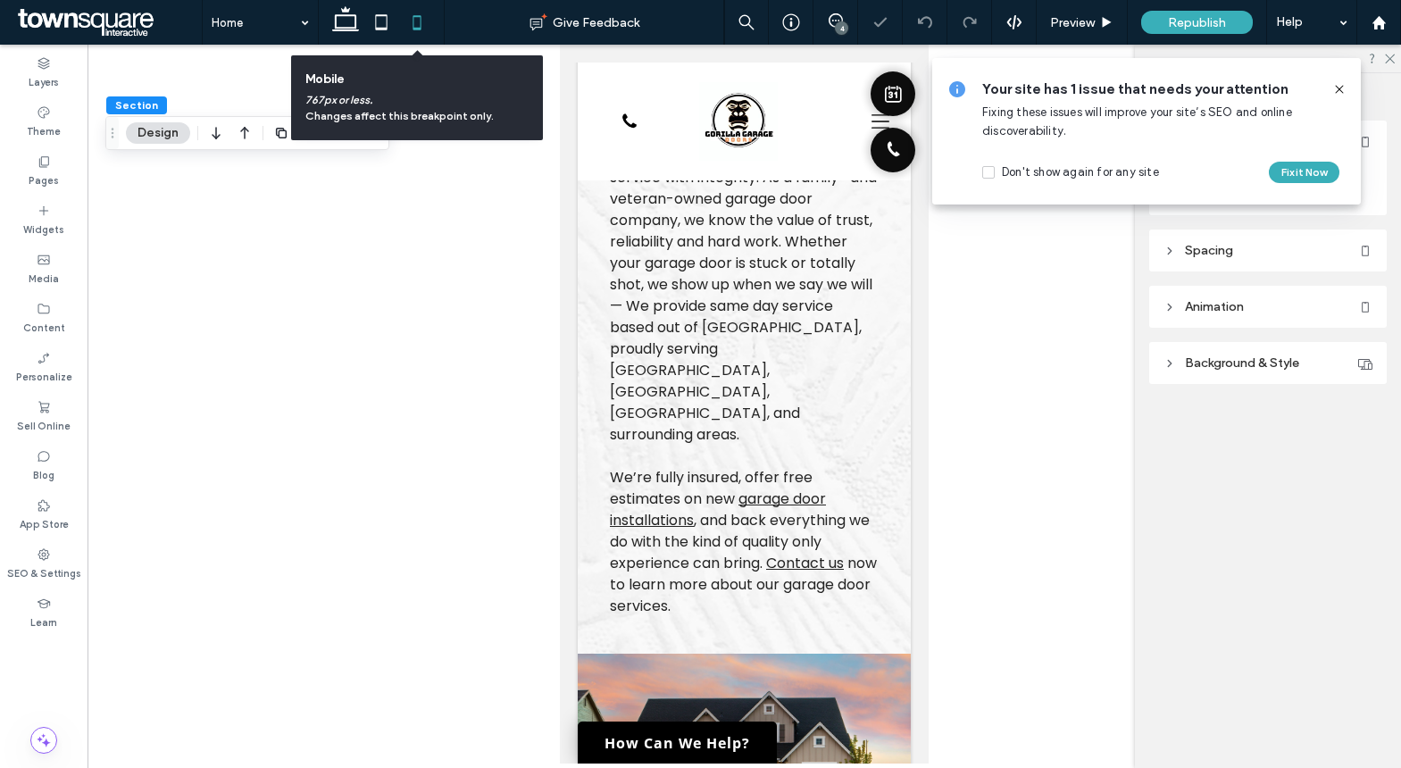
scroll to position [3009, 0]
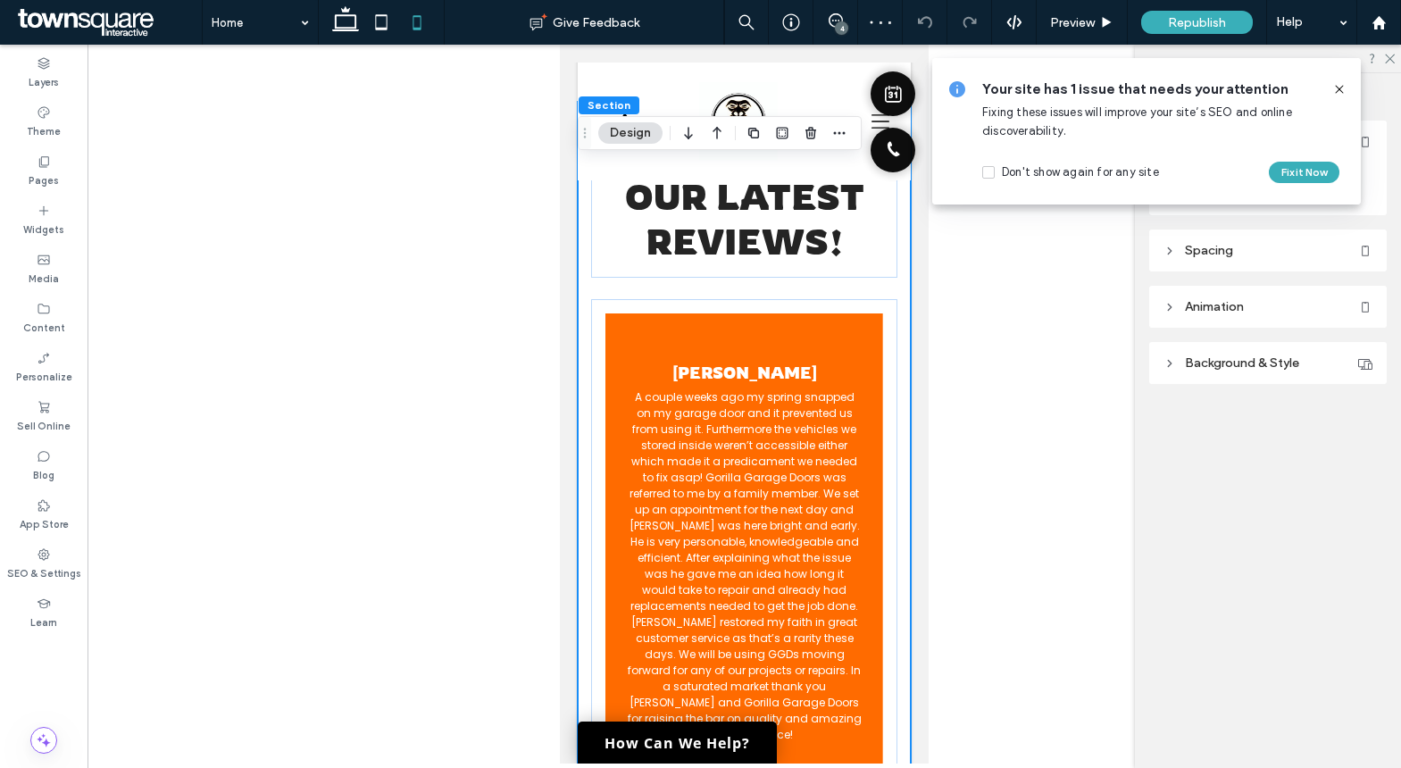
click at [1337, 84] on icon at bounding box center [1339, 89] width 14 height 14
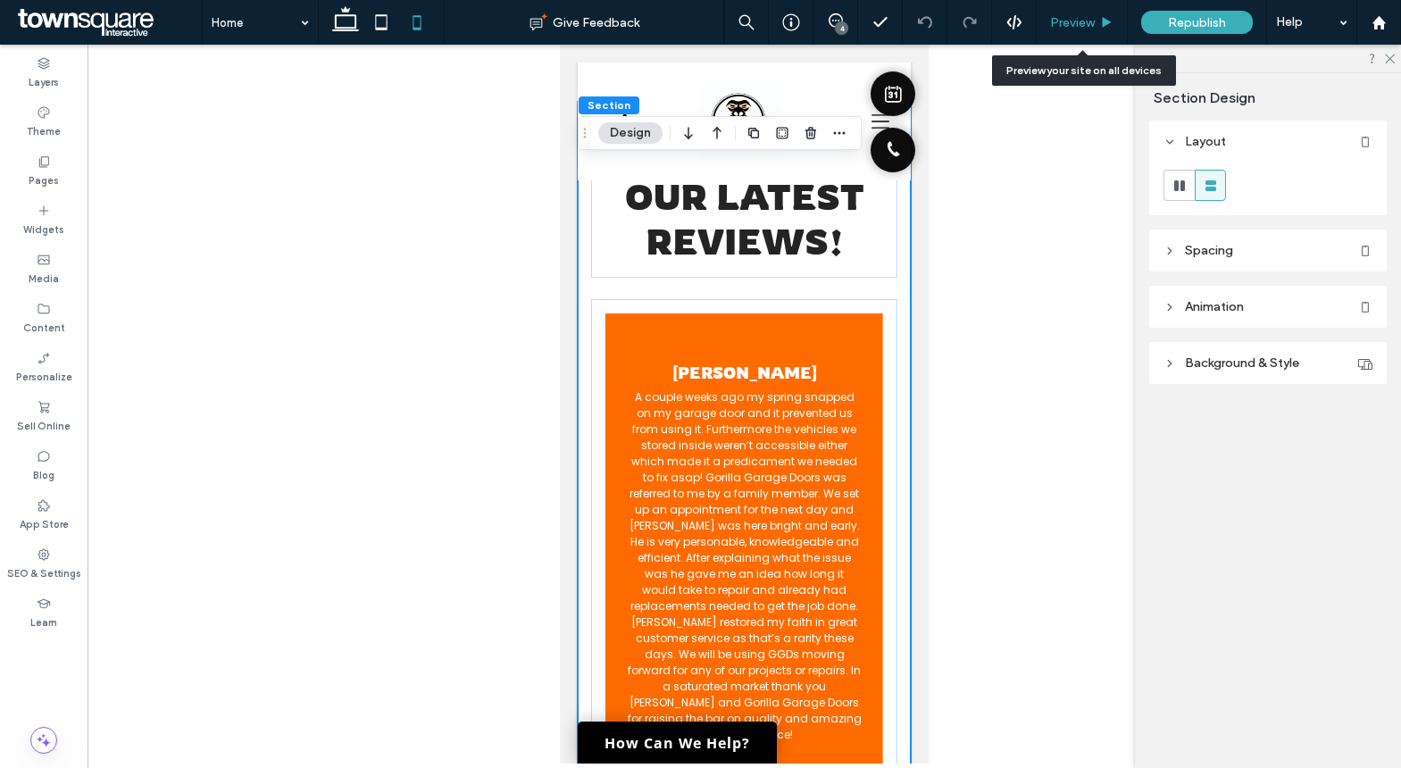
click at [1087, 29] on div "Preview" at bounding box center [1081, 22] width 91 height 45
click at [1075, 23] on span "Preview" at bounding box center [1072, 22] width 45 height 15
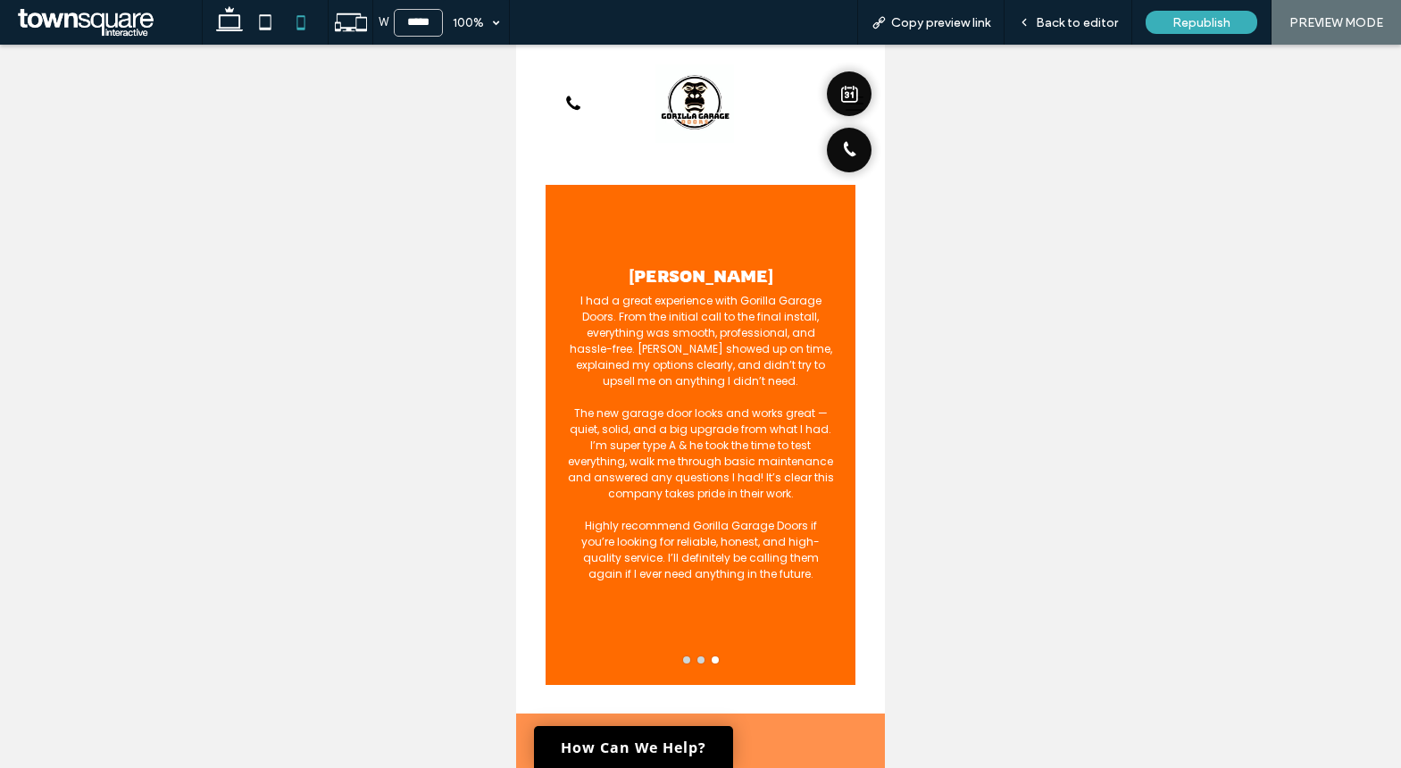
scroll to position [2936, 0]
